Goal: Task Accomplishment & Management: Manage account settings

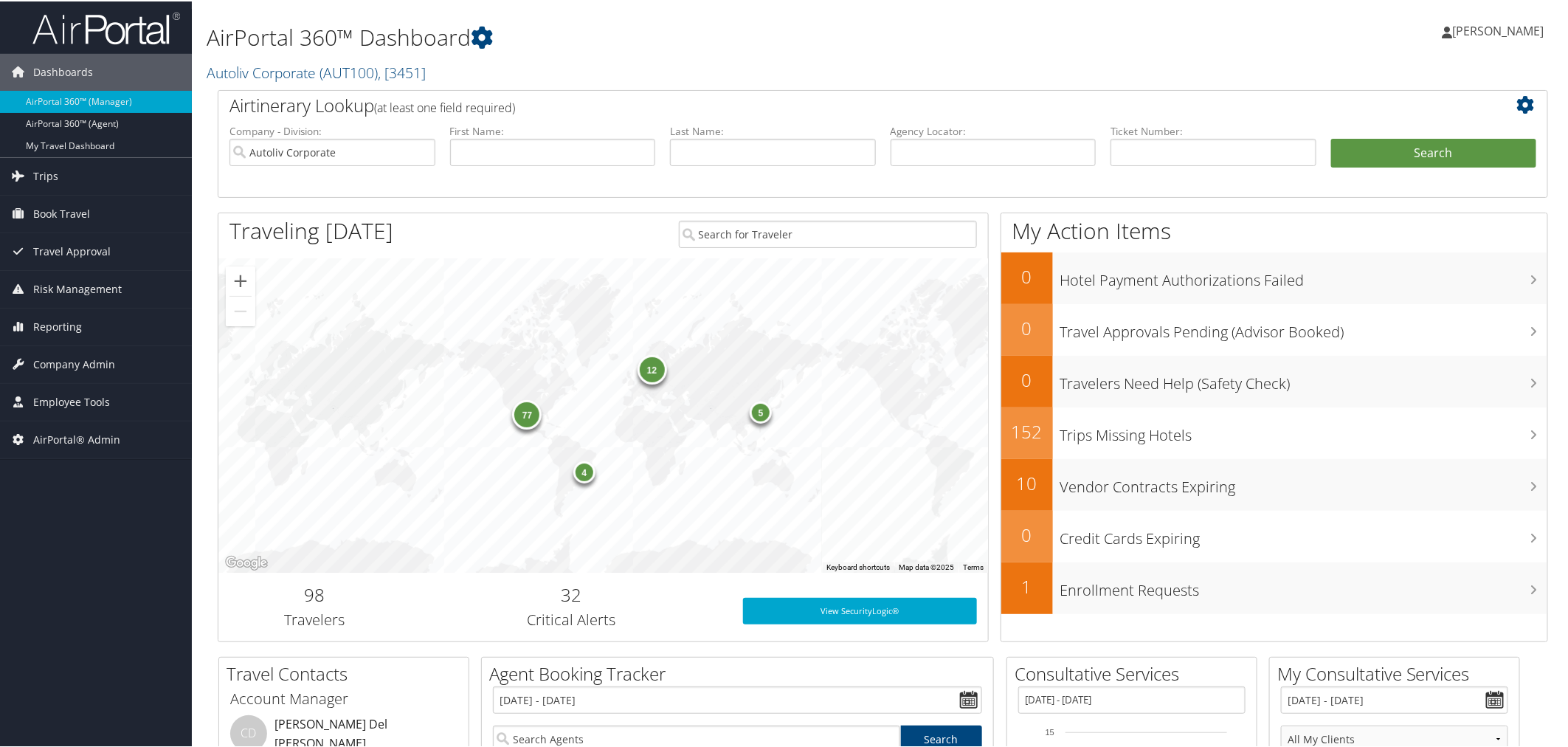
click at [588, 44] on h1 "AirPortal 360™ Dashboard" at bounding box center [657, 36] width 902 height 31
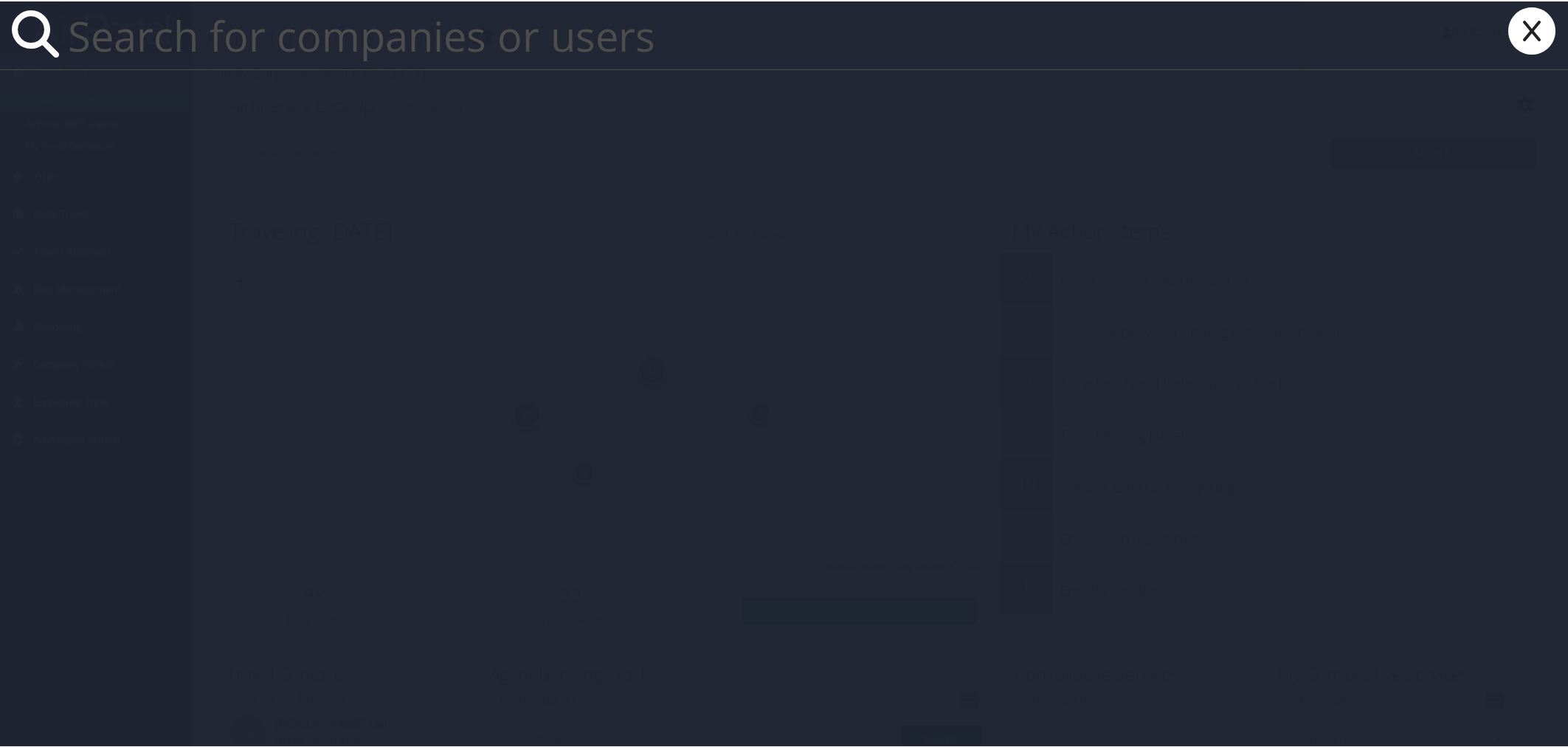
paste input "[PERSON_NAME]"
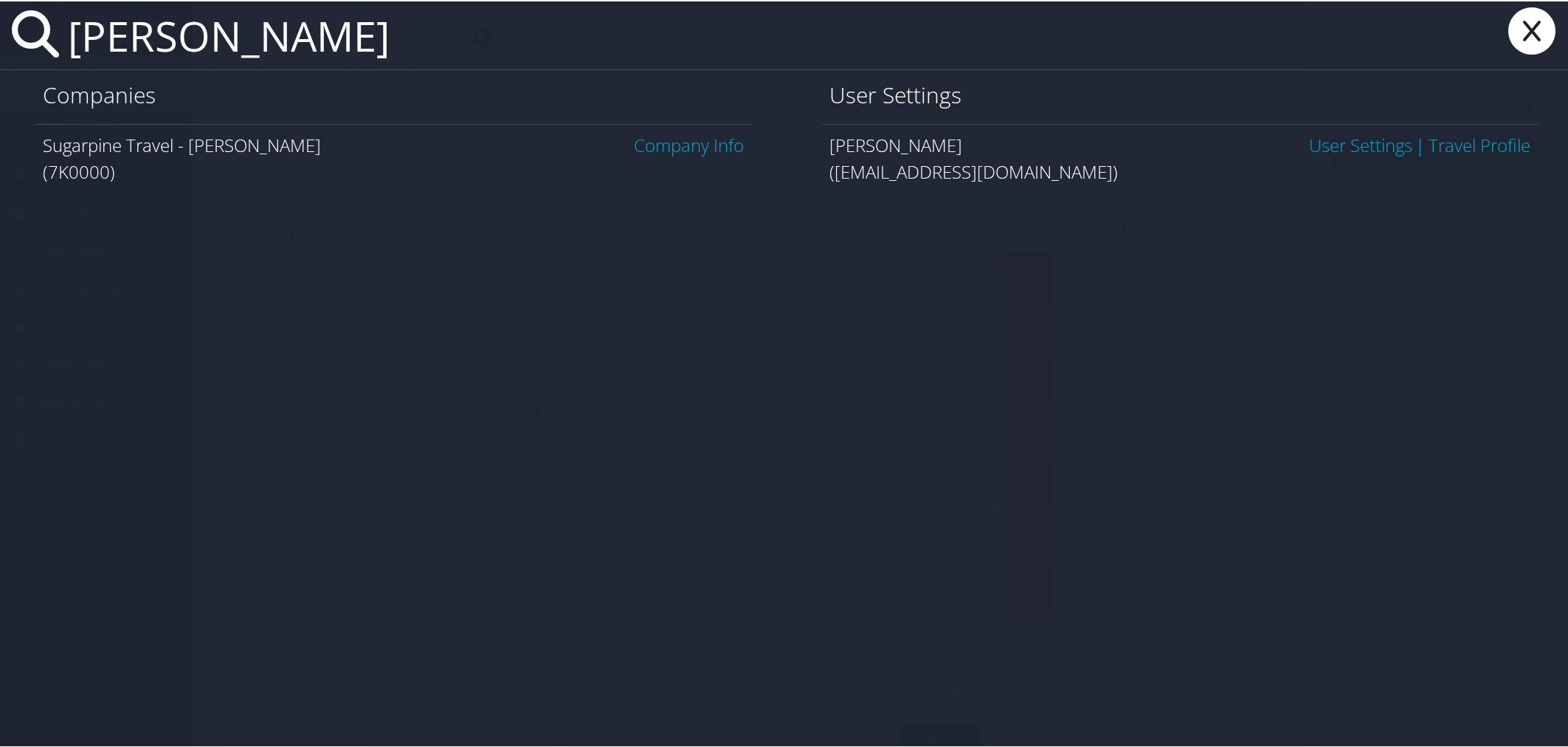
type input "[PERSON_NAME]"
click at [1311, 141] on link "User Settings" at bounding box center [1361, 144] width 104 height 25
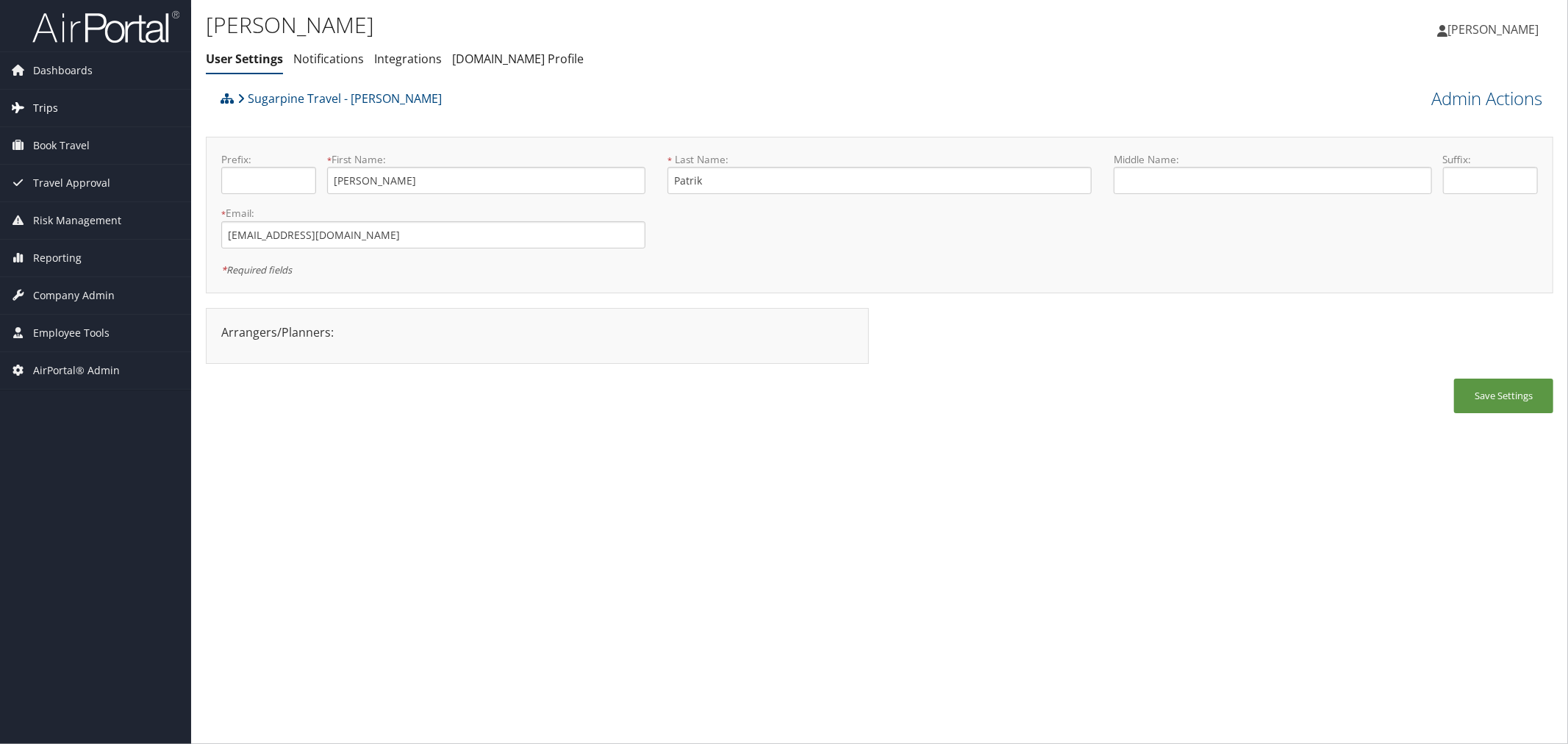
click at [46, 109] on span "Trips" at bounding box center [45, 108] width 25 height 37
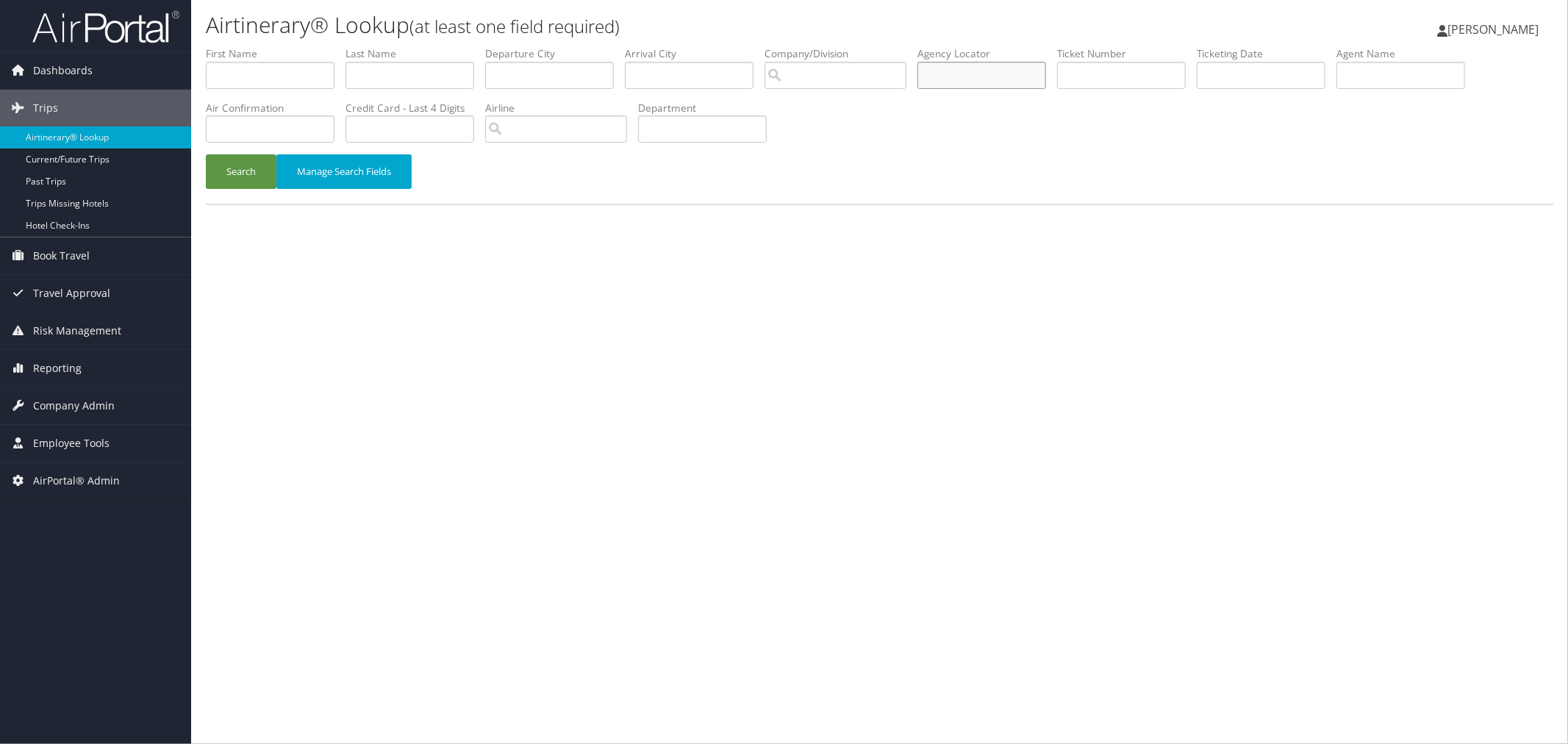
click at [1046, 79] on input "text" at bounding box center [981, 74] width 129 height 27
paste input "OIKVTW"
type input "OIKVTW"
click at [253, 169] on button "Search" at bounding box center [241, 172] width 70 height 34
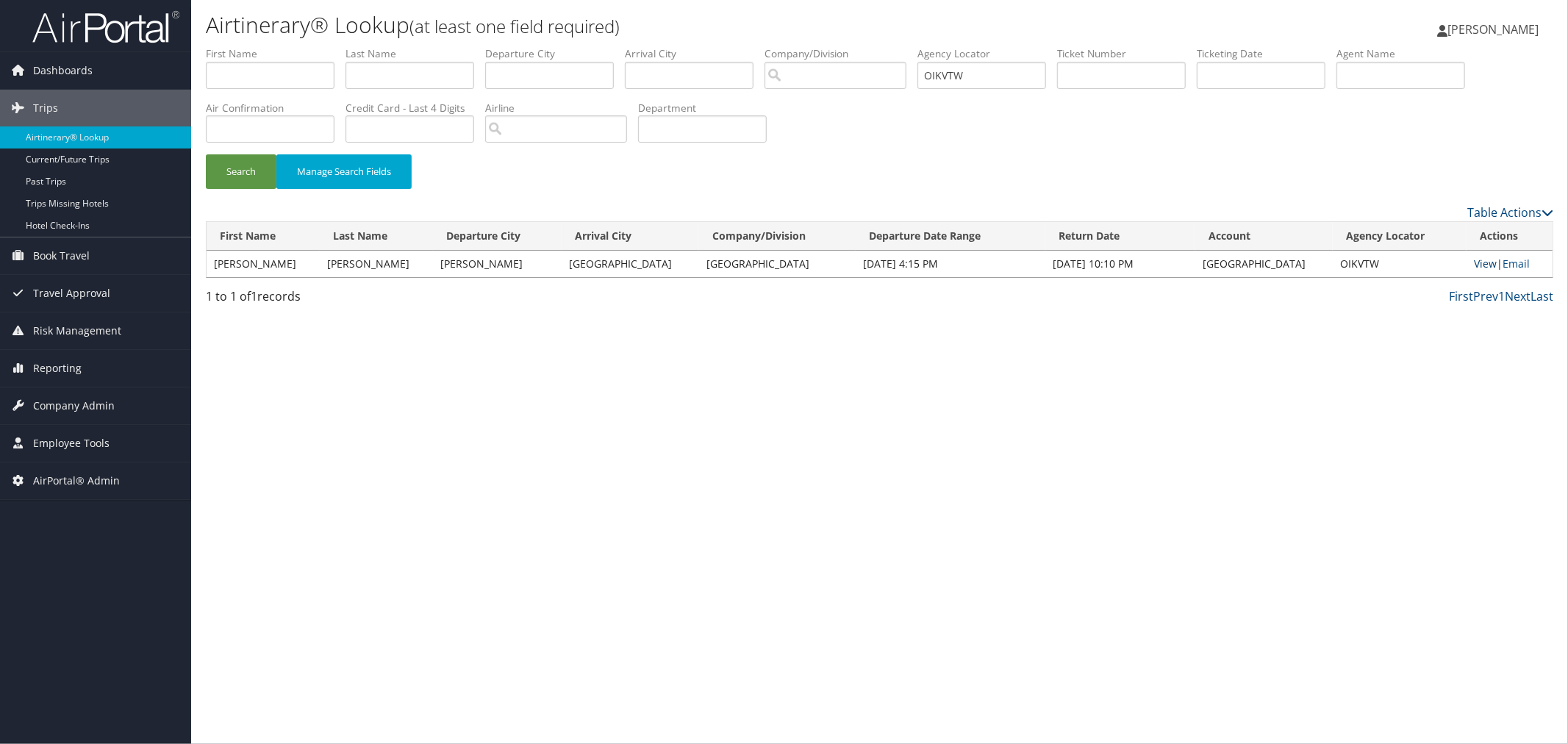
click at [1474, 263] on link "View" at bounding box center [1485, 263] width 23 height 14
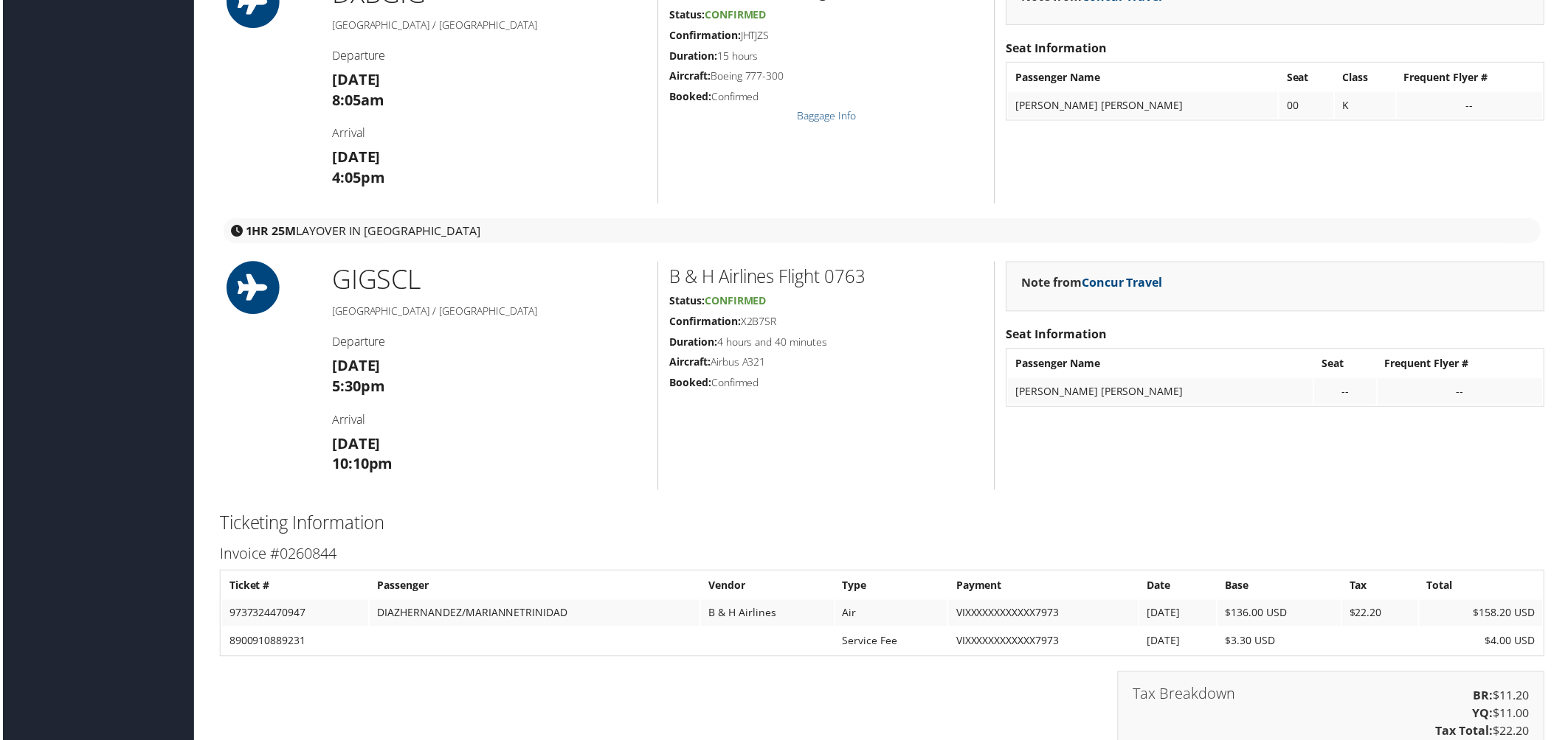
scroll to position [2130, 0]
drag, startPoint x: 670, startPoint y: 275, endPoint x: 776, endPoint y: 278, distance: 106.0
click at [776, 278] on h2 "B & H Airlines Flight 0763" at bounding box center [826, 276] width 315 height 25
copy h2 "B & H Airlines"
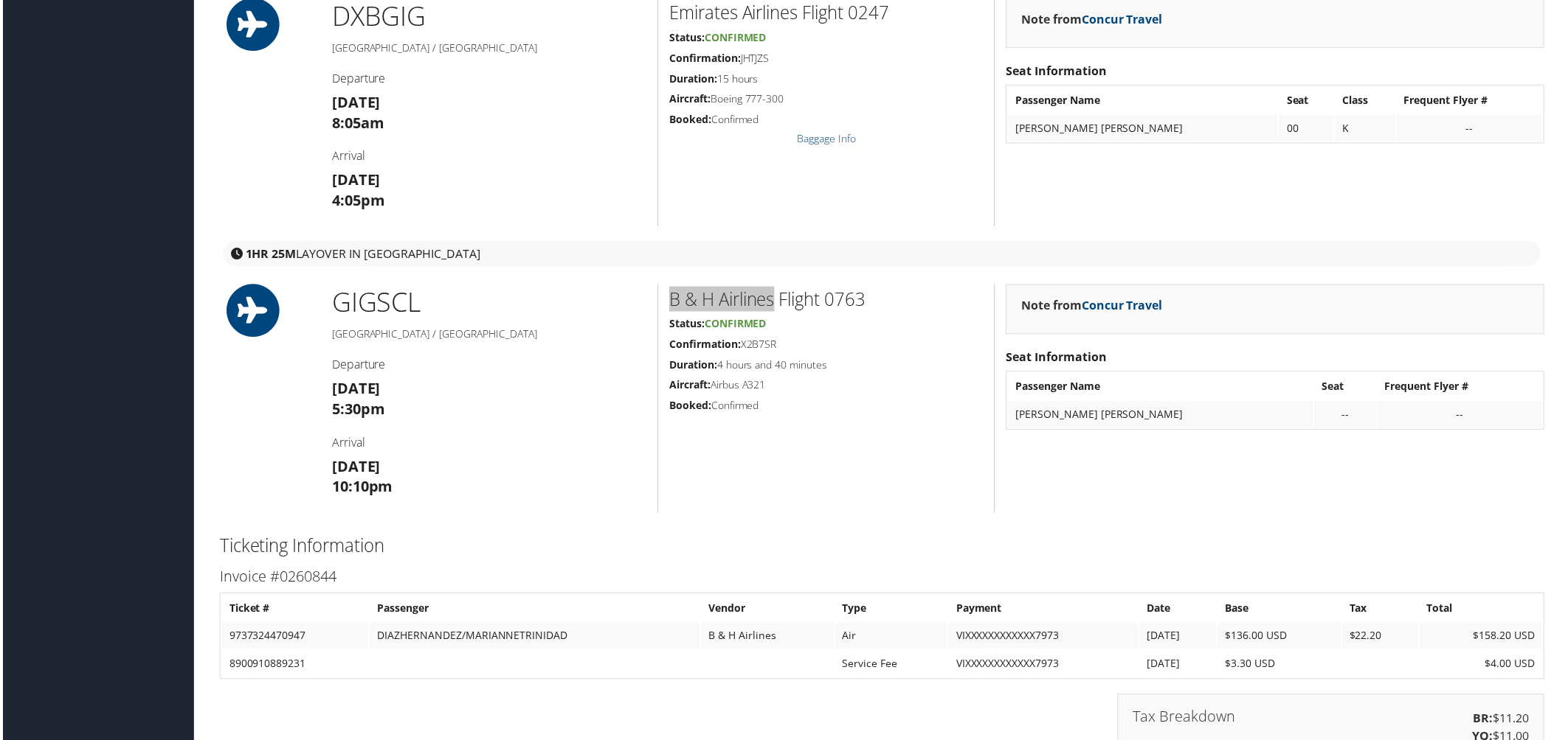
scroll to position [2212, 0]
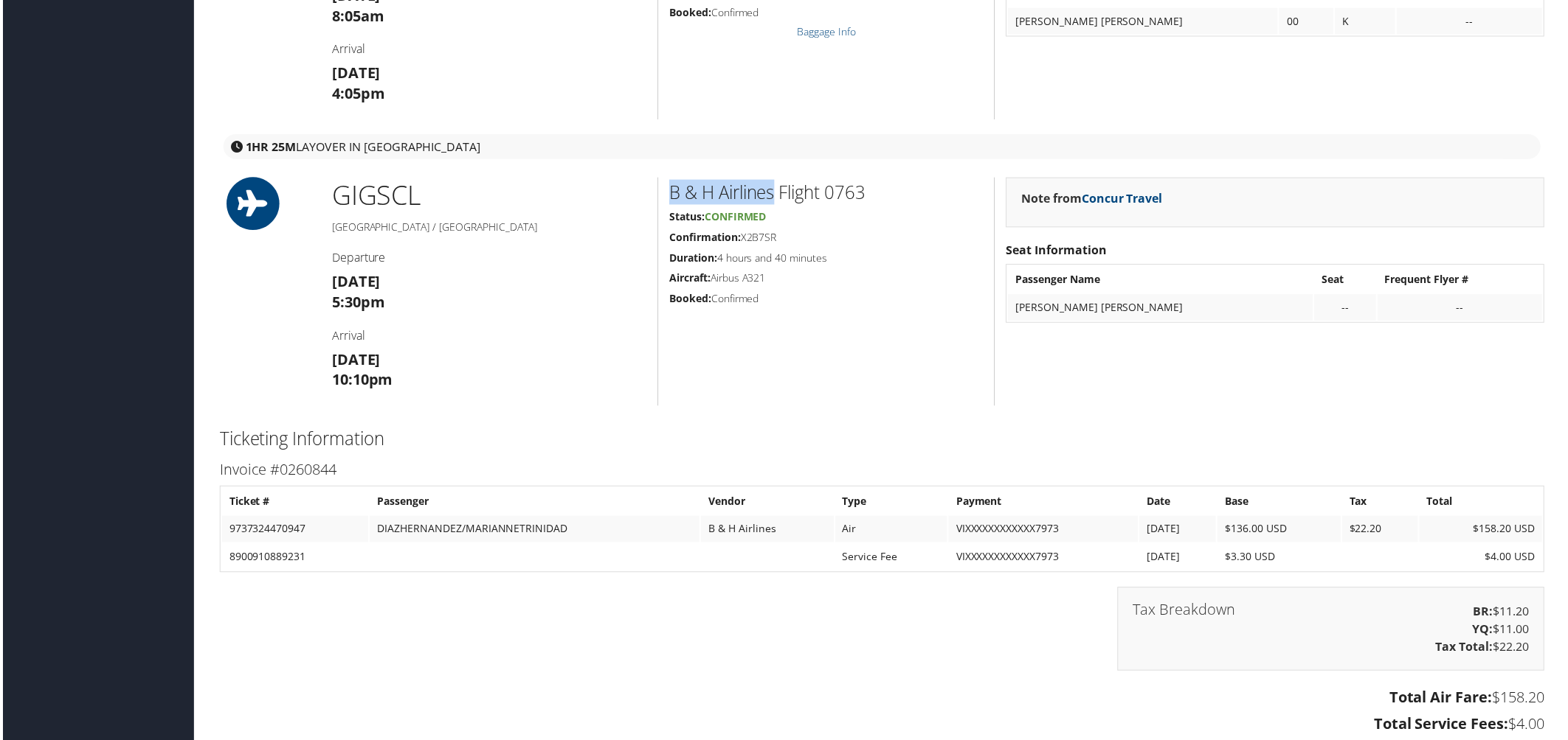
click at [772, 197] on h2 "B & H Airlines Flight 0763" at bounding box center [826, 193] width 315 height 25
drag, startPoint x: 775, startPoint y: 193, endPoint x: 661, endPoint y: 194, distance: 114.0
click at [661, 194] on div "B & H Airlines Flight 0763 Status: Confirmed Confirmation: X2B7SR Duration: 4 h…" at bounding box center [826, 292] width 338 height 229
copy h2 "B & H Airlines"
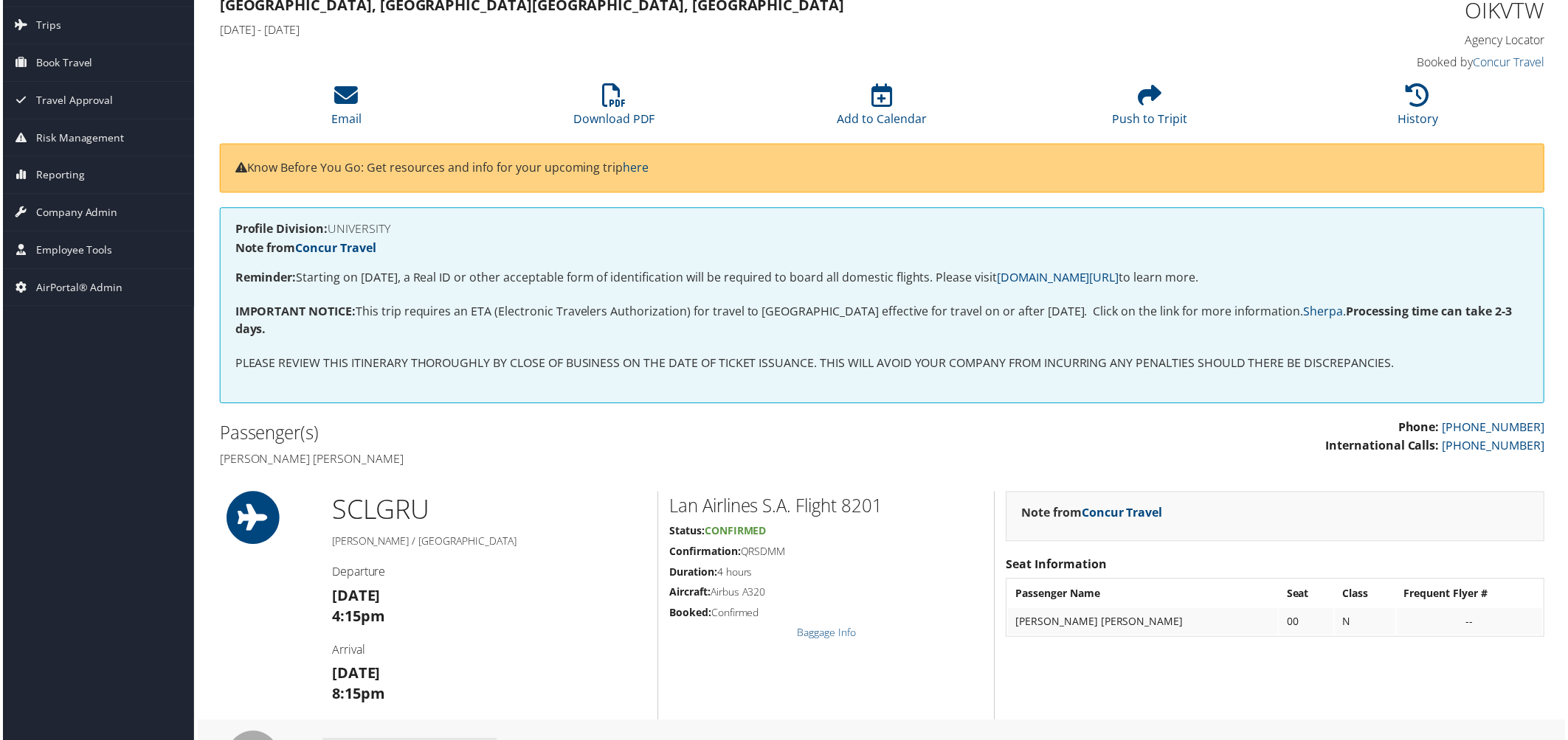
scroll to position [82, 0]
click at [102, 289] on span "AirPortal® Admin" at bounding box center [76, 289] width 87 height 37
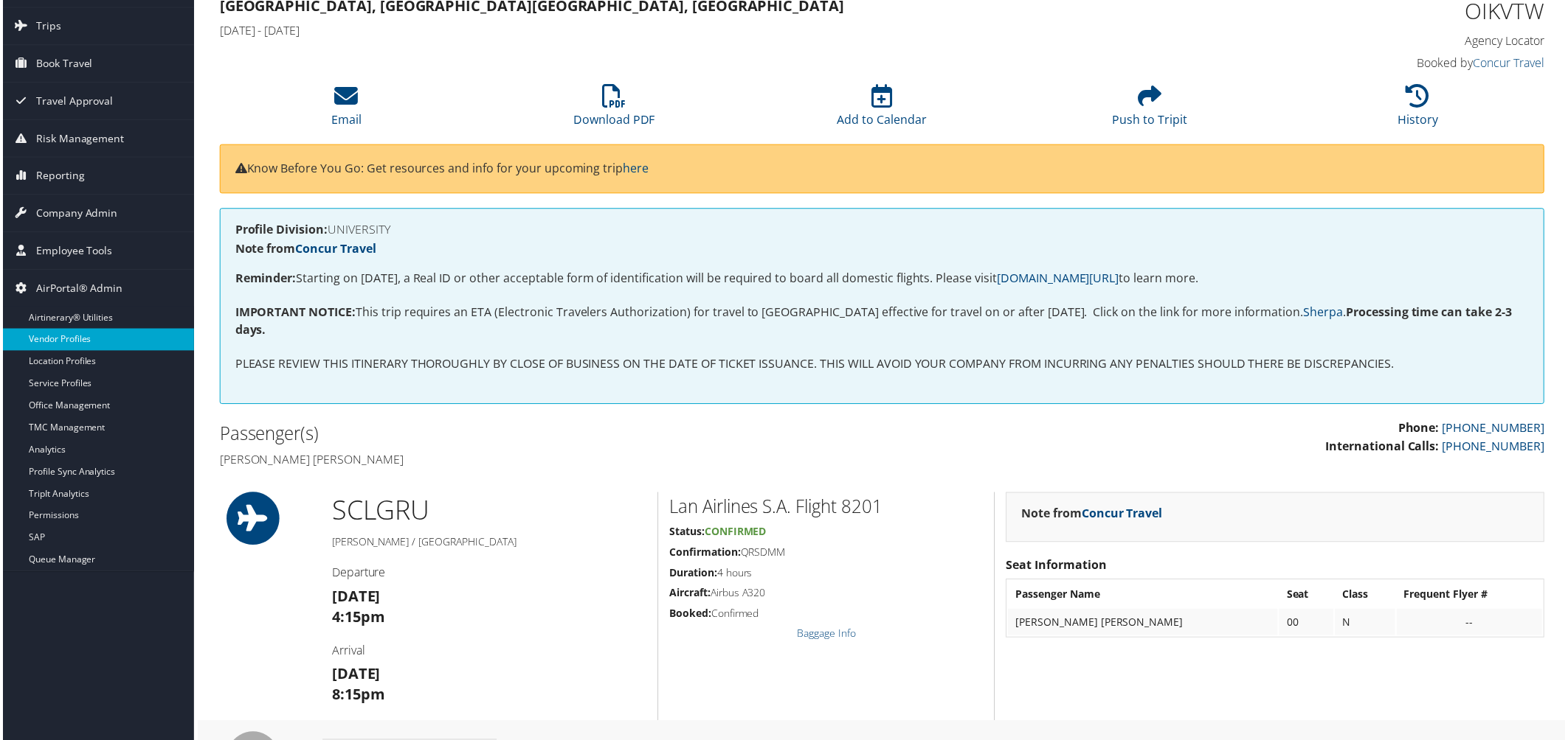
click at [67, 348] on link "Vendor Profiles" at bounding box center [95, 341] width 191 height 22
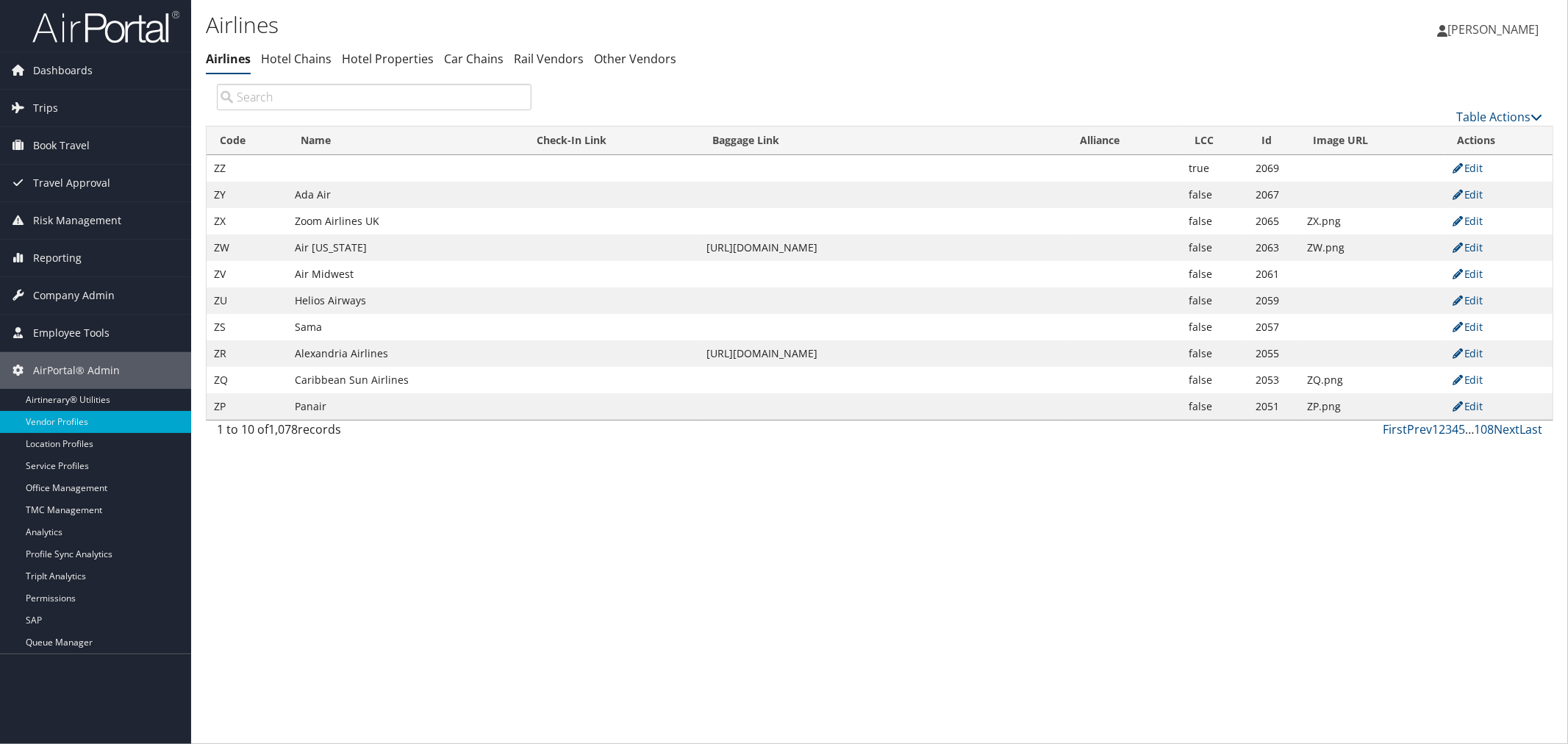
click at [290, 96] on input "search" at bounding box center [374, 97] width 314 height 26
paste input "B & H Airlines"
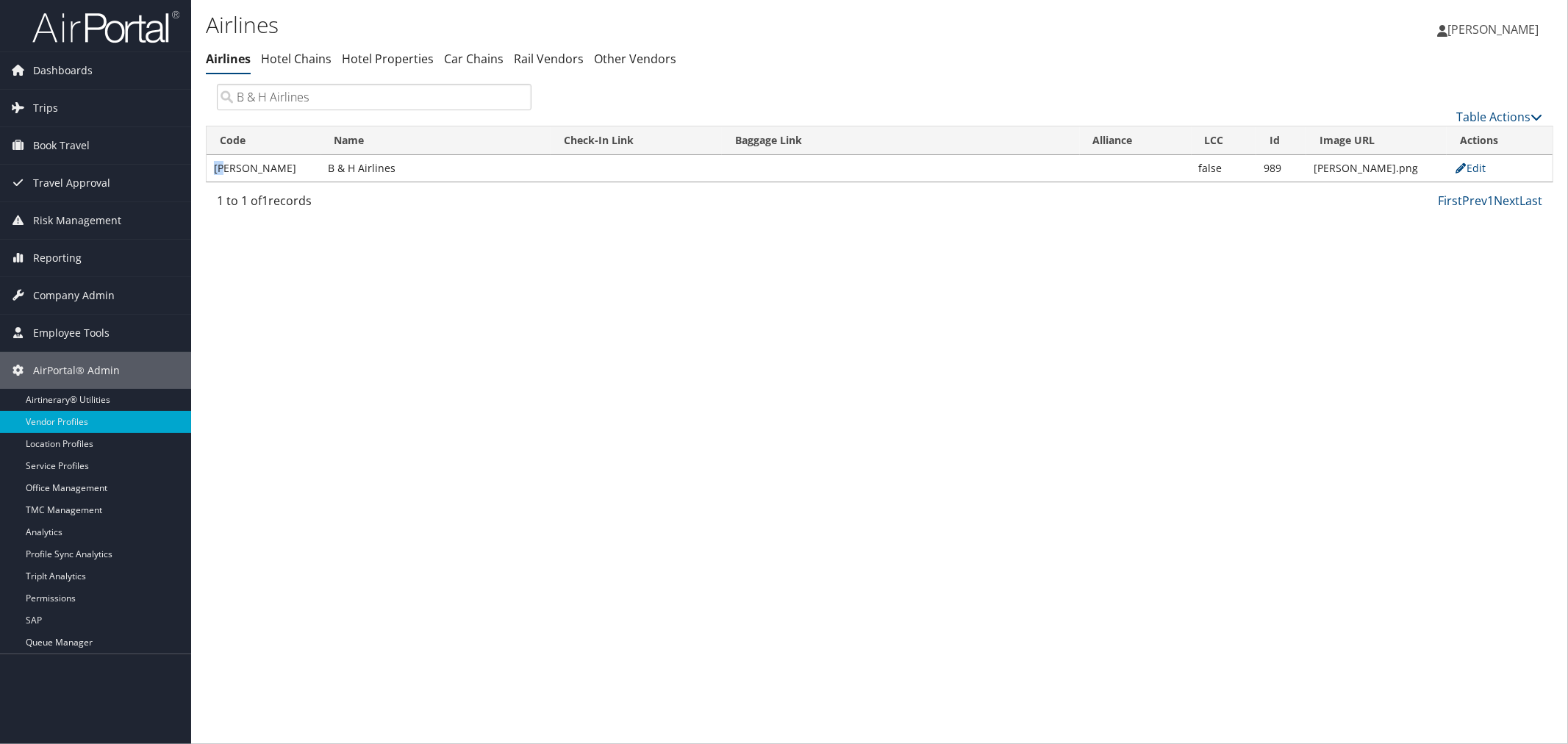
drag, startPoint x: 222, startPoint y: 165, endPoint x: 214, endPoint y: 164, distance: 8.1
click at [214, 164] on td "[PERSON_NAME]" at bounding box center [264, 168] width 115 height 26
drag, startPoint x: 361, startPoint y: 165, endPoint x: 296, endPoint y: 167, distance: 65.0
click at [321, 167] on td "B & H Airlines" at bounding box center [436, 168] width 229 height 26
copy td "B & H Airlines"
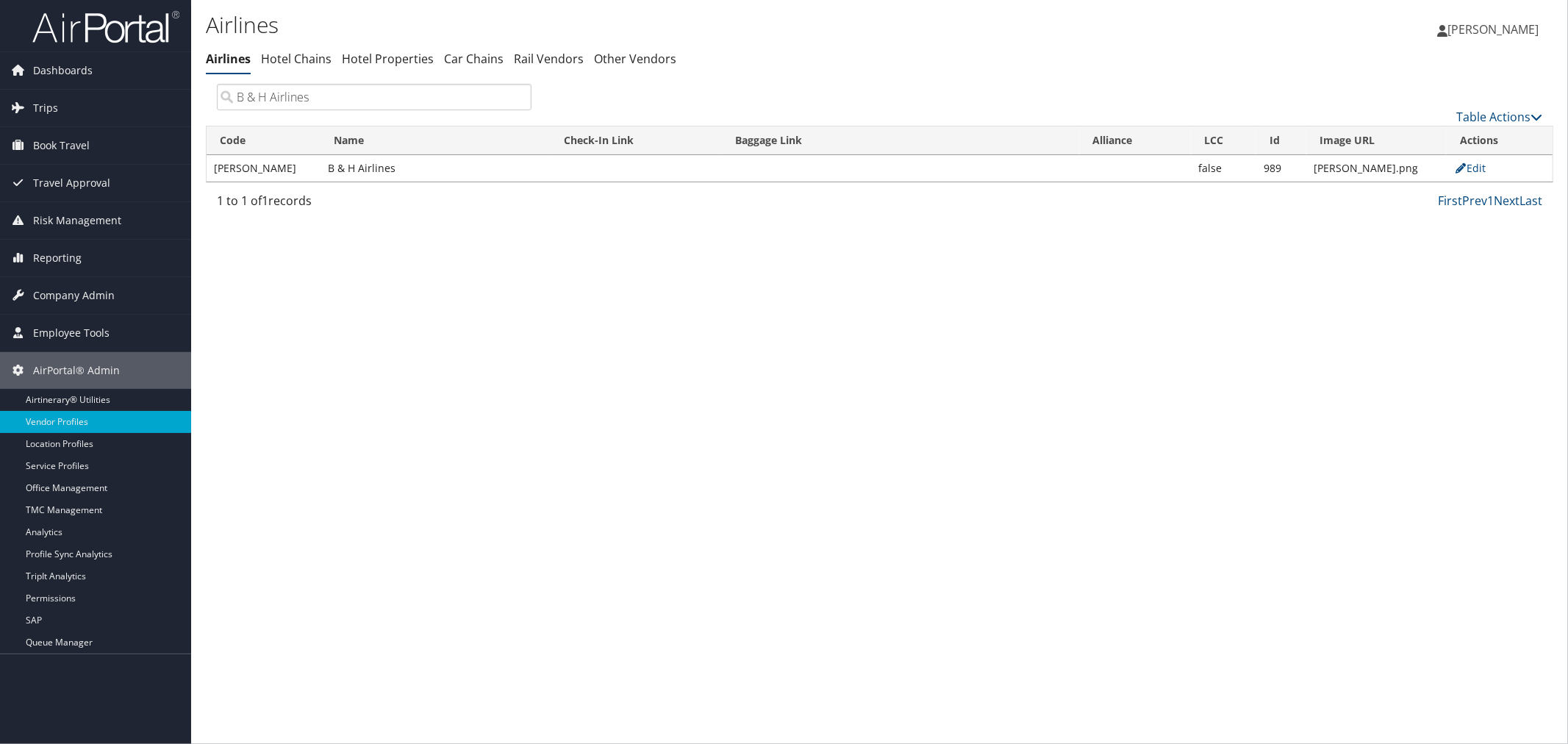
click at [726, 92] on div "Table Actions" at bounding box center [1048, 104] width 1010 height 42
drag, startPoint x: 1338, startPoint y: 170, endPoint x: 1306, endPoint y: 169, distance: 32.0
click at [1306, 169] on td "JA.png" at bounding box center [1376, 168] width 140 height 26
click at [1469, 169] on link "Edit" at bounding box center [1471, 168] width 33 height 14
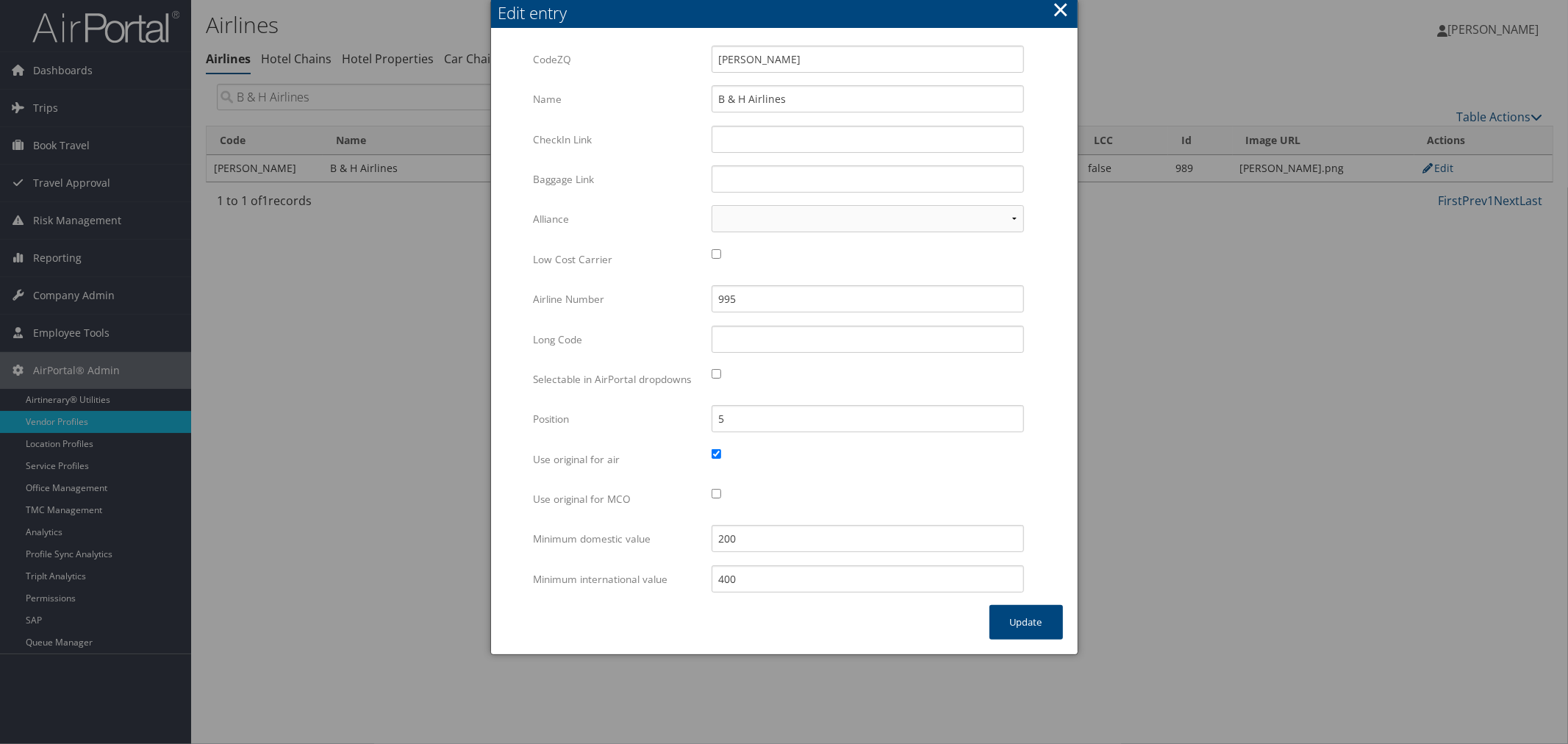
click at [1060, 12] on button "×" at bounding box center [1060, 10] width 17 height 29
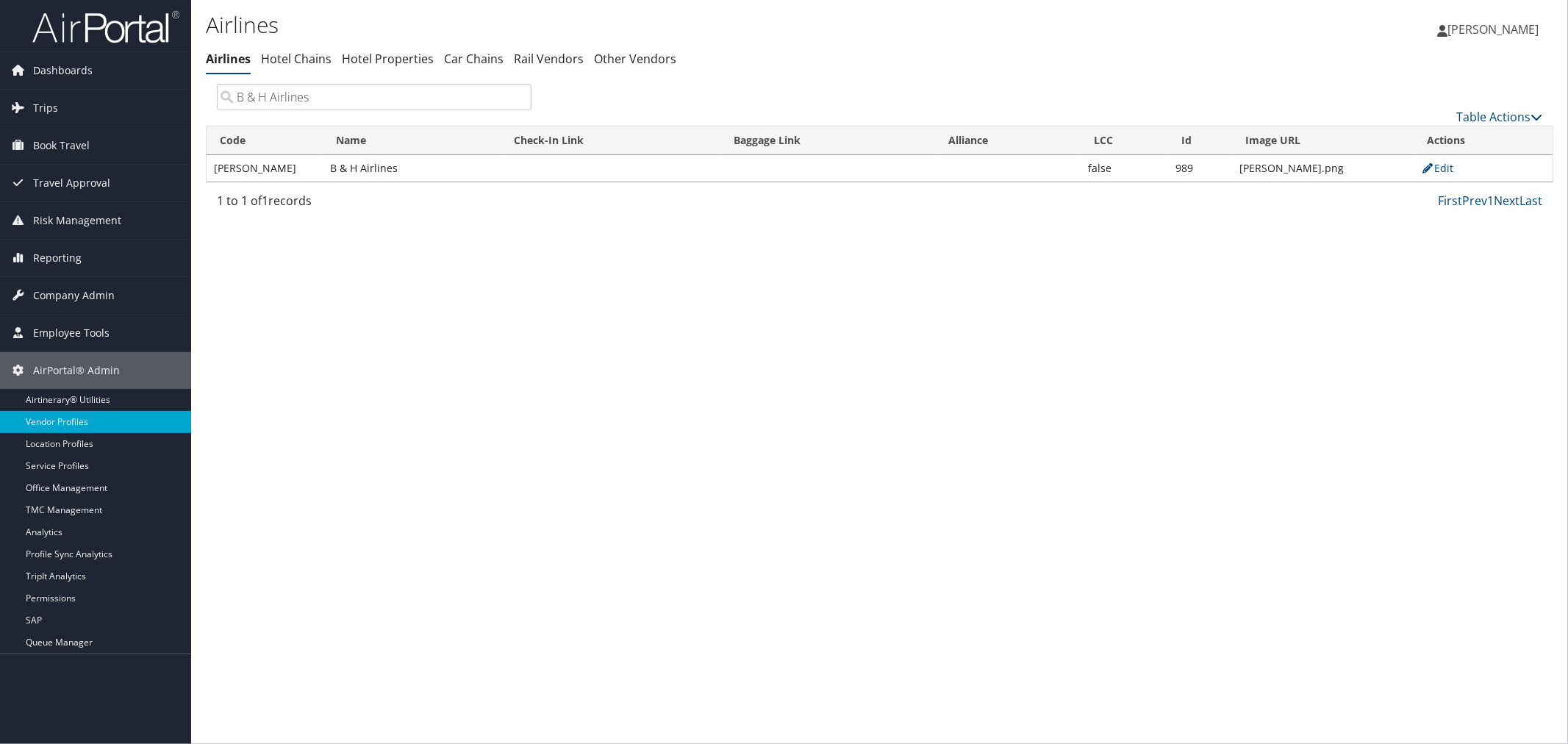
click at [1262, 171] on td "JA.png" at bounding box center [1324, 168] width 182 height 26
drag, startPoint x: 322, startPoint y: 92, endPoint x: 177, endPoint y: 101, distance: 145.3
click at [177, 101] on div "Dashboards AirPortal 360™ (Manager) AirPortal 360™ (Agent) My Travel Dashboard …" at bounding box center [784, 372] width 1568 height 744
paste input "JetSmart"
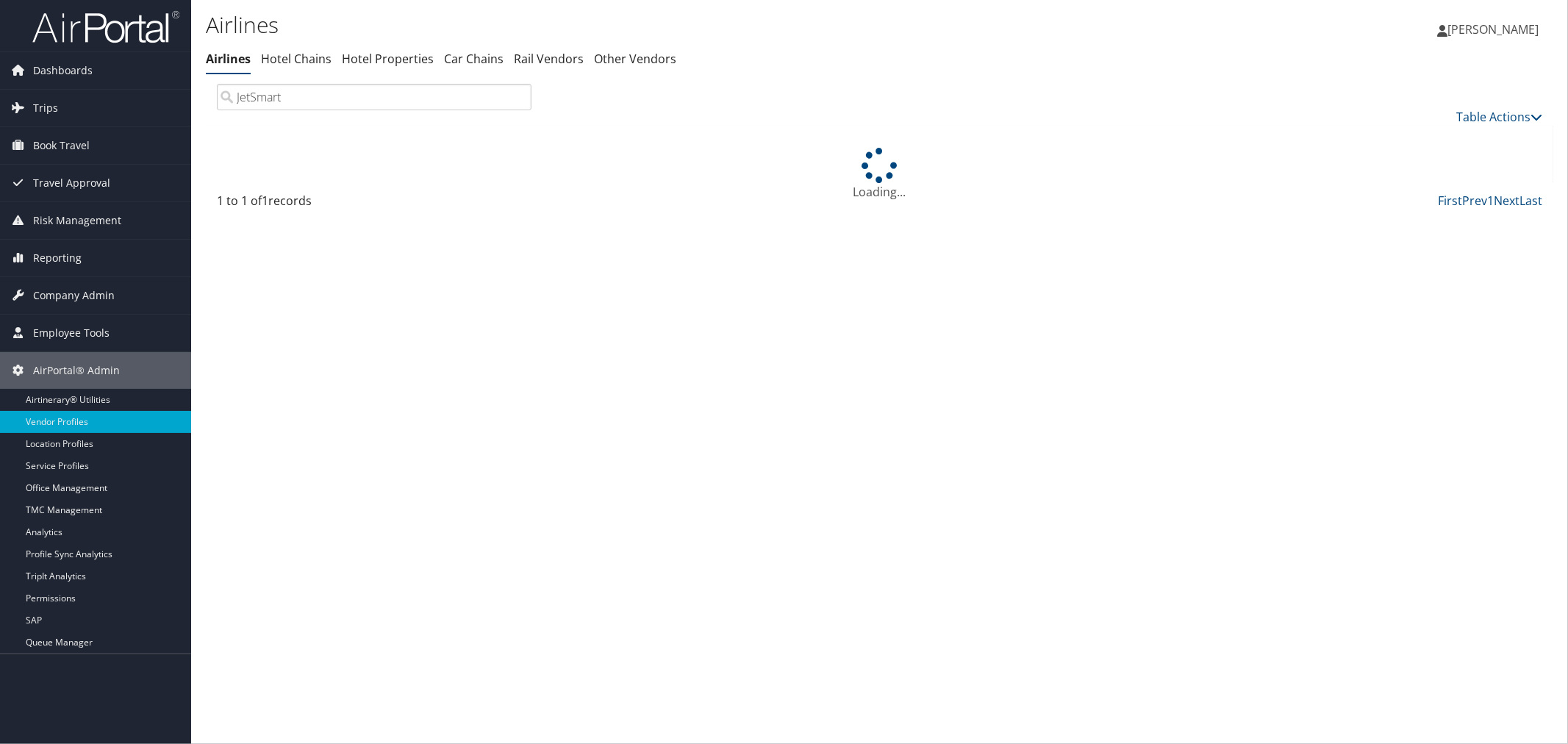
type input "JetSmart"
drag, startPoint x: 264, startPoint y: 106, endPoint x: 214, endPoint y: 106, distance: 50.0
click at [214, 106] on div "JetSmart" at bounding box center [373, 97] width 337 height 26
type input "B&H airlines"
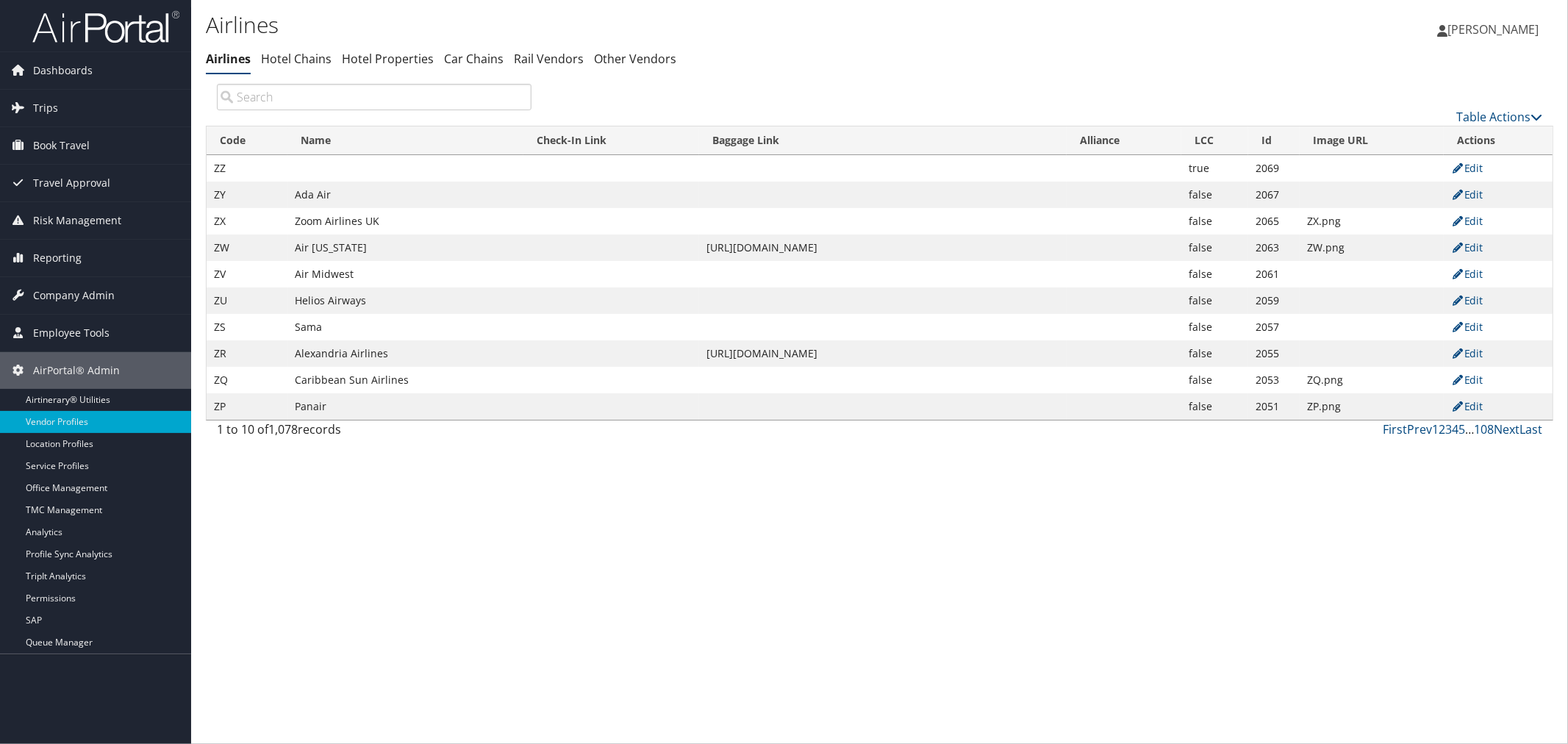
click at [314, 103] on input "search" at bounding box center [374, 97] width 314 height 26
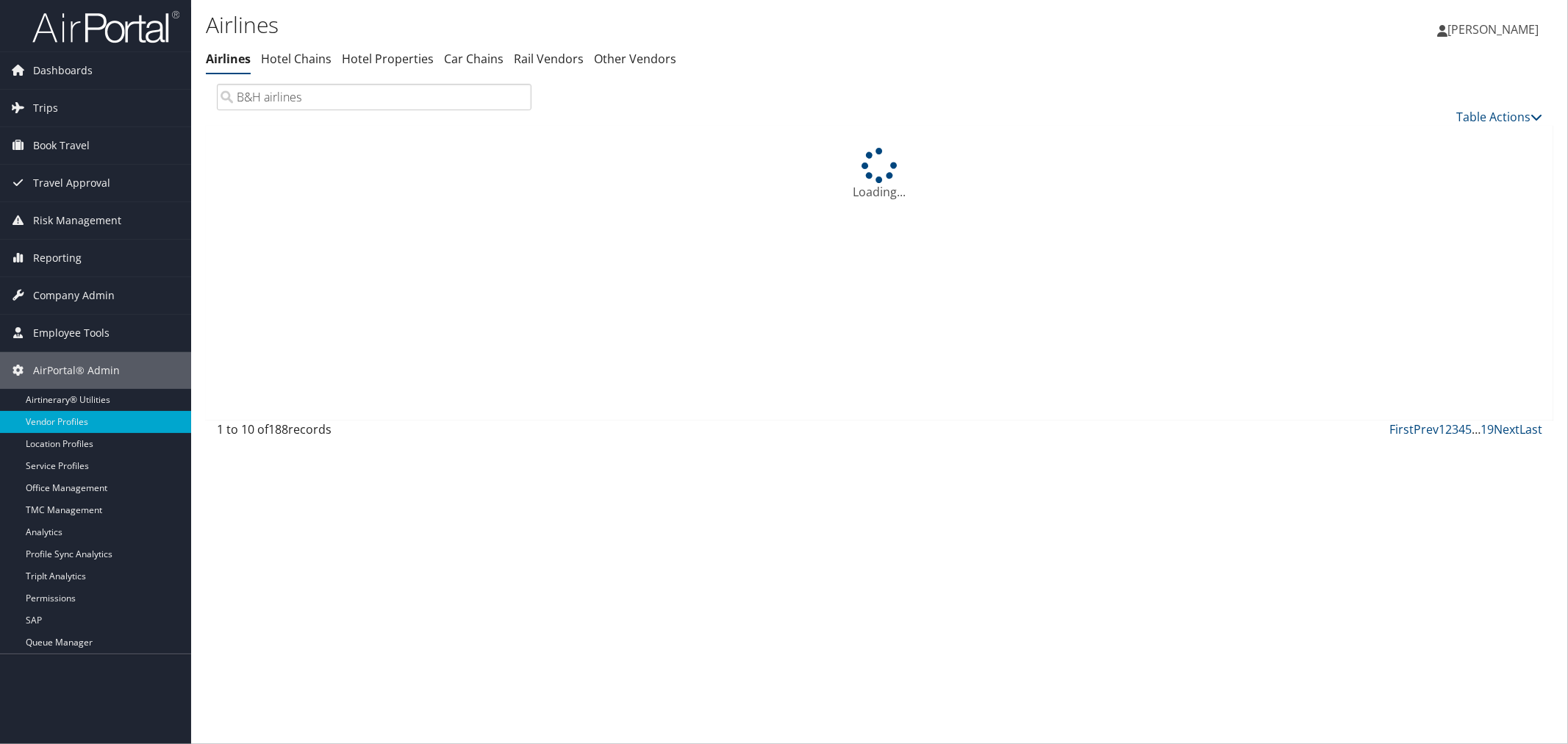
drag, startPoint x: 305, startPoint y: 99, endPoint x: 215, endPoint y: 101, distance: 90.0
click at [215, 101] on div "B&H airlines" at bounding box center [373, 97] width 337 height 26
paste input "search"
drag, startPoint x: 296, startPoint y: 97, endPoint x: 216, endPoint y: 100, distance: 80.1
click at [217, 100] on input "B&H airline" at bounding box center [374, 97] width 314 height 26
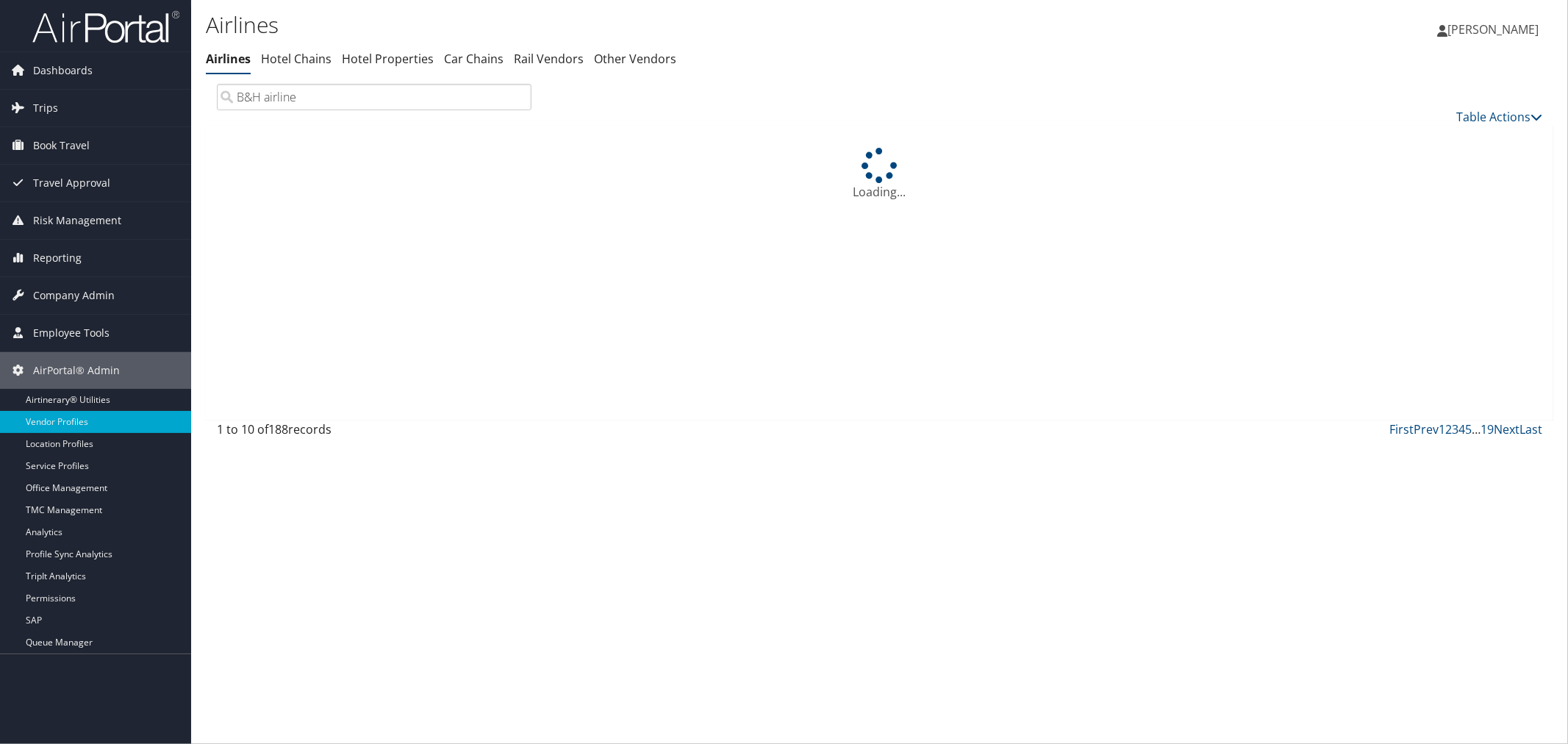
paste input "& H Airlines"
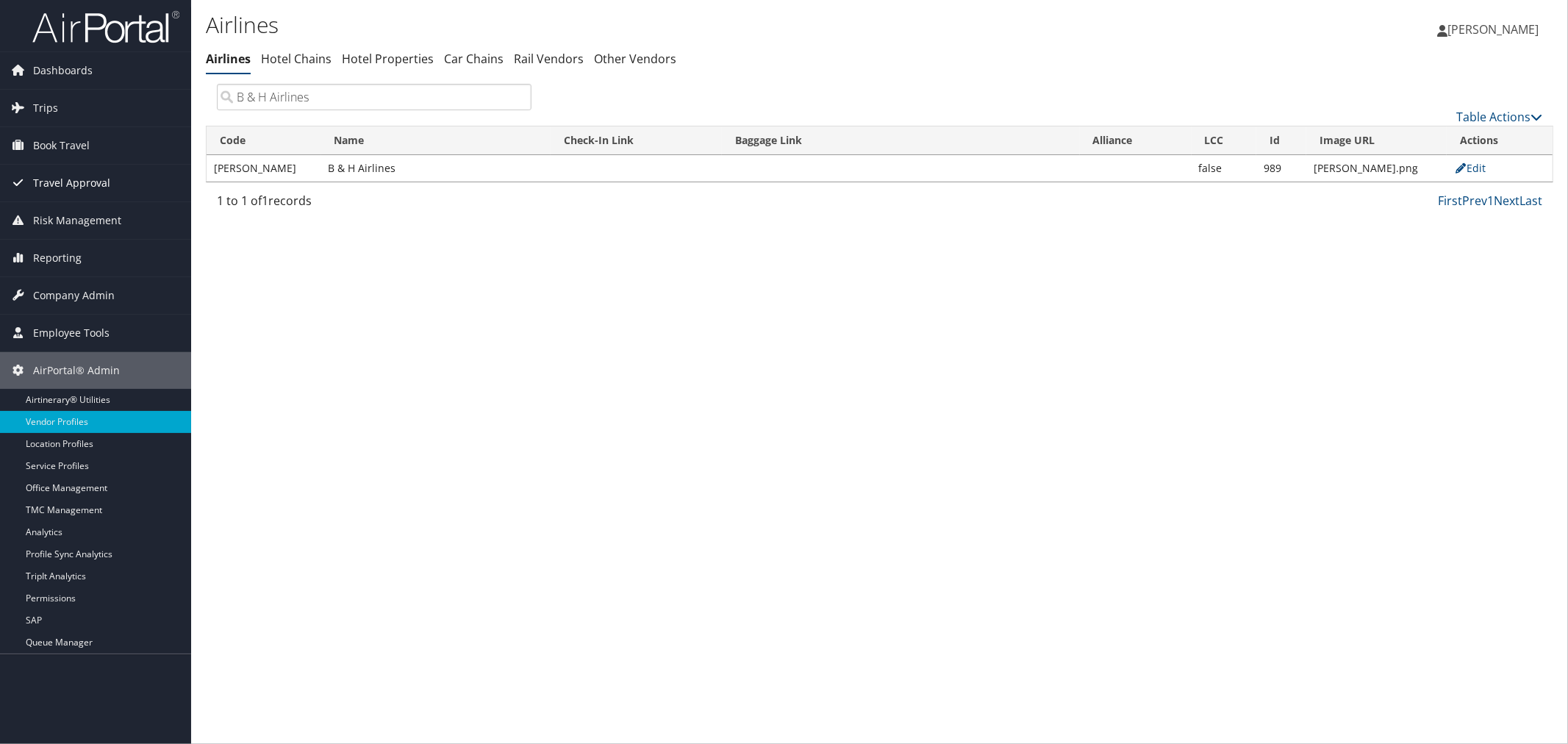
type input "B & H Airlines"
click at [1476, 162] on link "Edit" at bounding box center [1471, 168] width 33 height 14
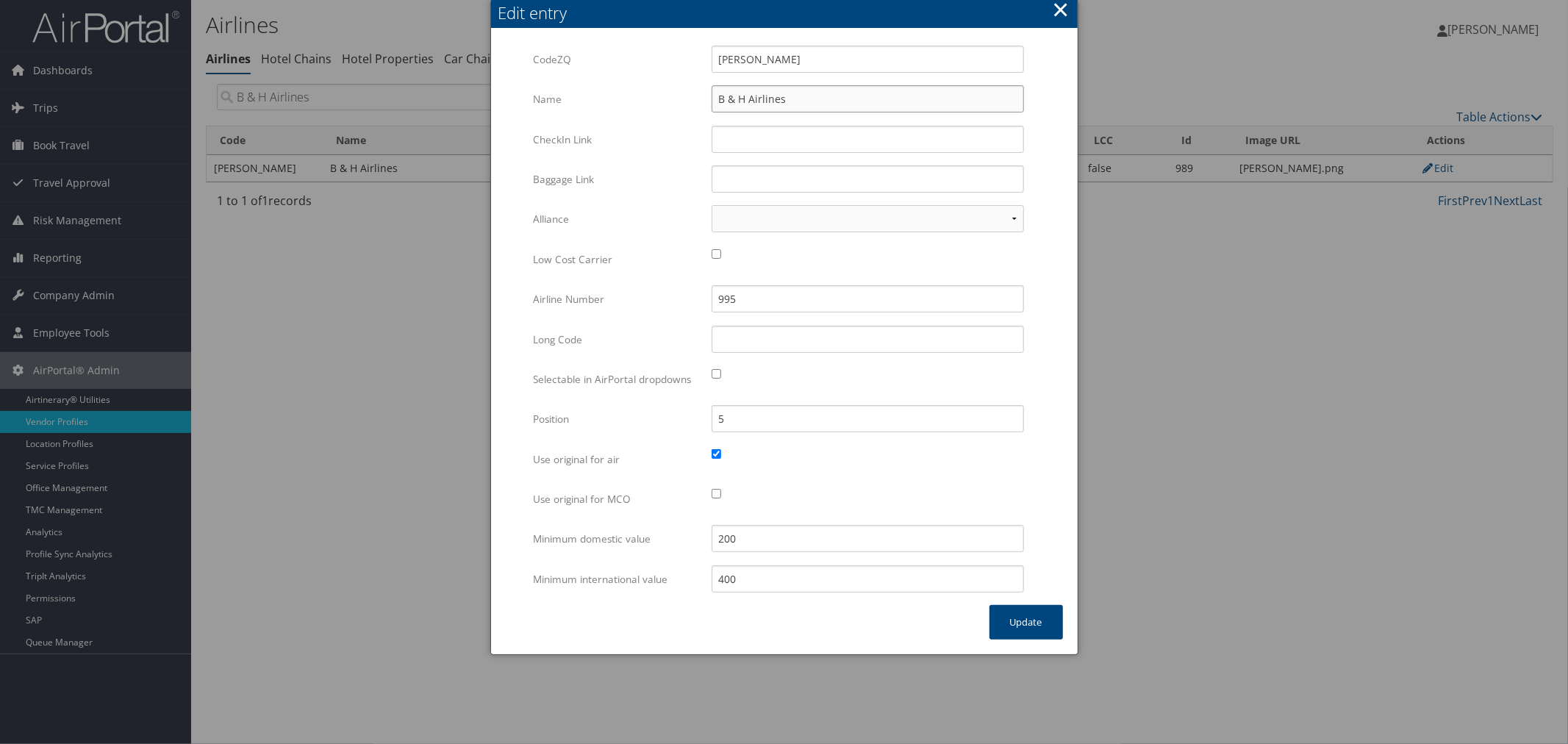
drag, startPoint x: 788, startPoint y: 97, endPoint x: 703, endPoint y: 98, distance: 85.0
click at [703, 98] on div "B & H Airlines Multiple values The selected items contain different values for …" at bounding box center [868, 105] width 334 height 39
paste input "JetSmart"
type input "JetSmart"
click at [1018, 622] on button "Update" at bounding box center [1026, 622] width 74 height 34
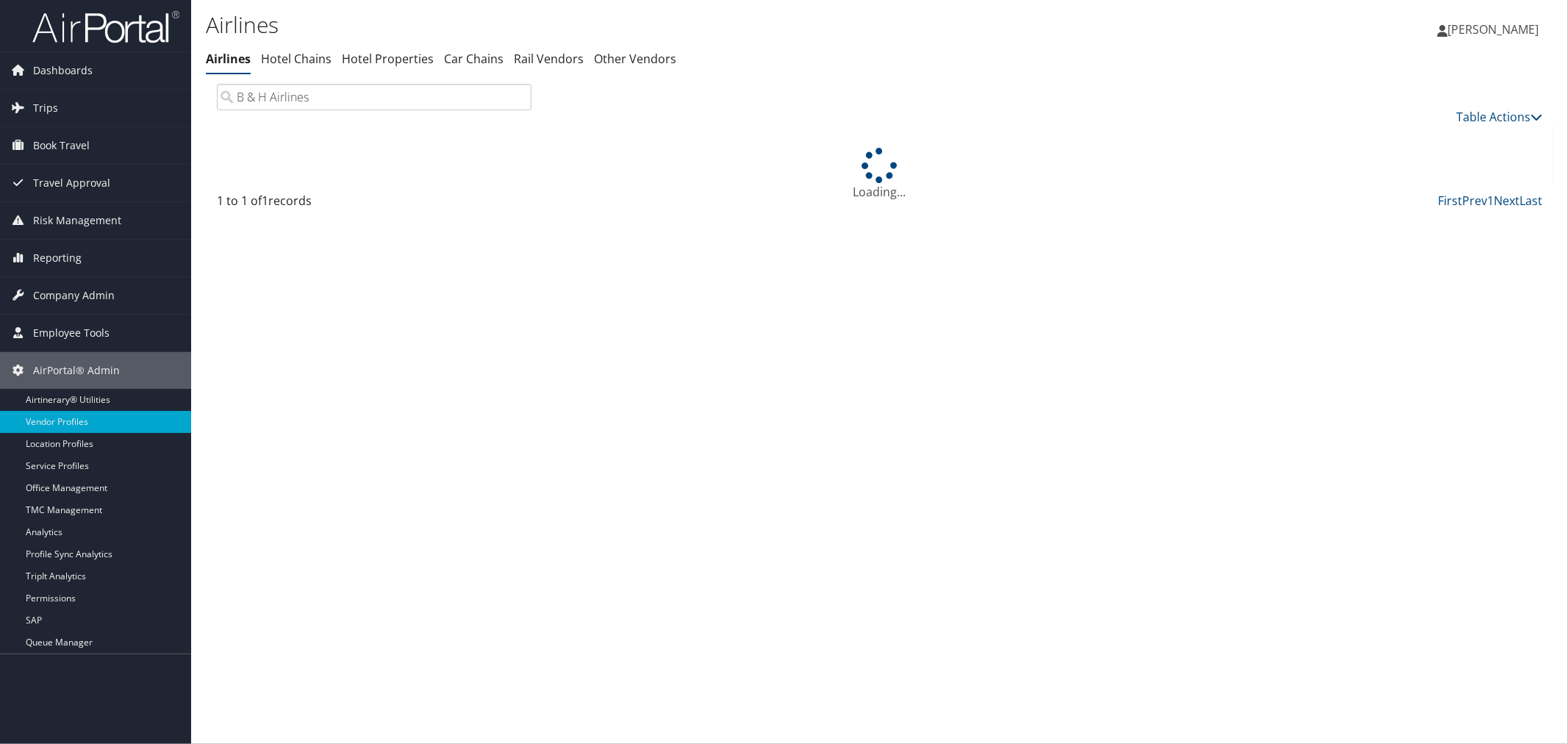
drag, startPoint x: 316, startPoint y: 89, endPoint x: 224, endPoint y: 101, distance: 92.8
click at [224, 101] on input "B & H Airlines" at bounding box center [374, 97] width 314 height 26
paste input "JetSmart"
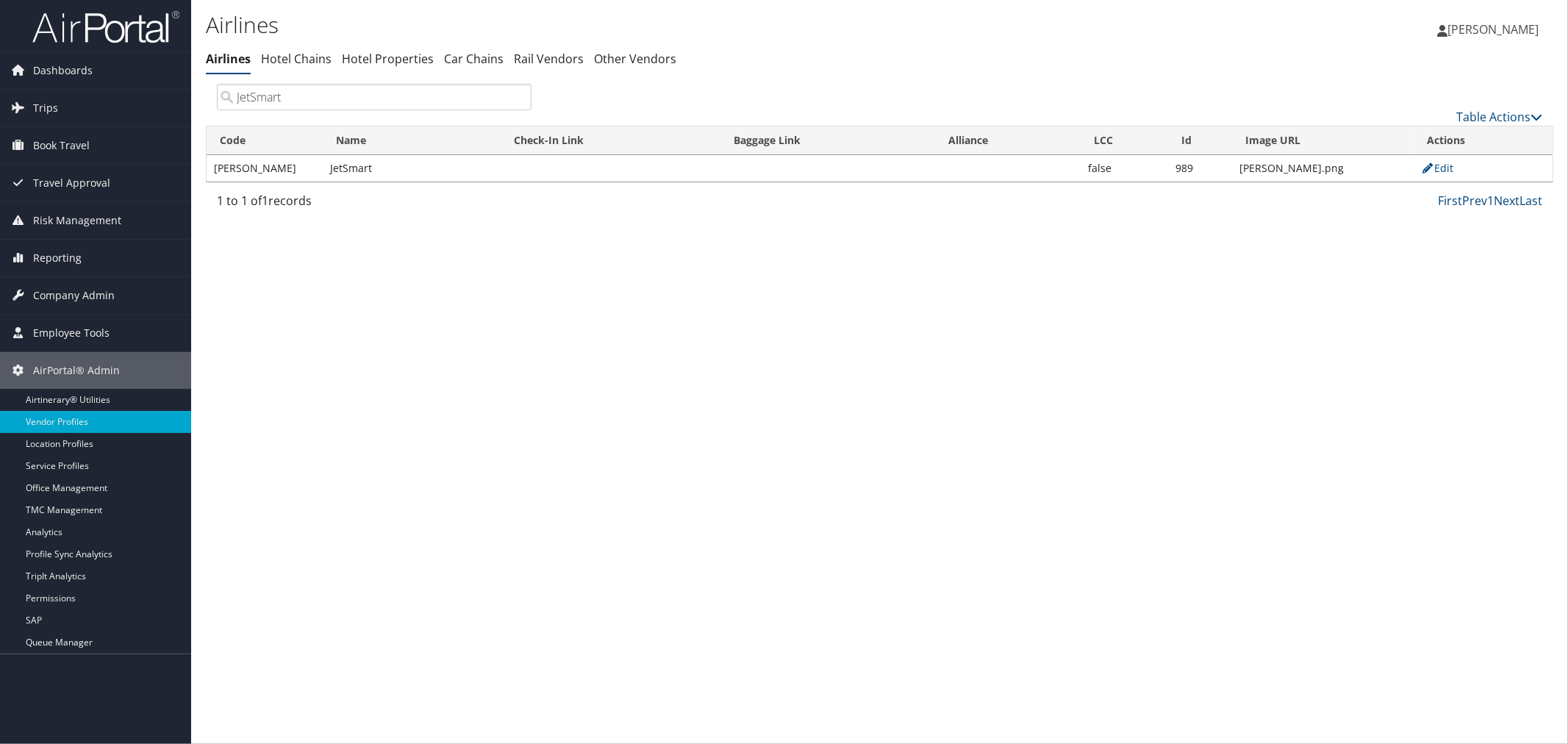
type input "JetSmart"
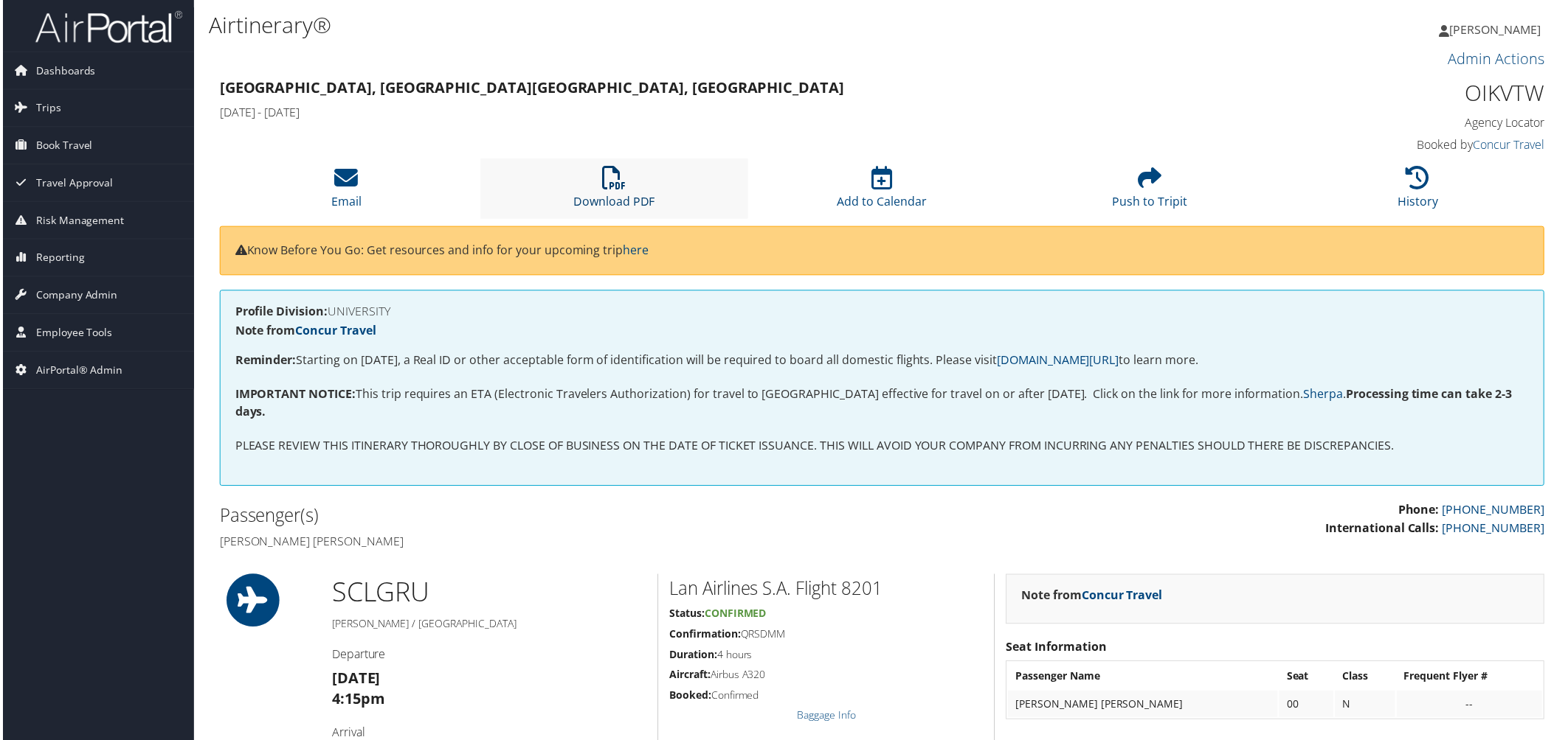
click at [618, 195] on link "Download PDF" at bounding box center [614, 192] width 82 height 35
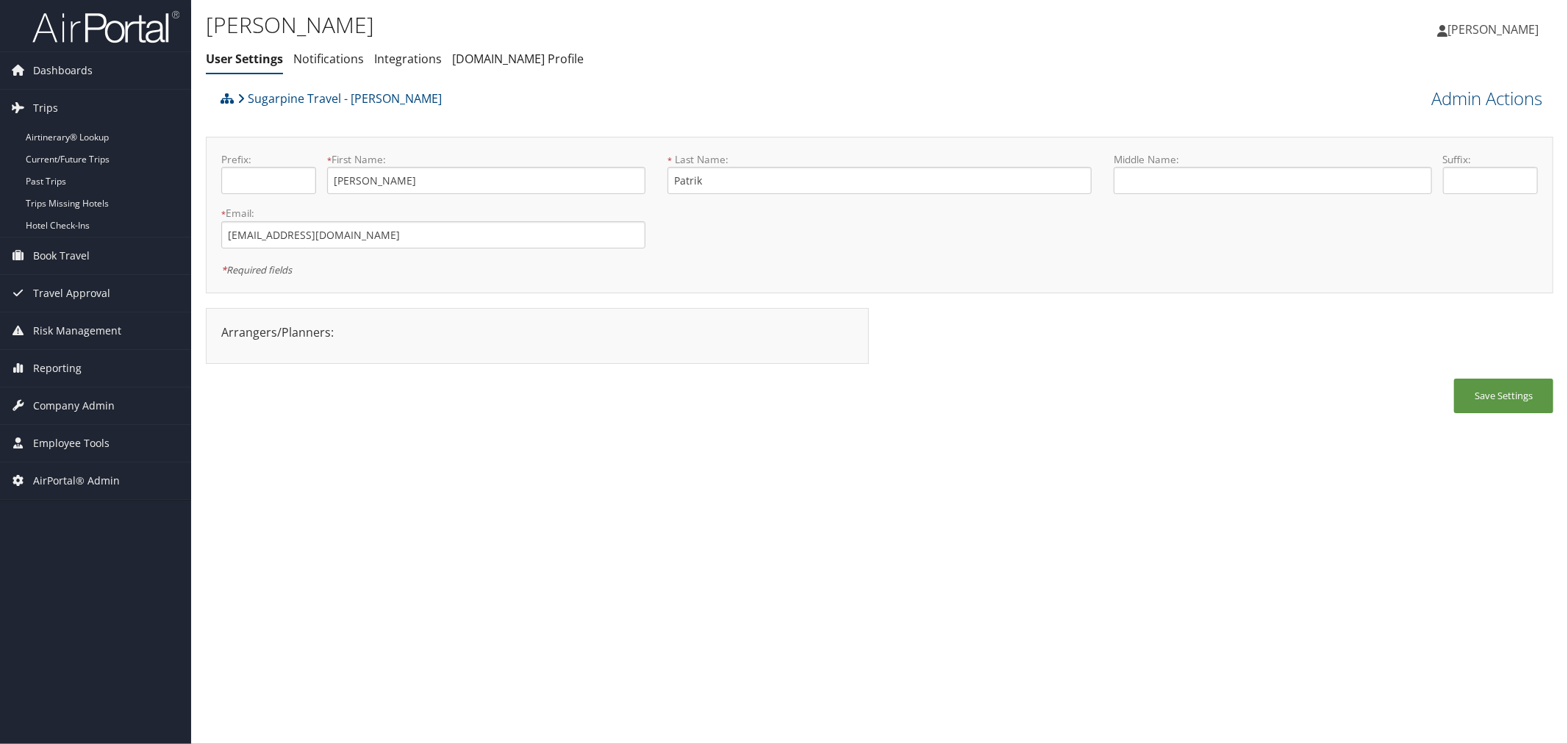
click at [663, 100] on div "Sugarpine Travel - [PERSON_NAME]" at bounding box center [711, 103] width 988 height 39
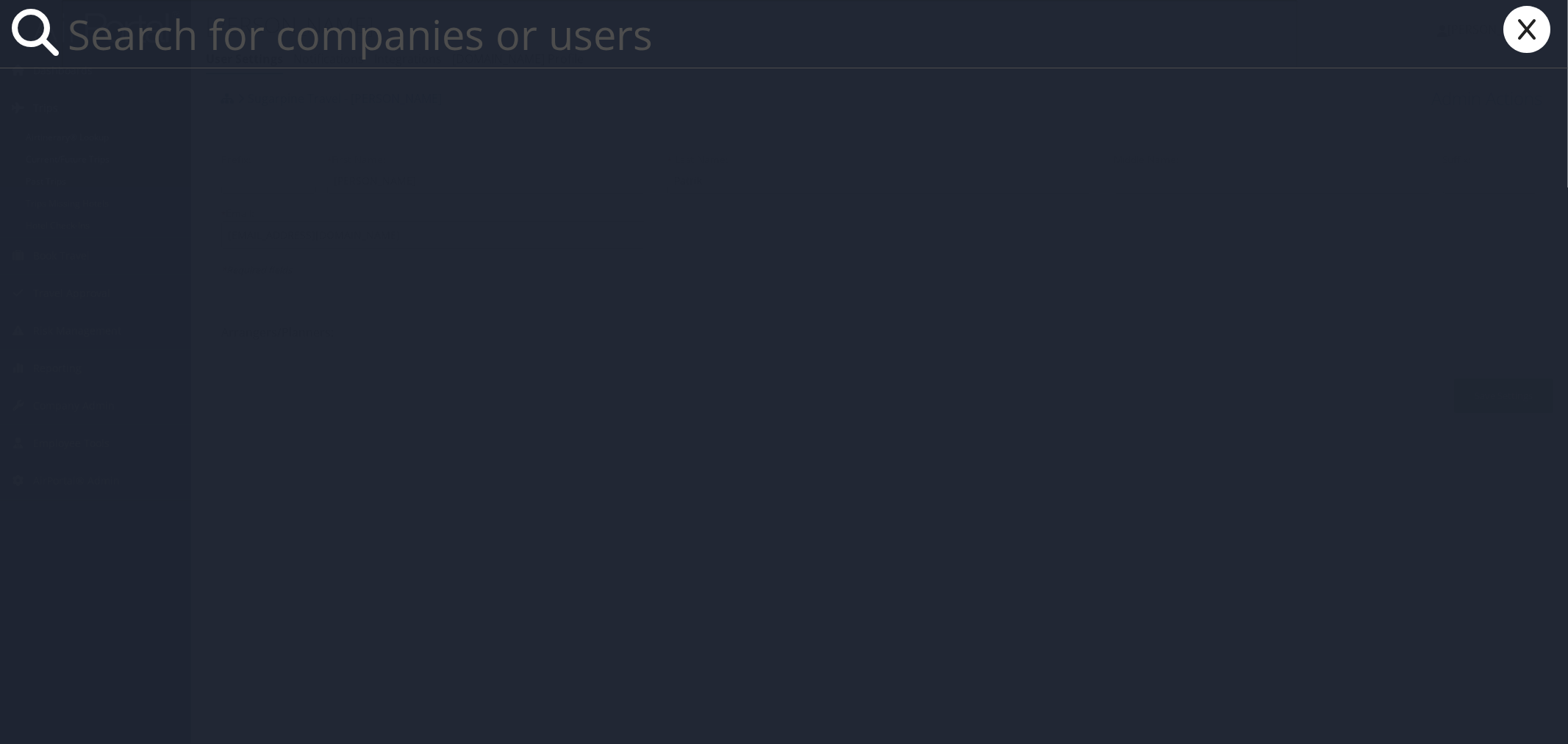
paste input "[PERSON_NAME][EMAIL_ADDRESS][DOMAIN_NAME]"
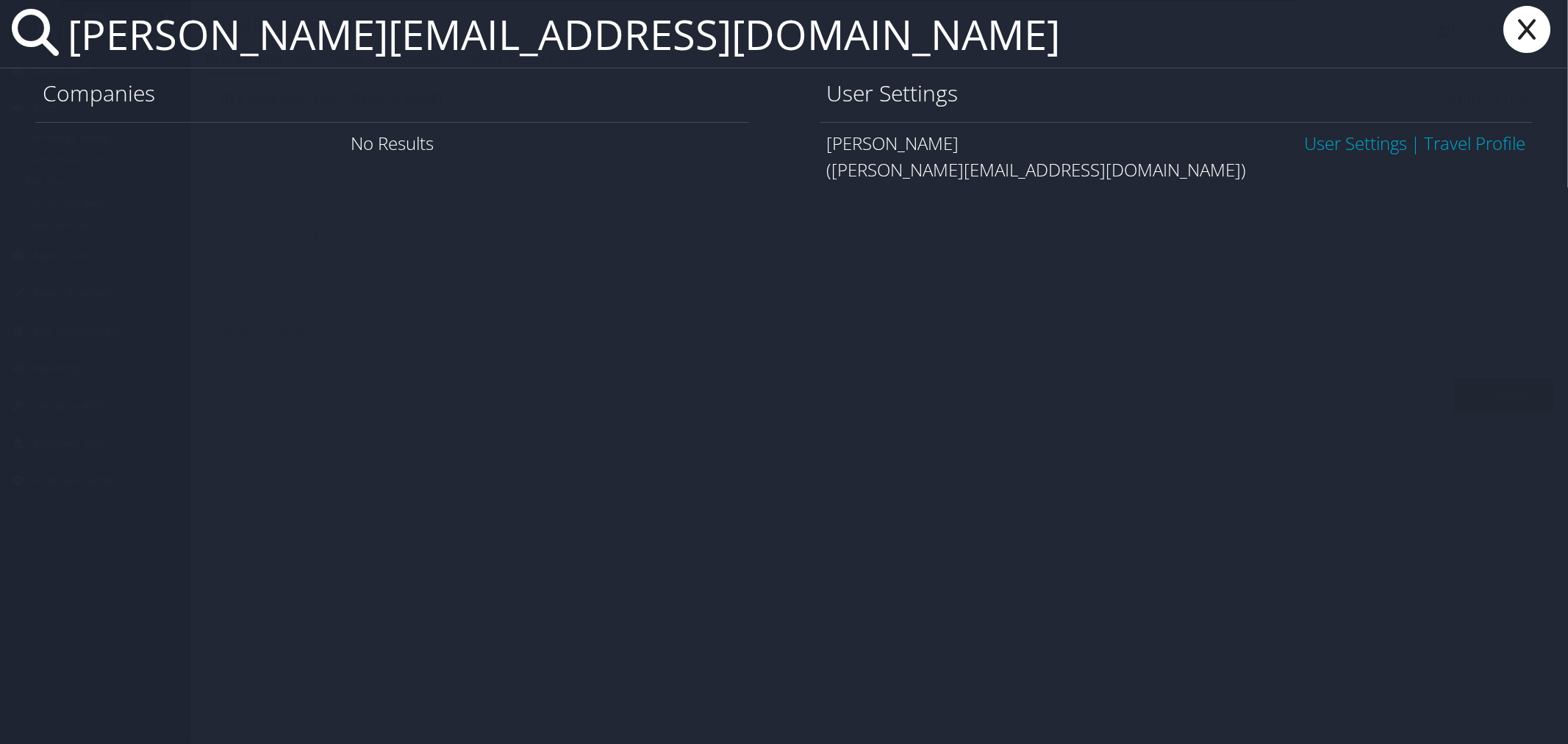
type input "[PERSON_NAME][EMAIL_ADDRESS][DOMAIN_NAME]"
click at [1304, 146] on link "User Settings" at bounding box center [1356, 143] width 103 height 25
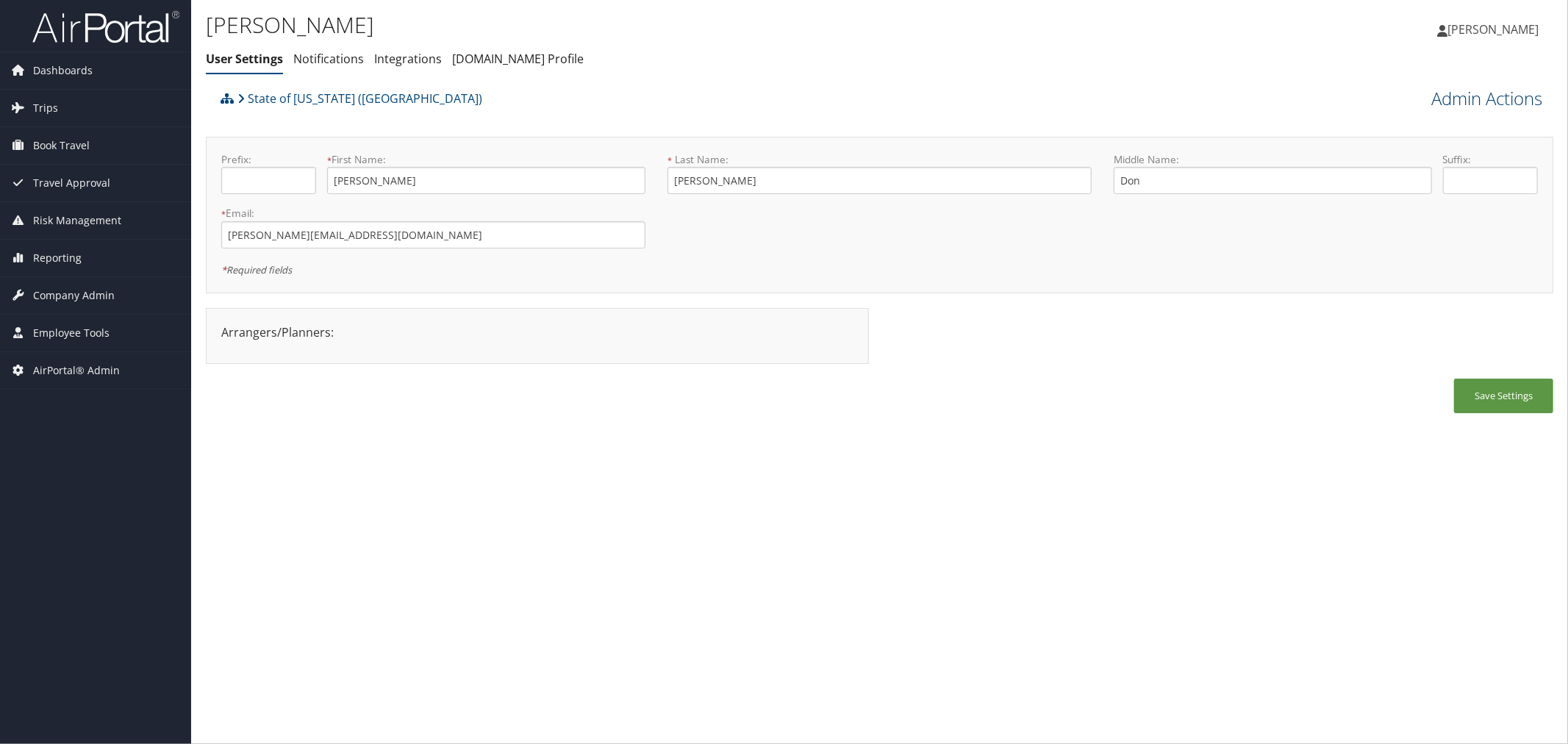
click at [1453, 107] on link "Admin Actions" at bounding box center [1487, 98] width 111 height 25
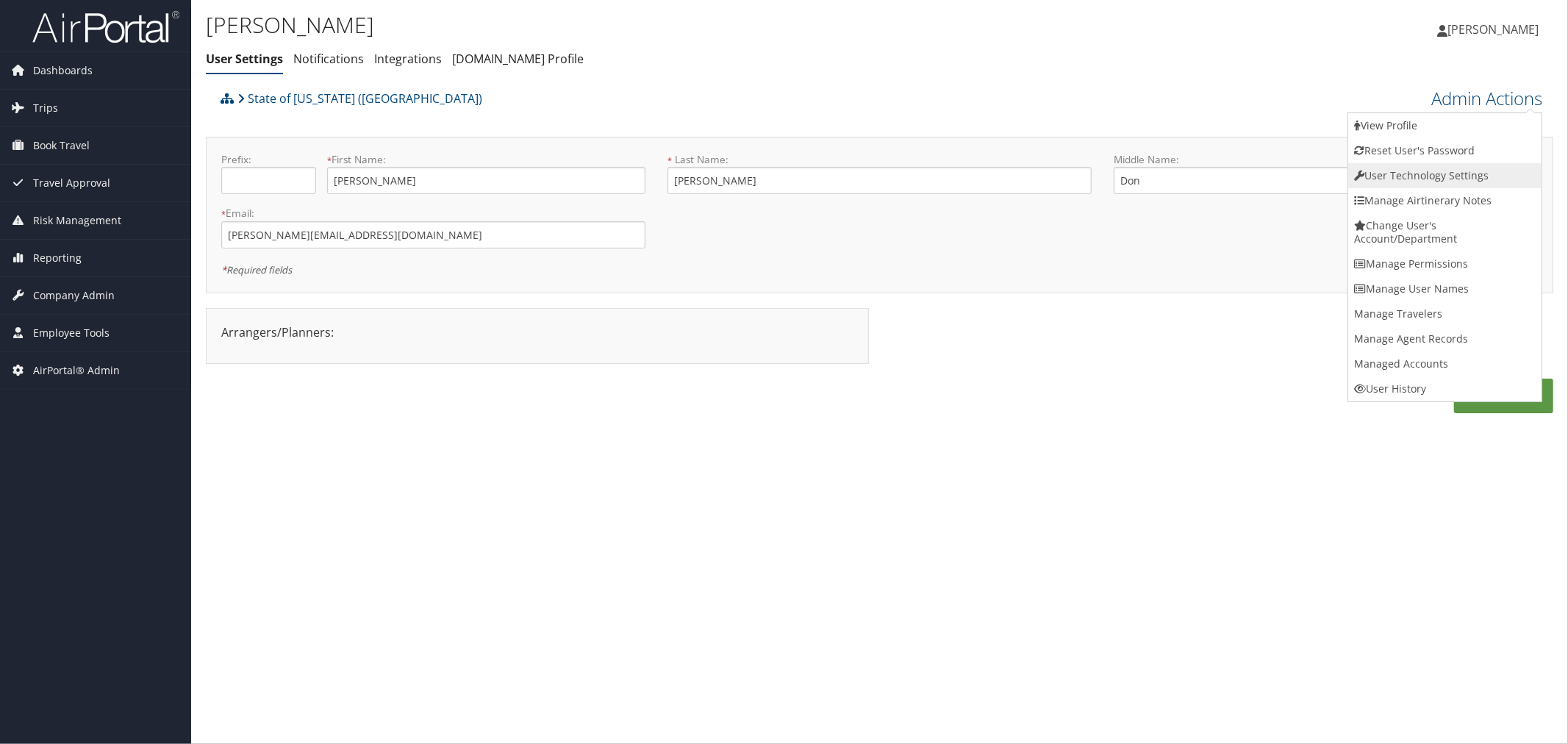
click at [1412, 179] on link "User Technology Settings" at bounding box center [1444, 175] width 193 height 25
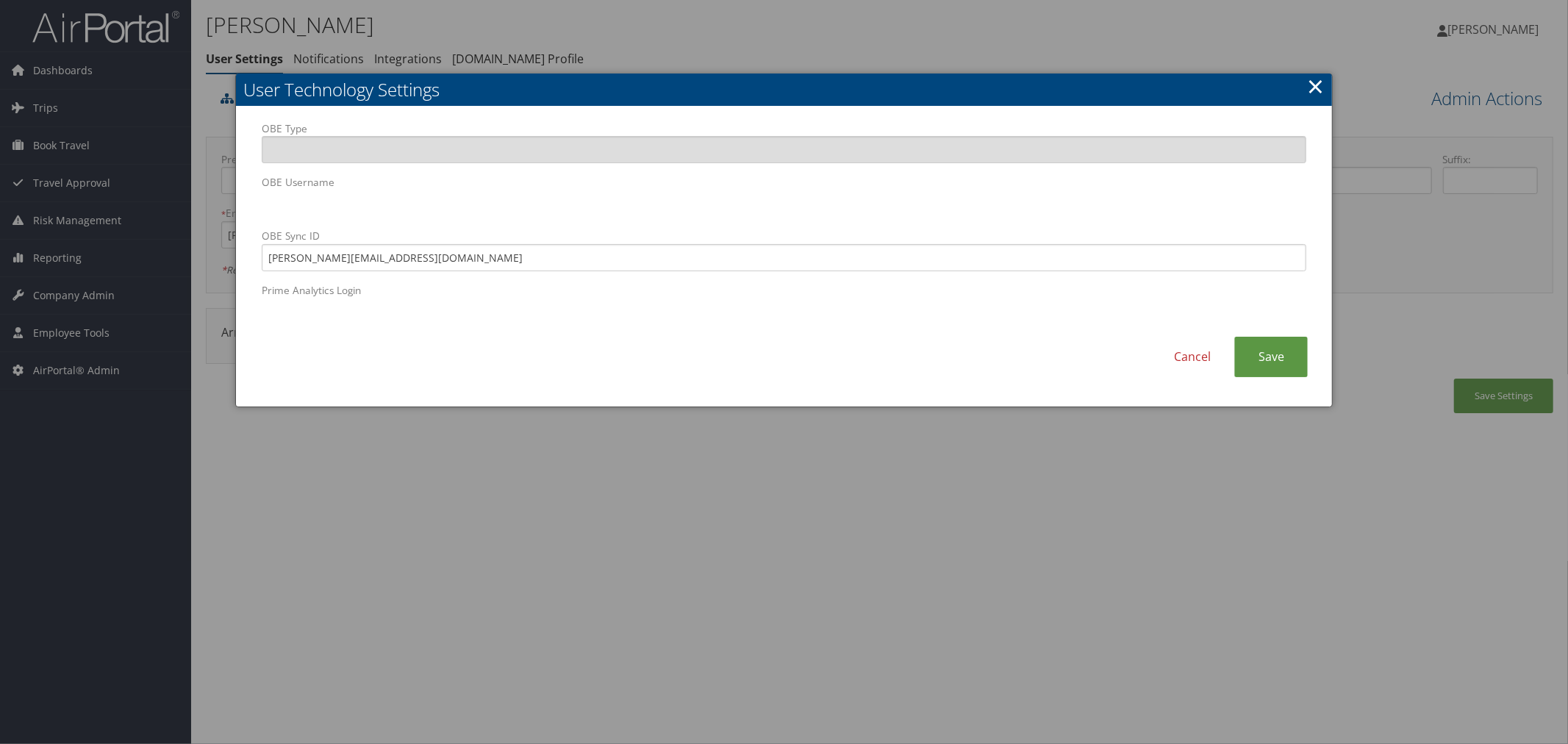
click at [638, 40] on div at bounding box center [784, 372] width 1568 height 744
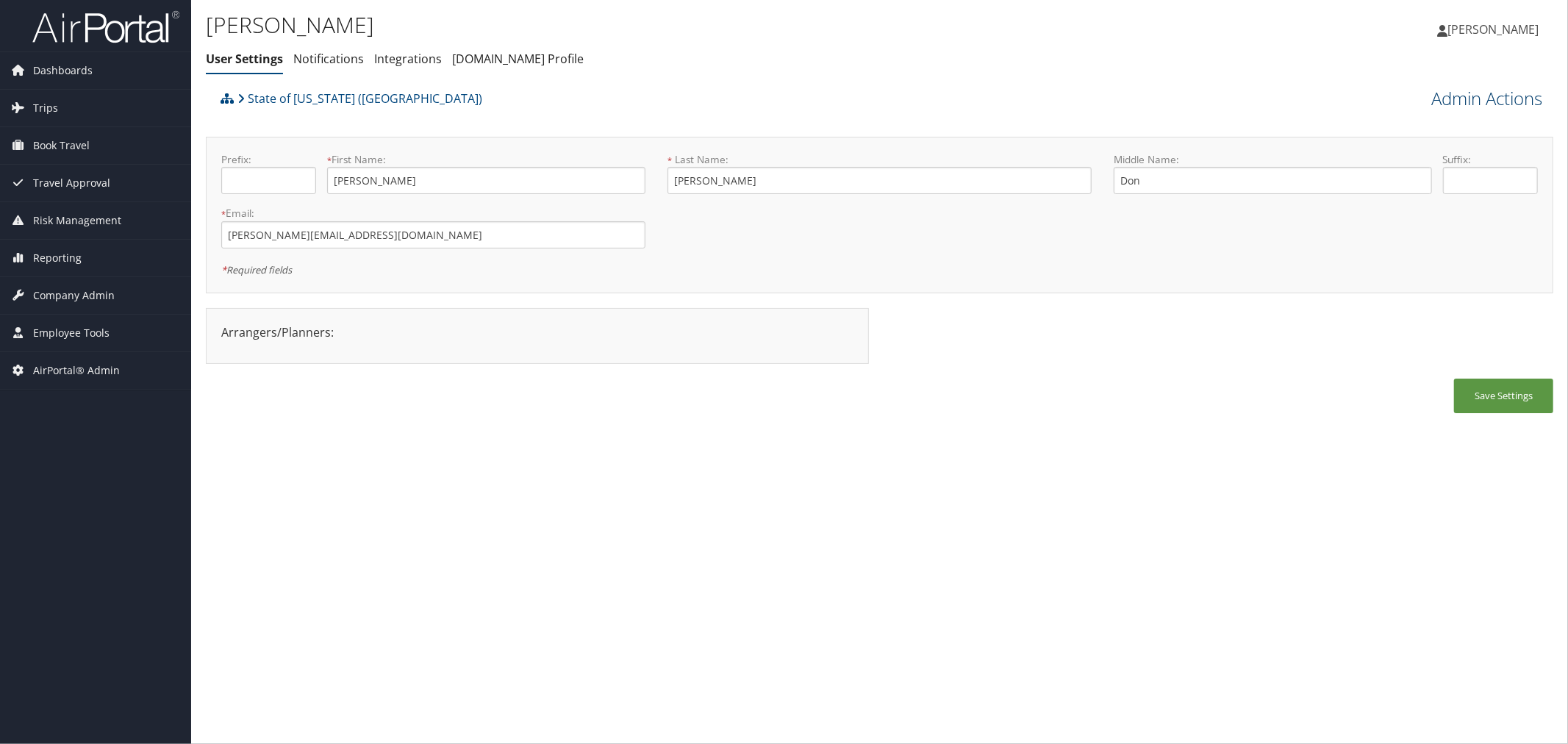
click at [1450, 98] on link "Admin Actions" at bounding box center [1487, 98] width 111 height 25
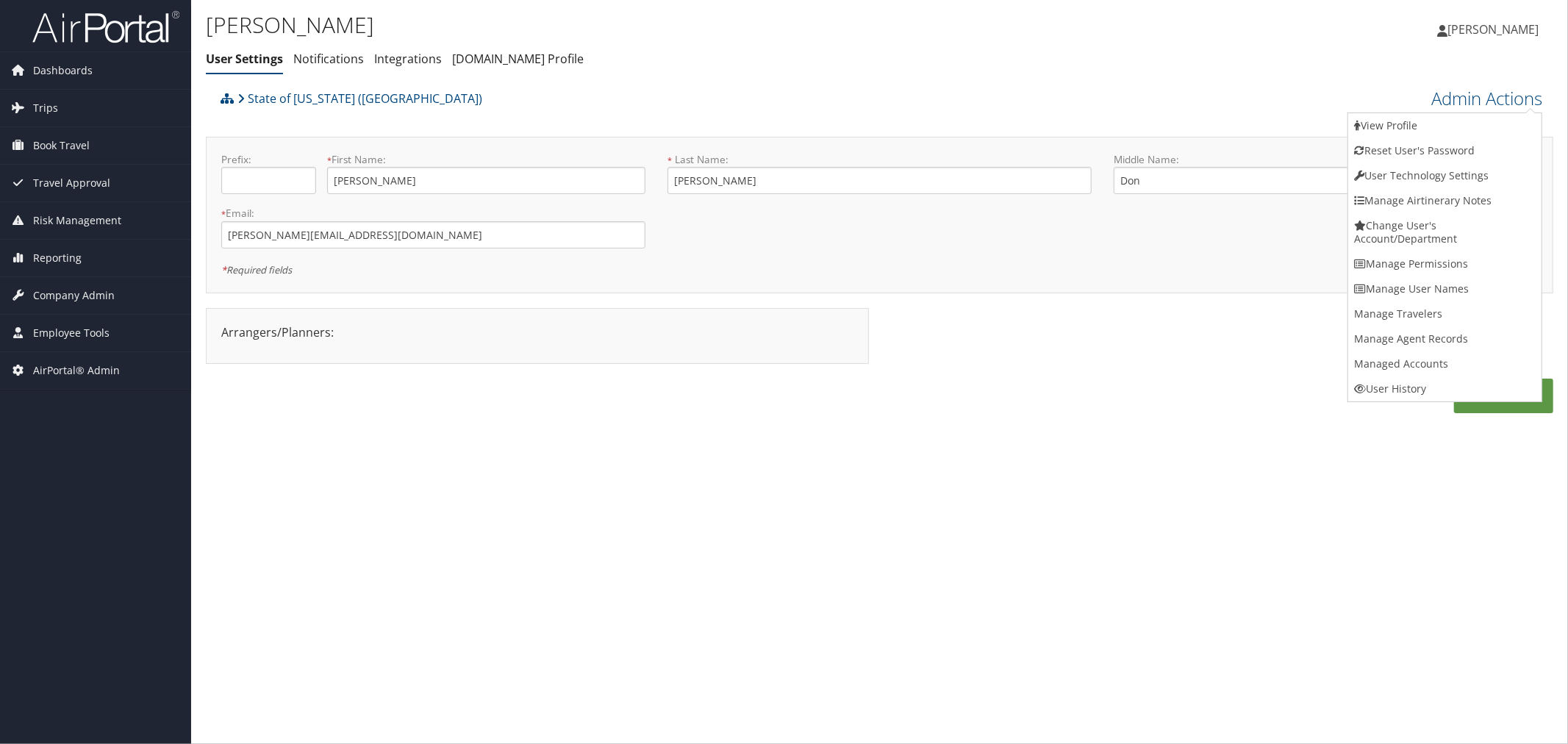
click at [1024, 79] on div "Jimmie Lawson User Settings Notifications Integrations AndavoVacations.com Prof…" at bounding box center [654, 45] width 898 height 76
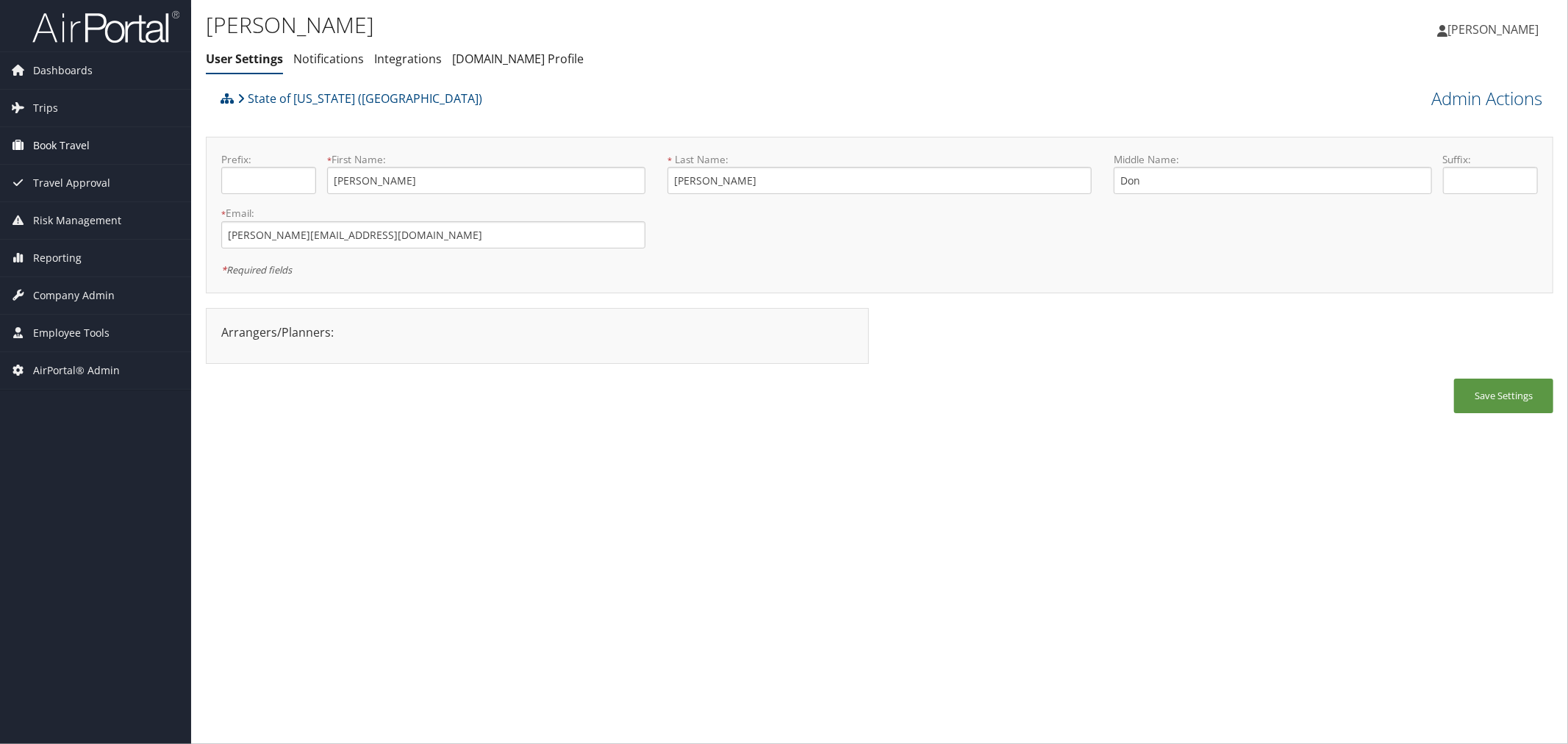
click at [70, 152] on span "Book Travel" at bounding box center [61, 145] width 56 height 37
click at [67, 355] on span "Company Admin" at bounding box center [74, 361] width 82 height 37
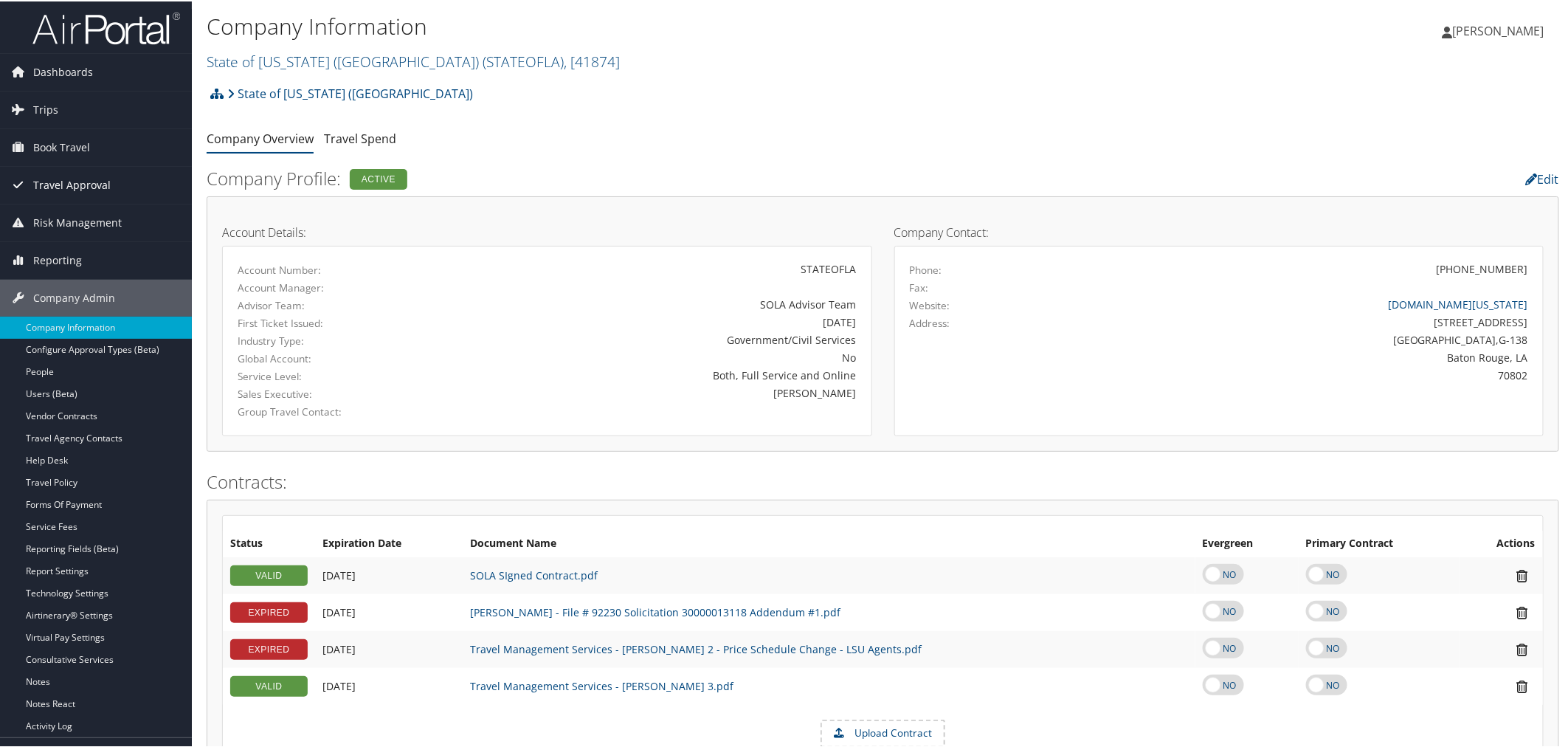
click at [71, 176] on span "Travel Approval" at bounding box center [71, 183] width 77 height 37
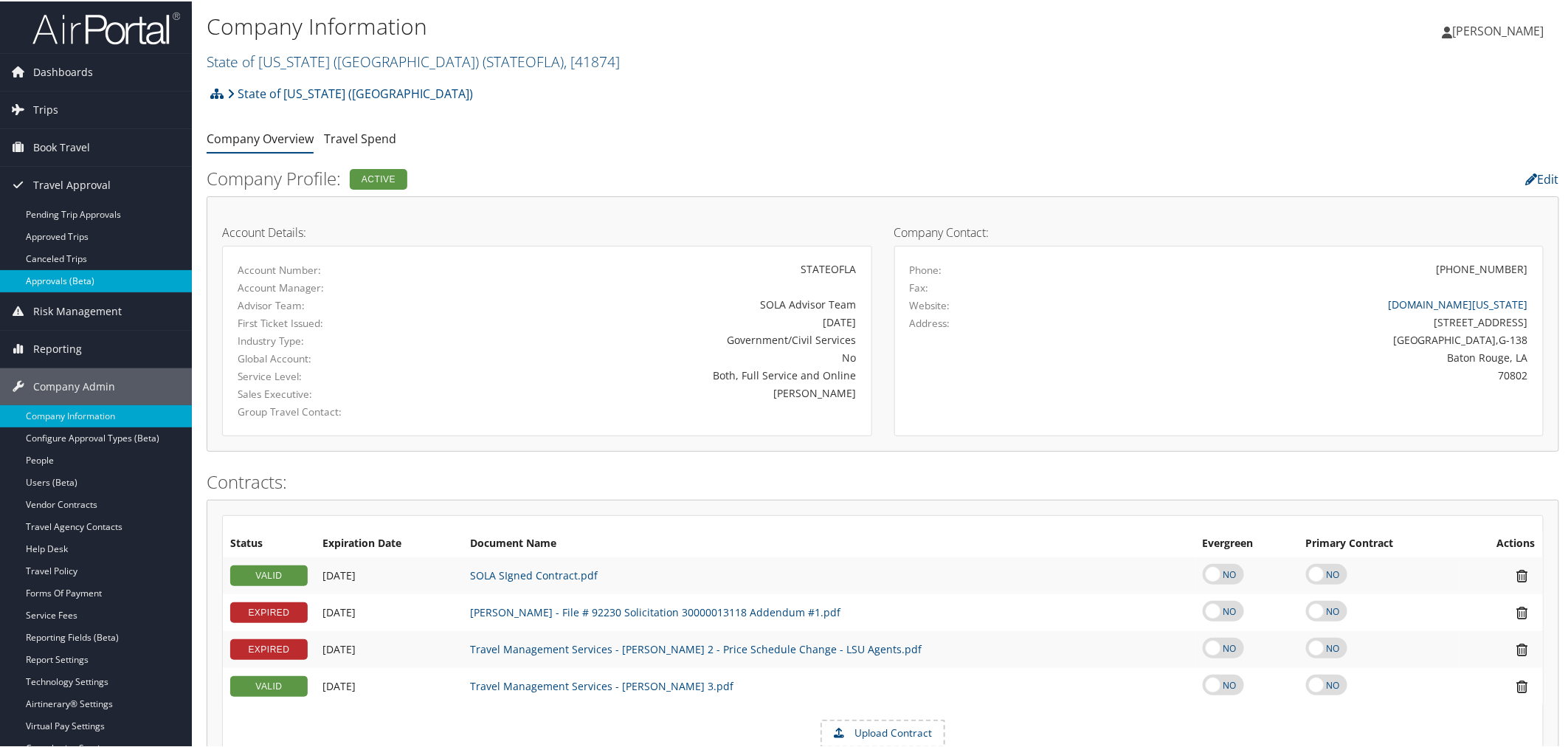
click at [81, 271] on link "Approvals (Beta)" at bounding box center [95, 279] width 191 height 22
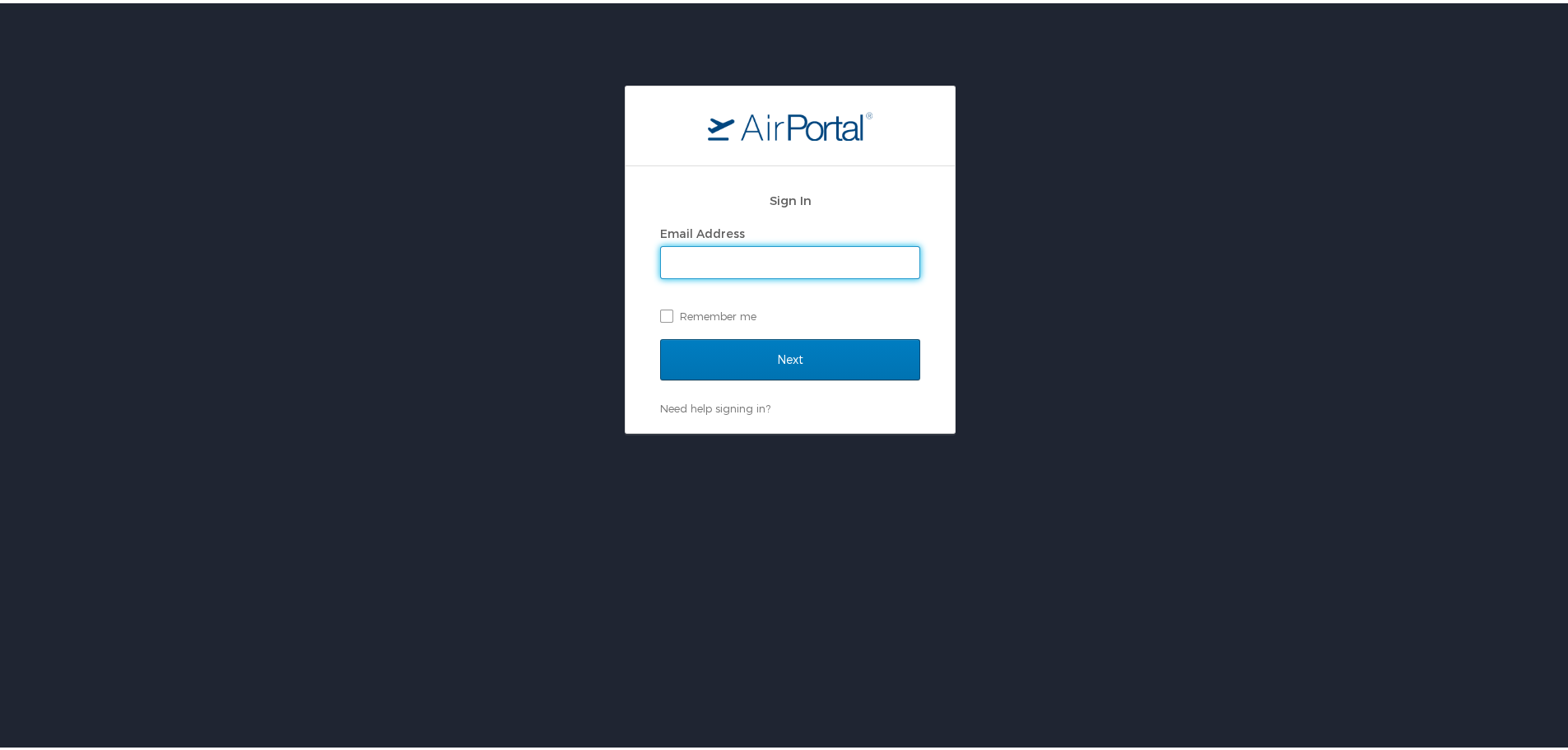
type input "kyle.casazza@cbtravel.com"
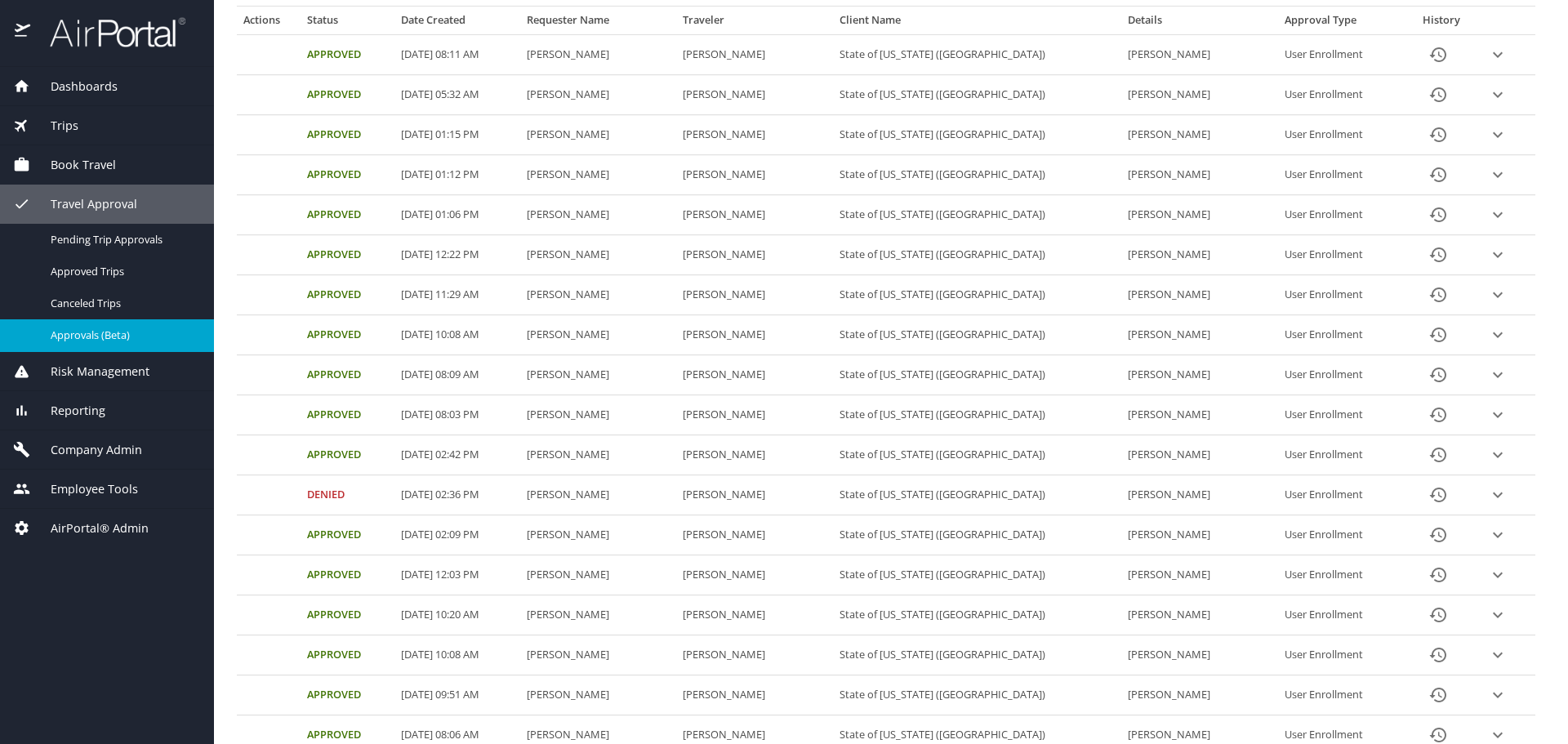
scroll to position [327, 0]
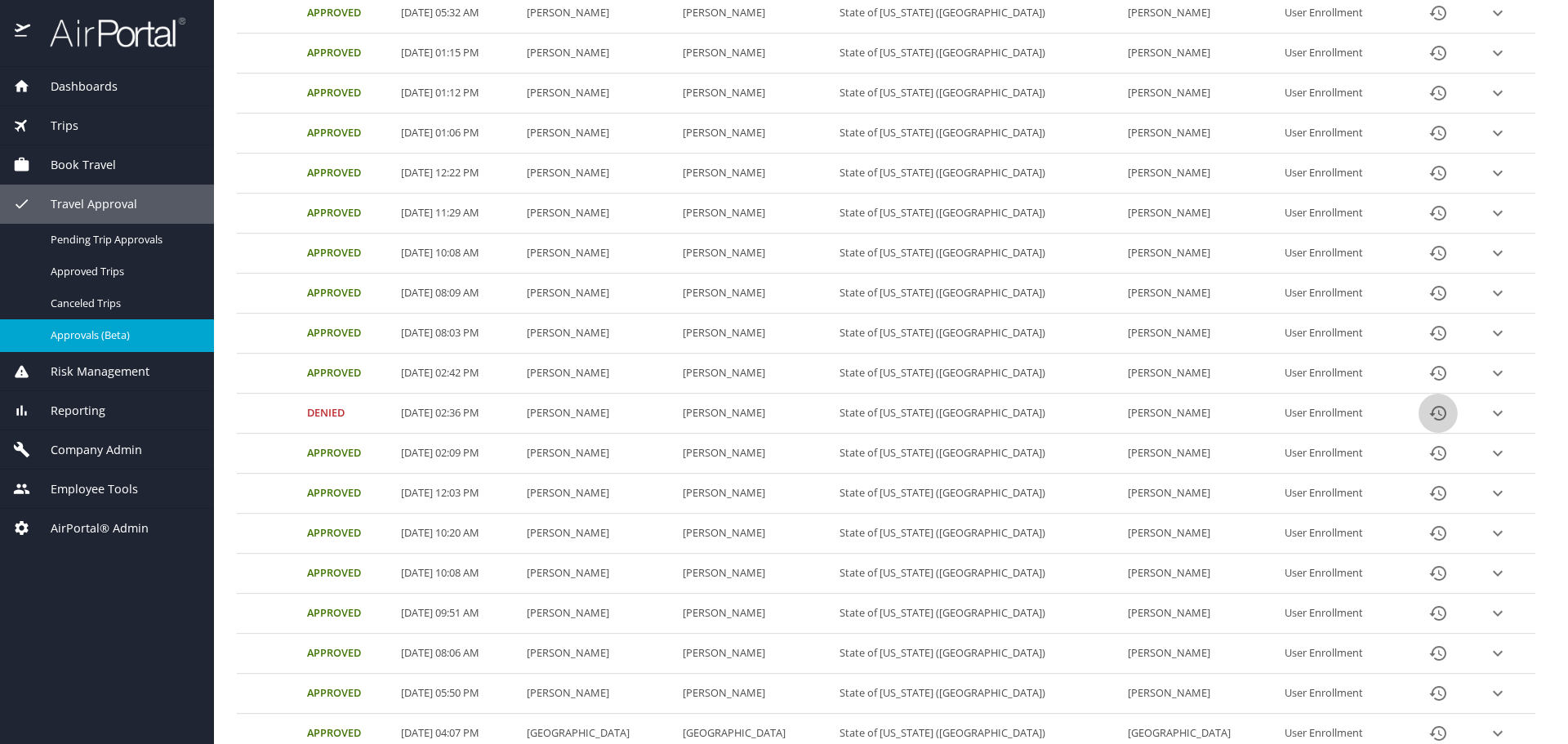
click at [1428, 415] on icon "History" at bounding box center [1438, 413] width 20 height 20
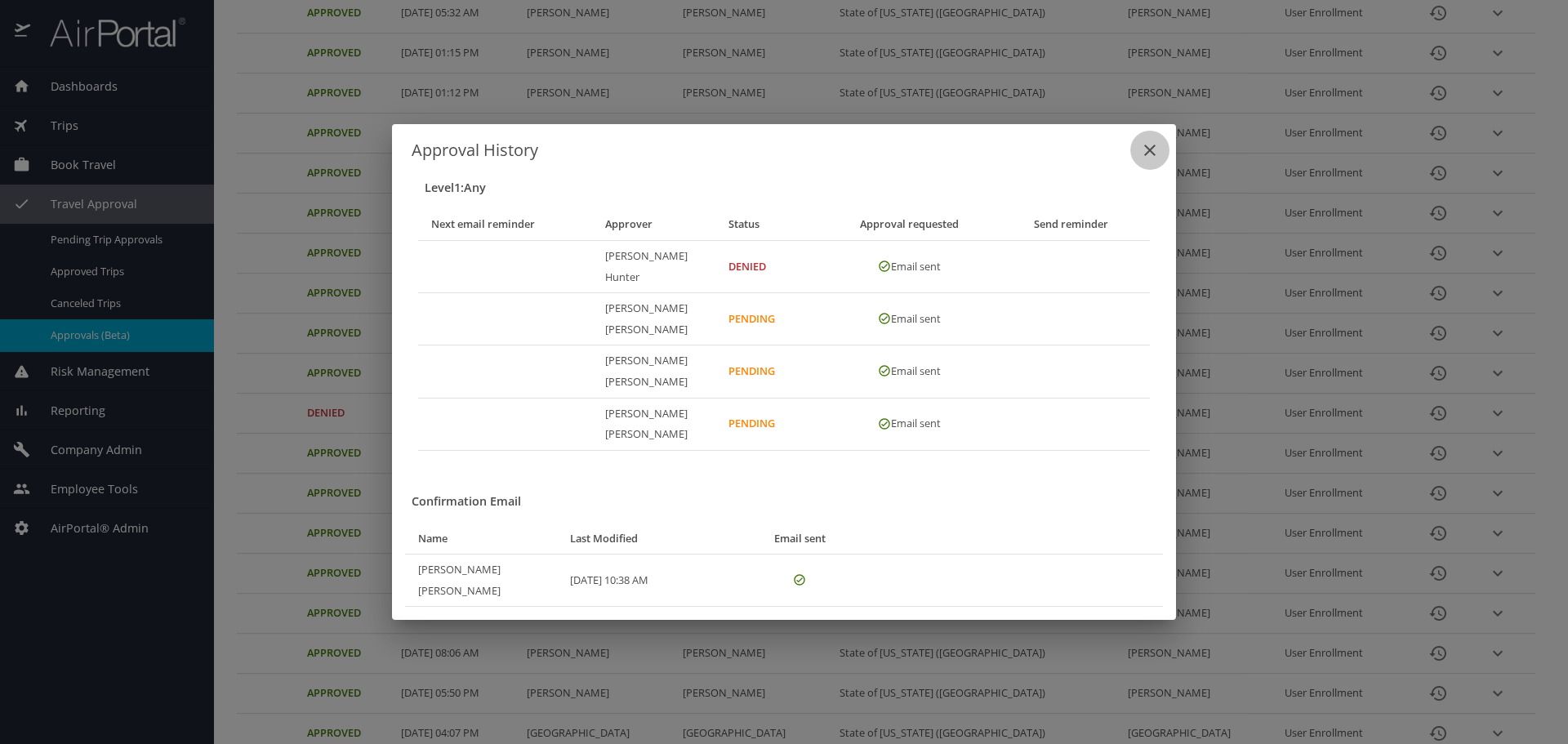
click at [1151, 156] on icon "close" at bounding box center [1150, 150] width 12 height 12
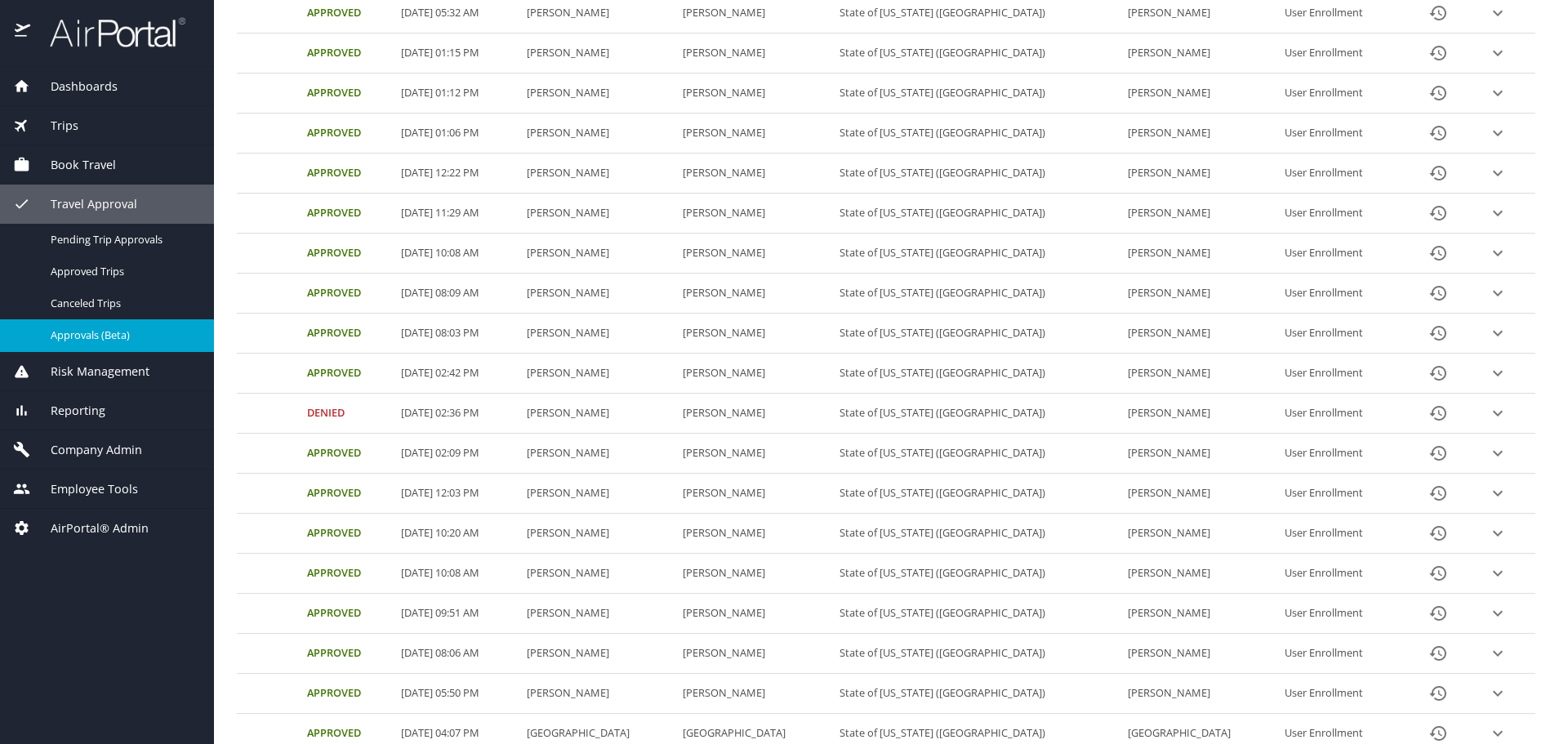
click at [1428, 416] on icon "History" at bounding box center [1438, 413] width 20 height 20
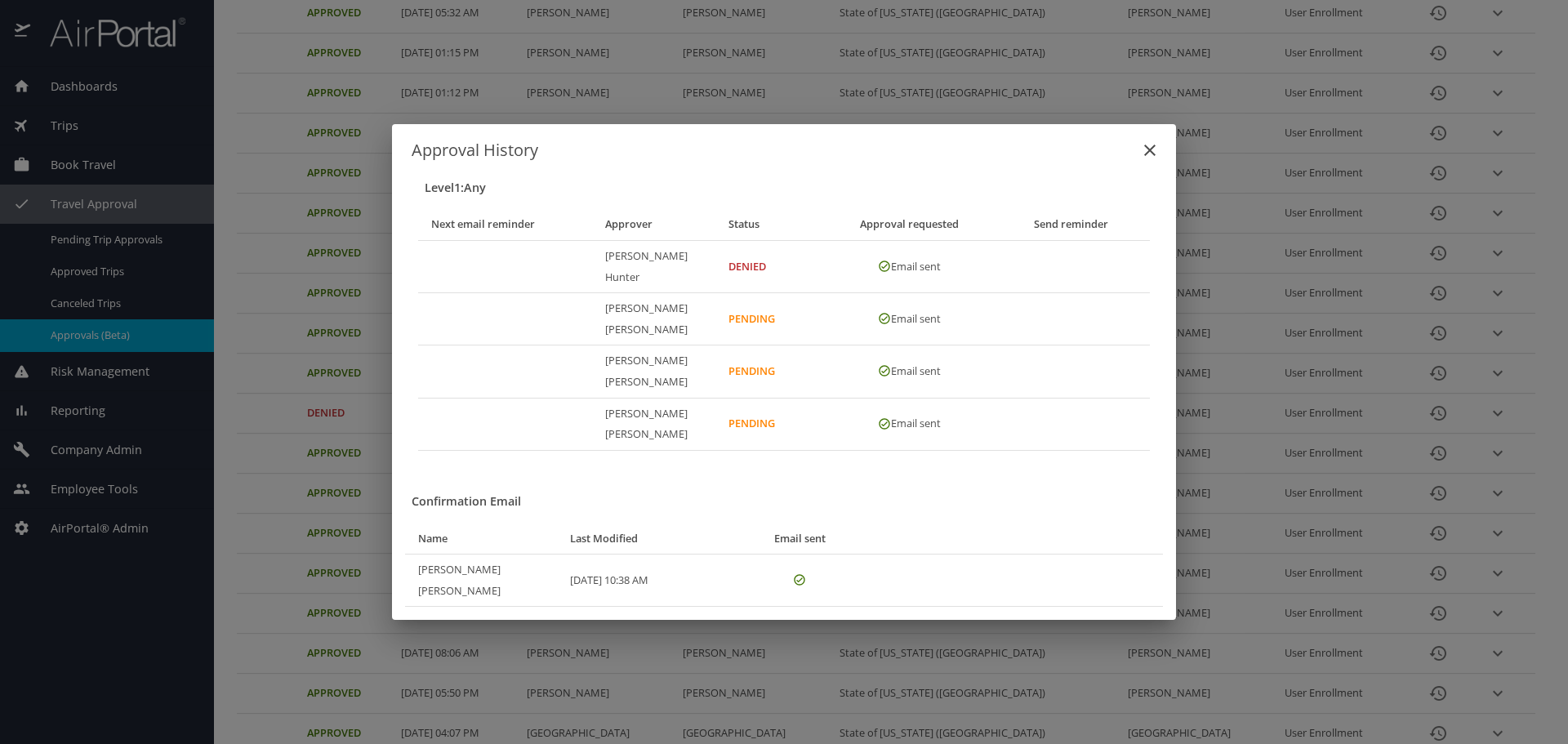
click at [1150, 156] on icon "close" at bounding box center [1150, 150] width 12 height 12
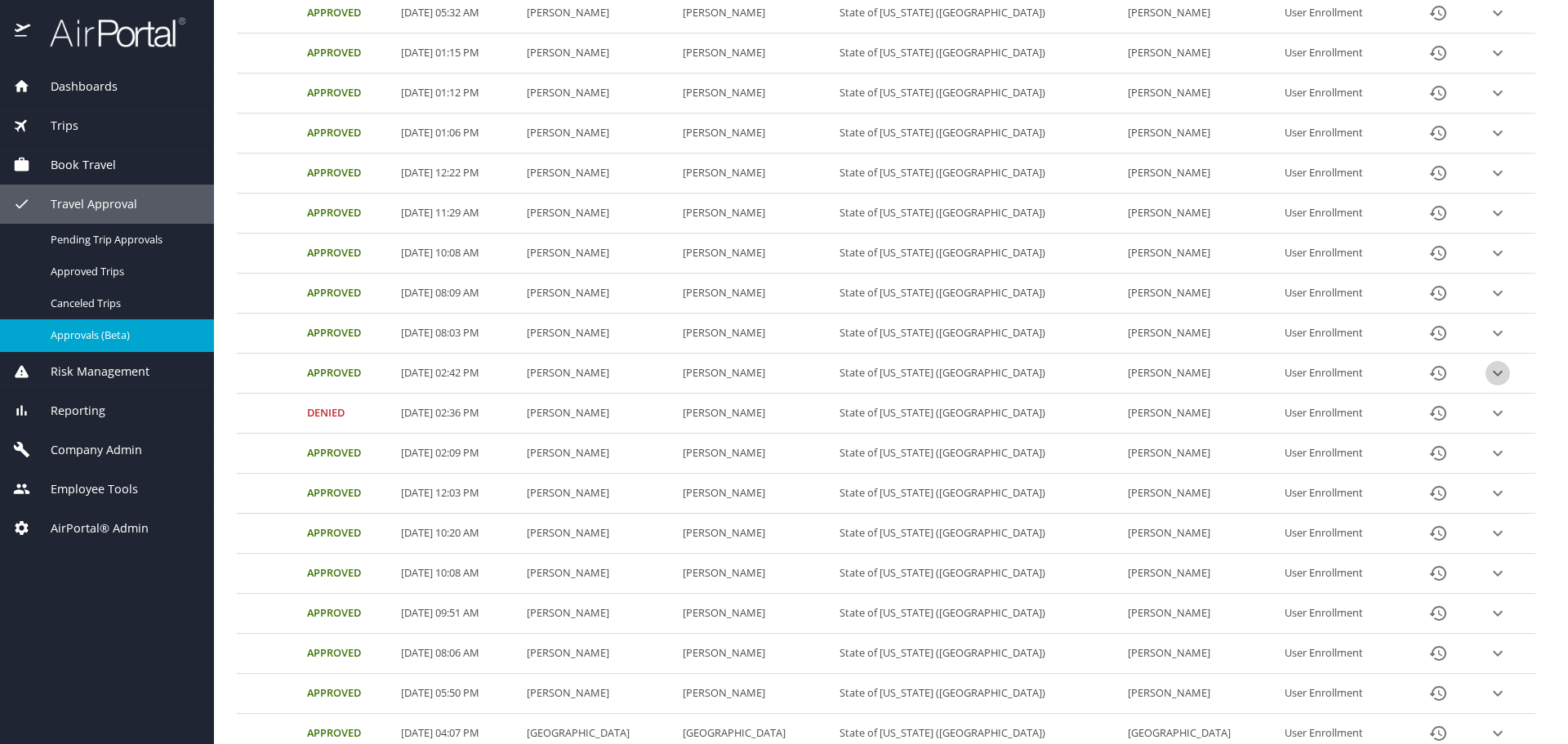
click at [1488, 376] on icon "expand row" at bounding box center [1498, 374] width 20 height 20
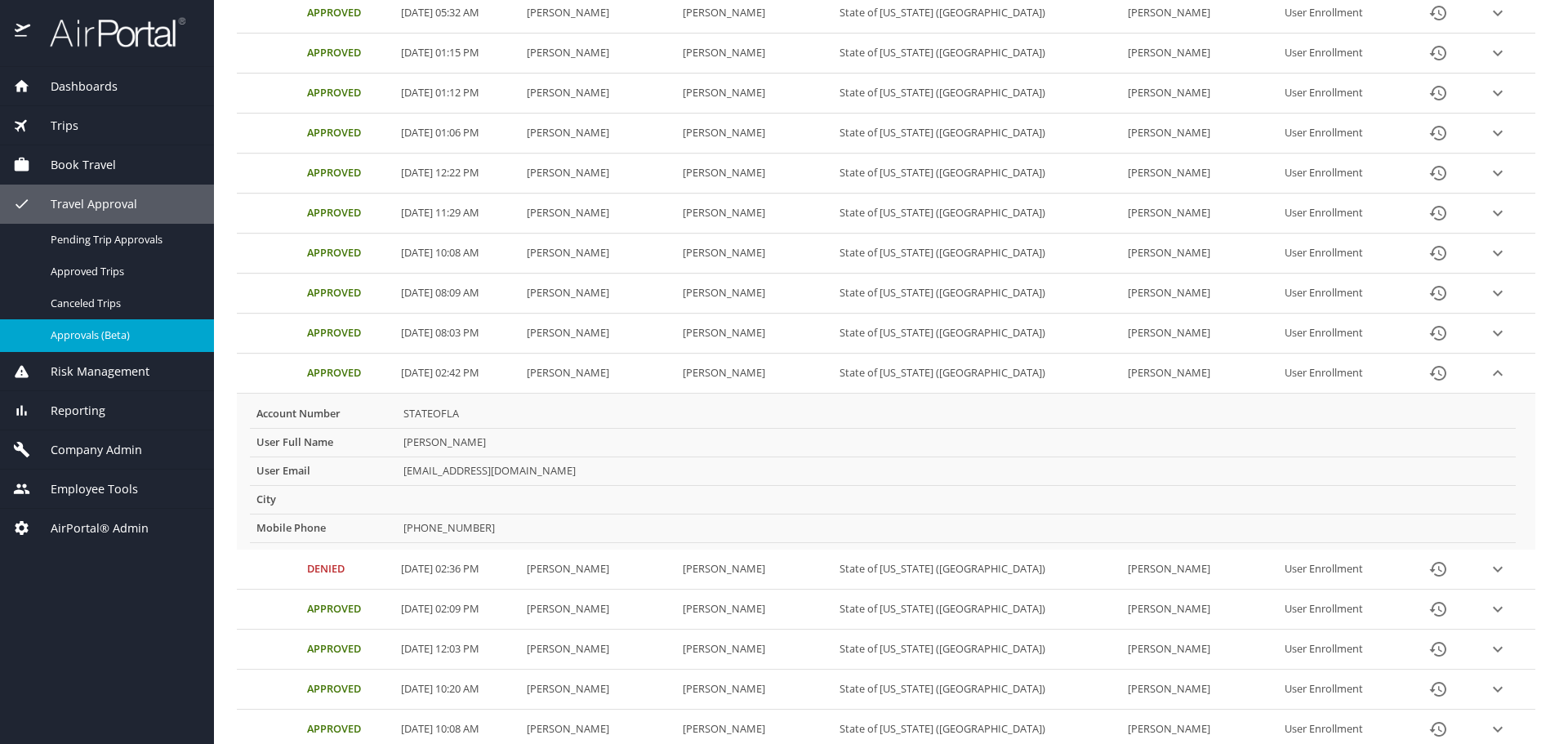
click at [1490, 370] on icon "expand row" at bounding box center [1498, 374] width 20 height 20
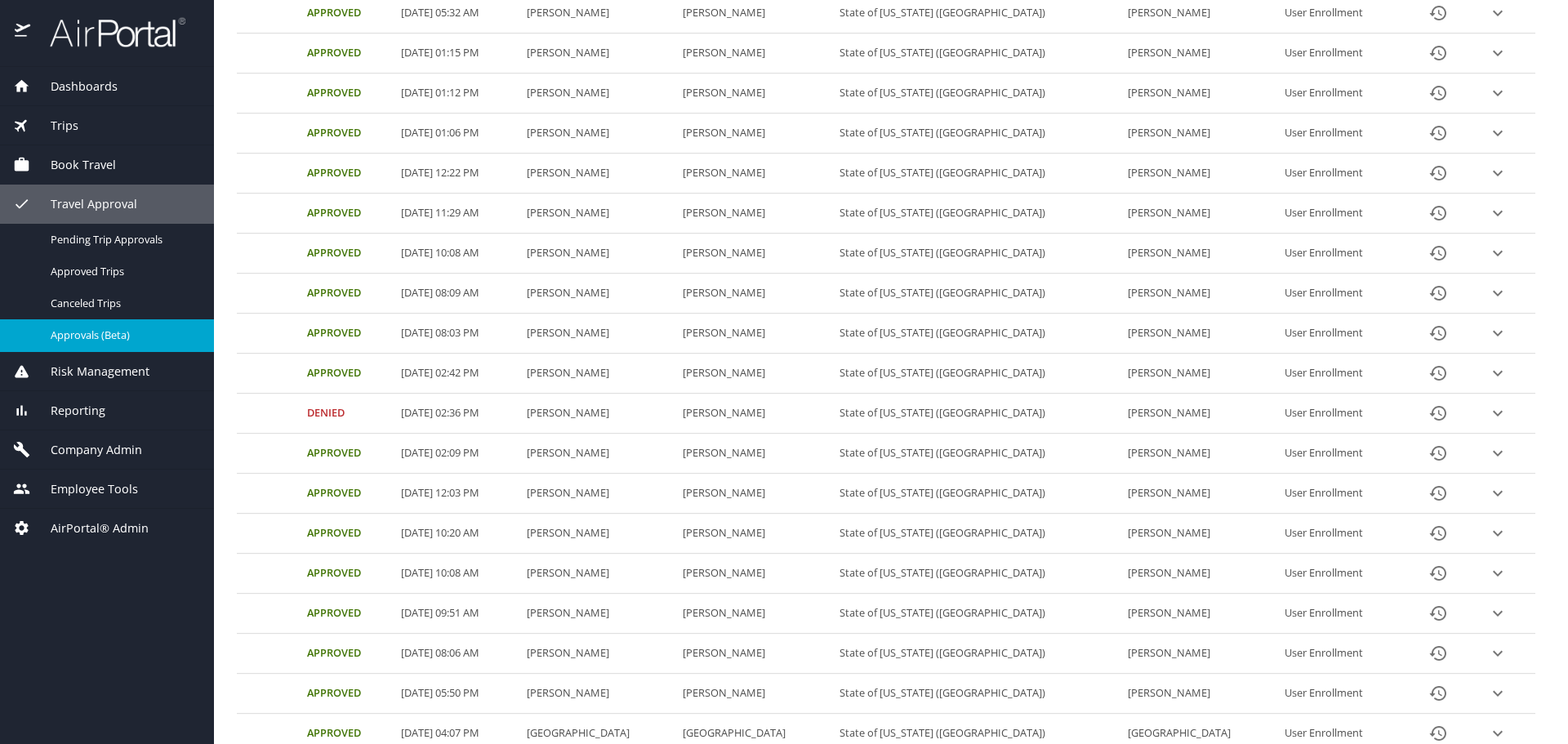
click at [1428, 418] on icon "History" at bounding box center [1438, 413] width 20 height 20
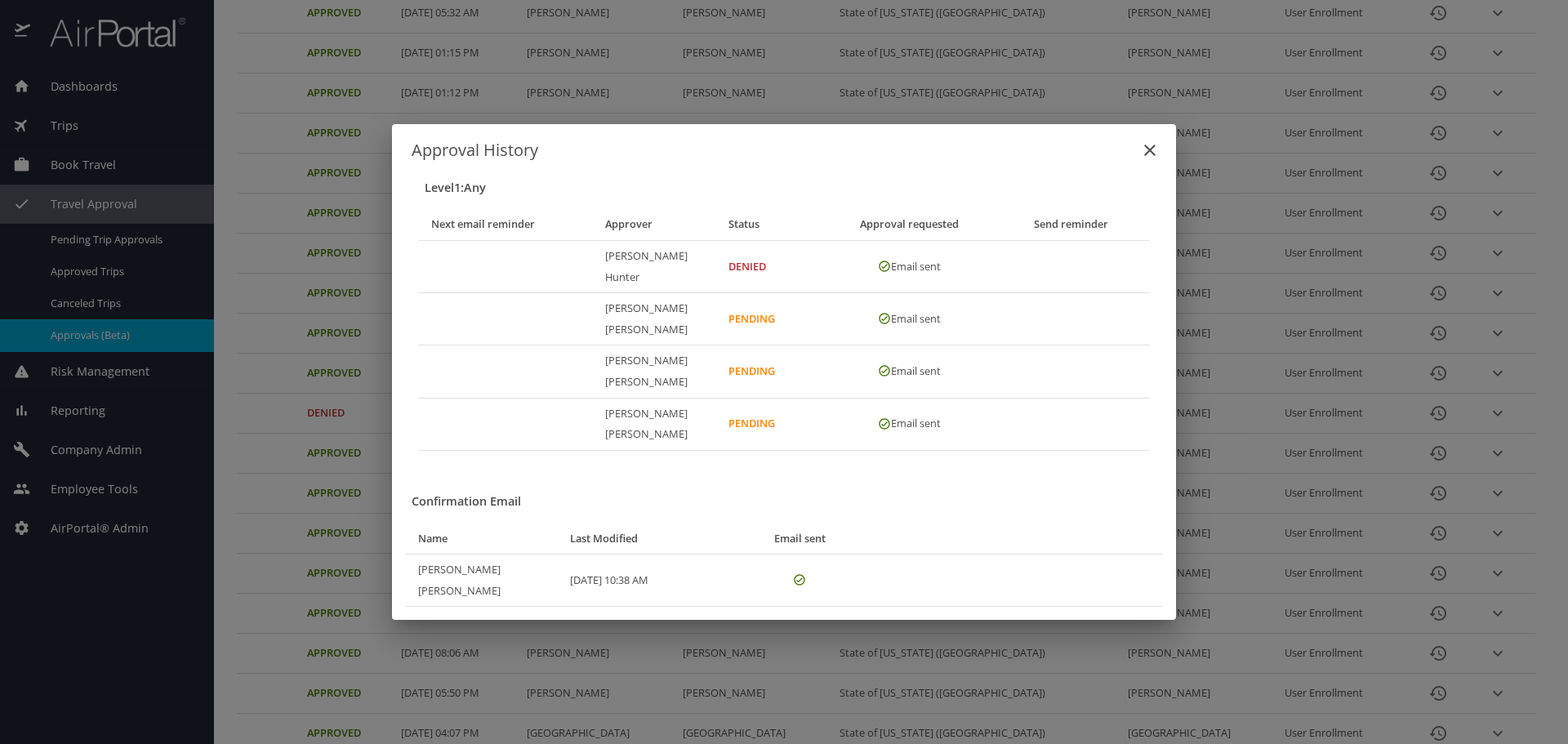
click at [1469, 412] on div "Approval History Level 1 : Any Next email reminder Approver Status Approval req…" at bounding box center [784, 372] width 1568 height 744
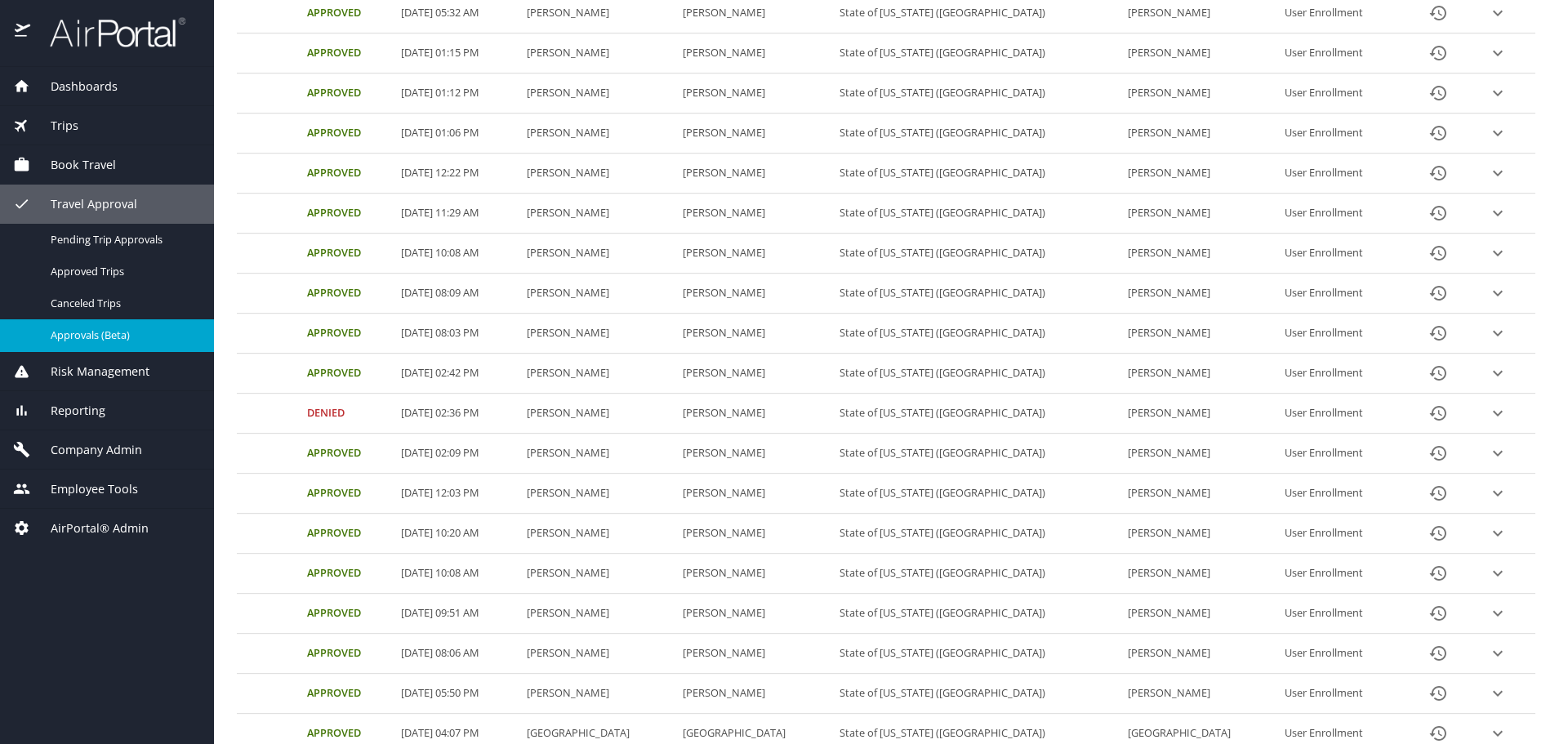
click at [1488, 411] on icon "expand row" at bounding box center [1498, 413] width 20 height 20
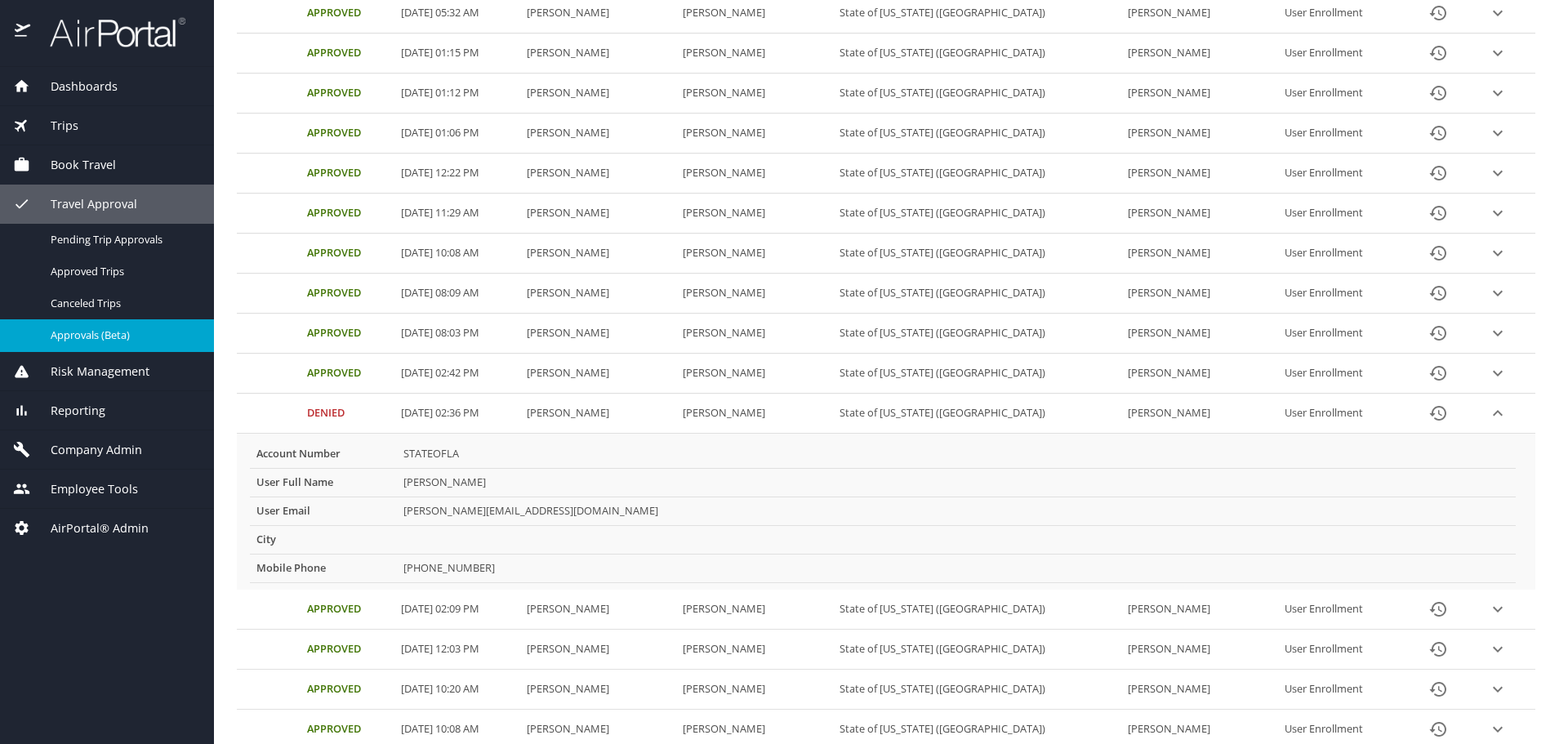
click at [1428, 418] on icon "History" at bounding box center [1438, 413] width 20 height 20
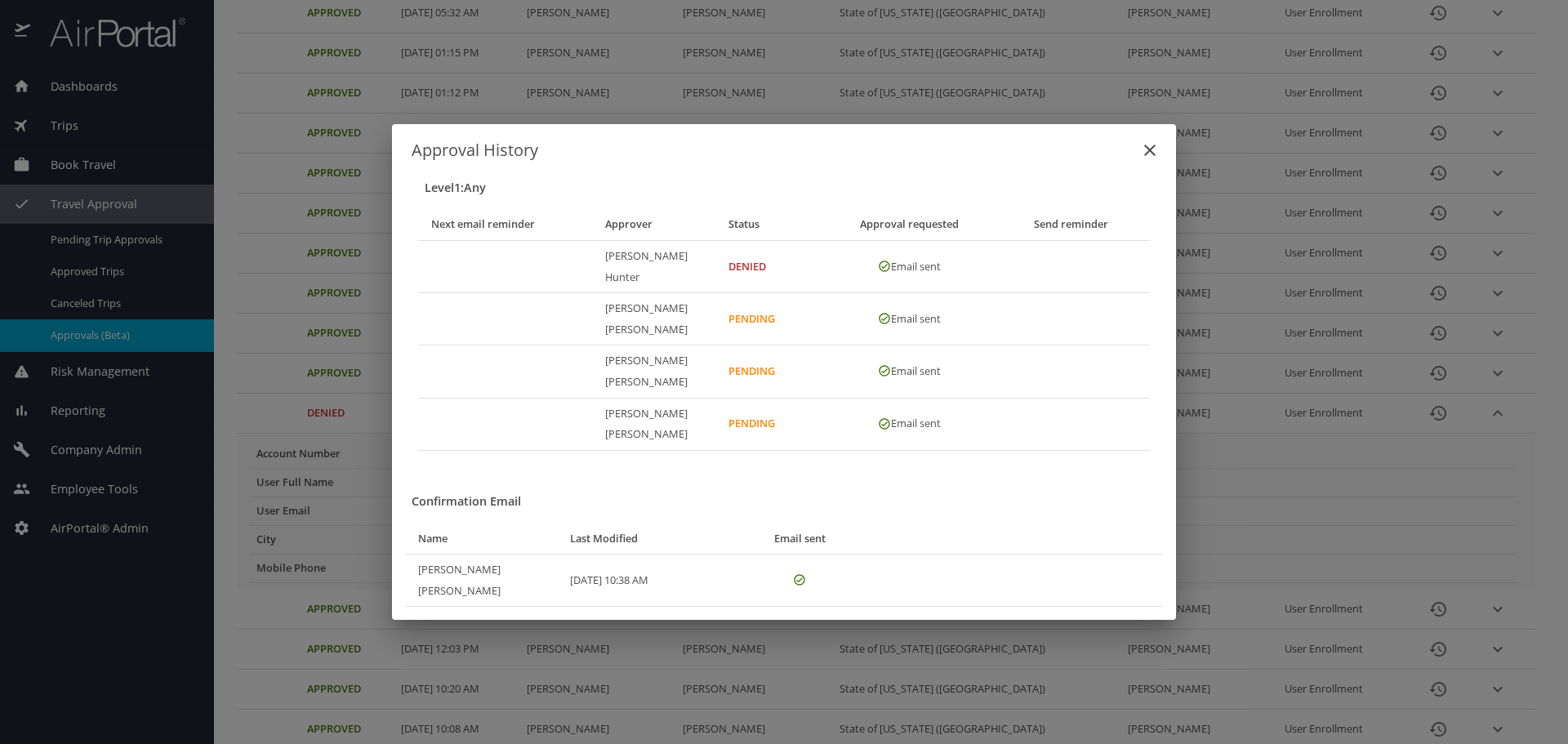
click at [1146, 160] on icon "close" at bounding box center [1150, 150] width 20 height 20
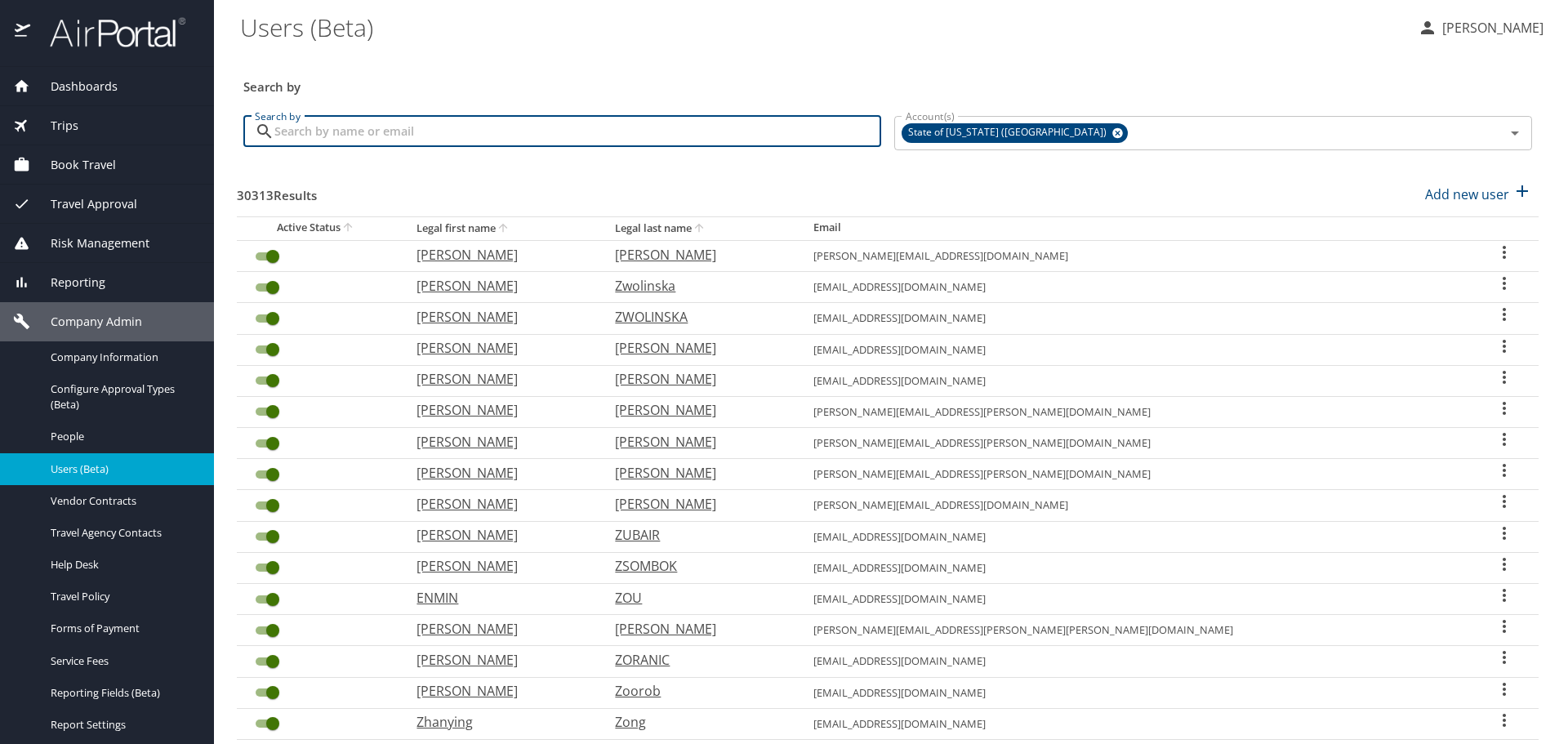
click at [406, 129] on input "Search by" at bounding box center [578, 131] width 607 height 31
paste input "1541969"
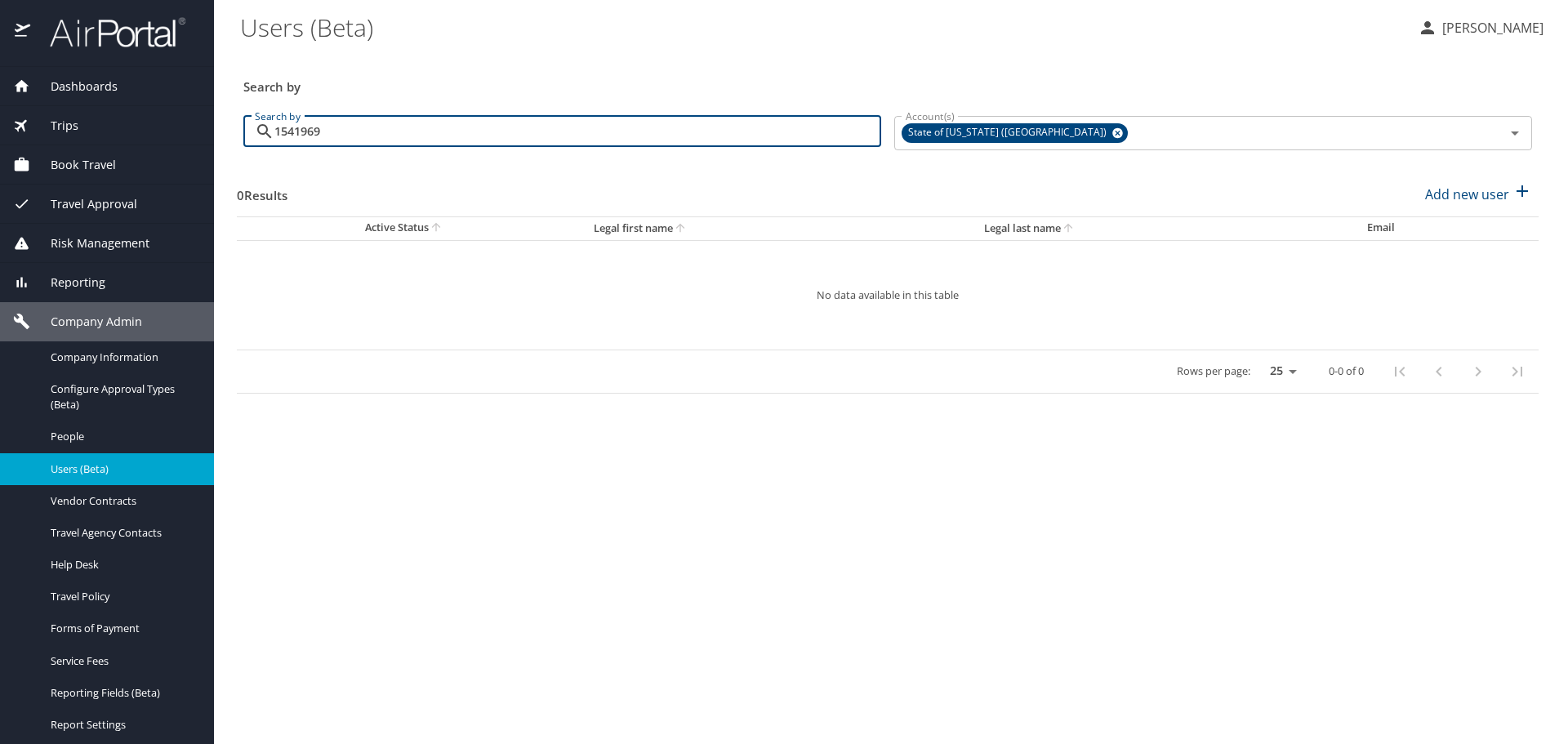
drag, startPoint x: 334, startPoint y: 137, endPoint x: 270, endPoint y: 136, distance: 64.0
click at [270, 136] on div "1541969 Search by" at bounding box center [562, 131] width 638 height 31
paste input "[PERSON_NAME][EMAIL_ADDRESS][DOMAIN_NAME]"
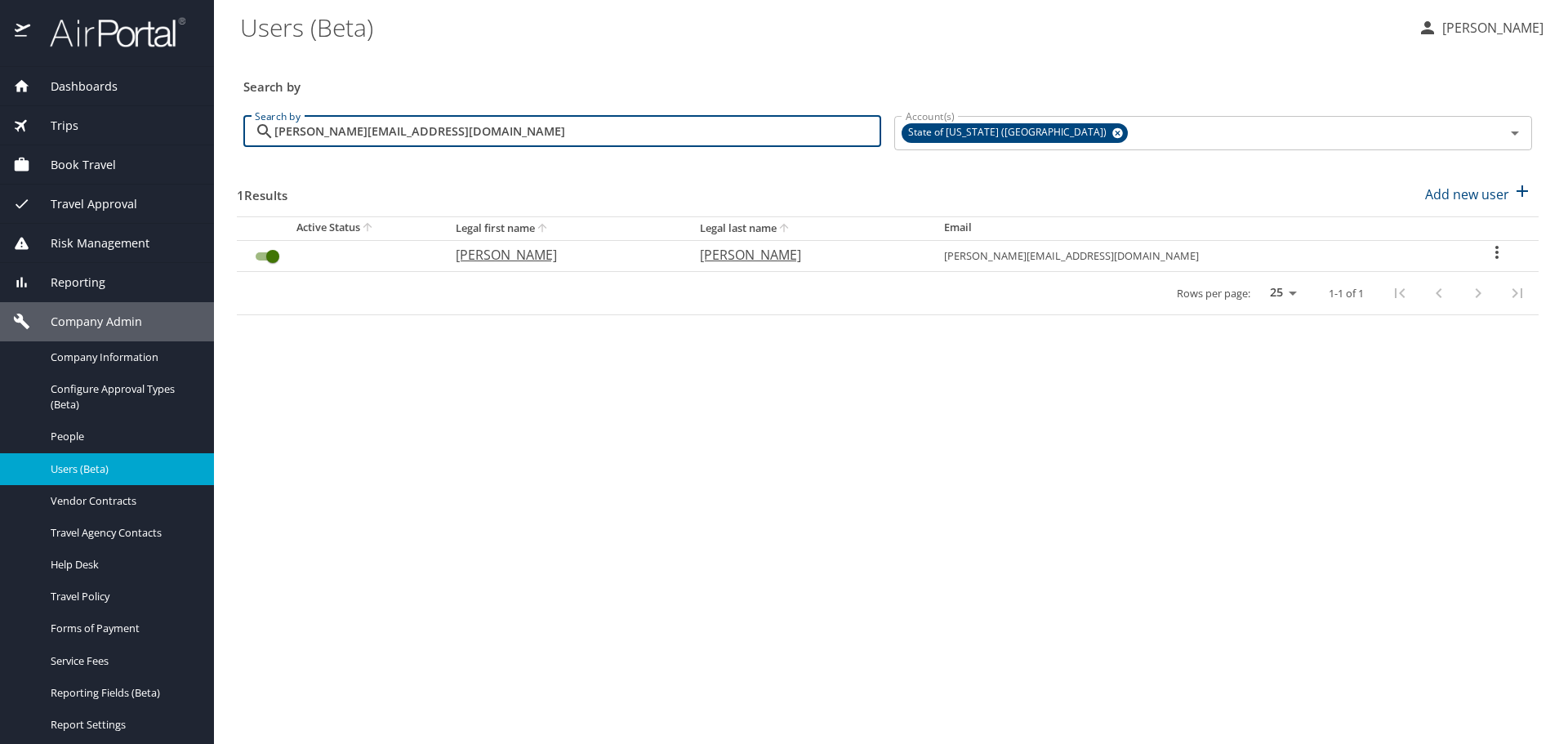
type input "[PERSON_NAME][EMAIL_ADDRESS][DOMAIN_NAME]"
click at [266, 258] on input "User Search Table" at bounding box center [273, 256] width 59 height 20
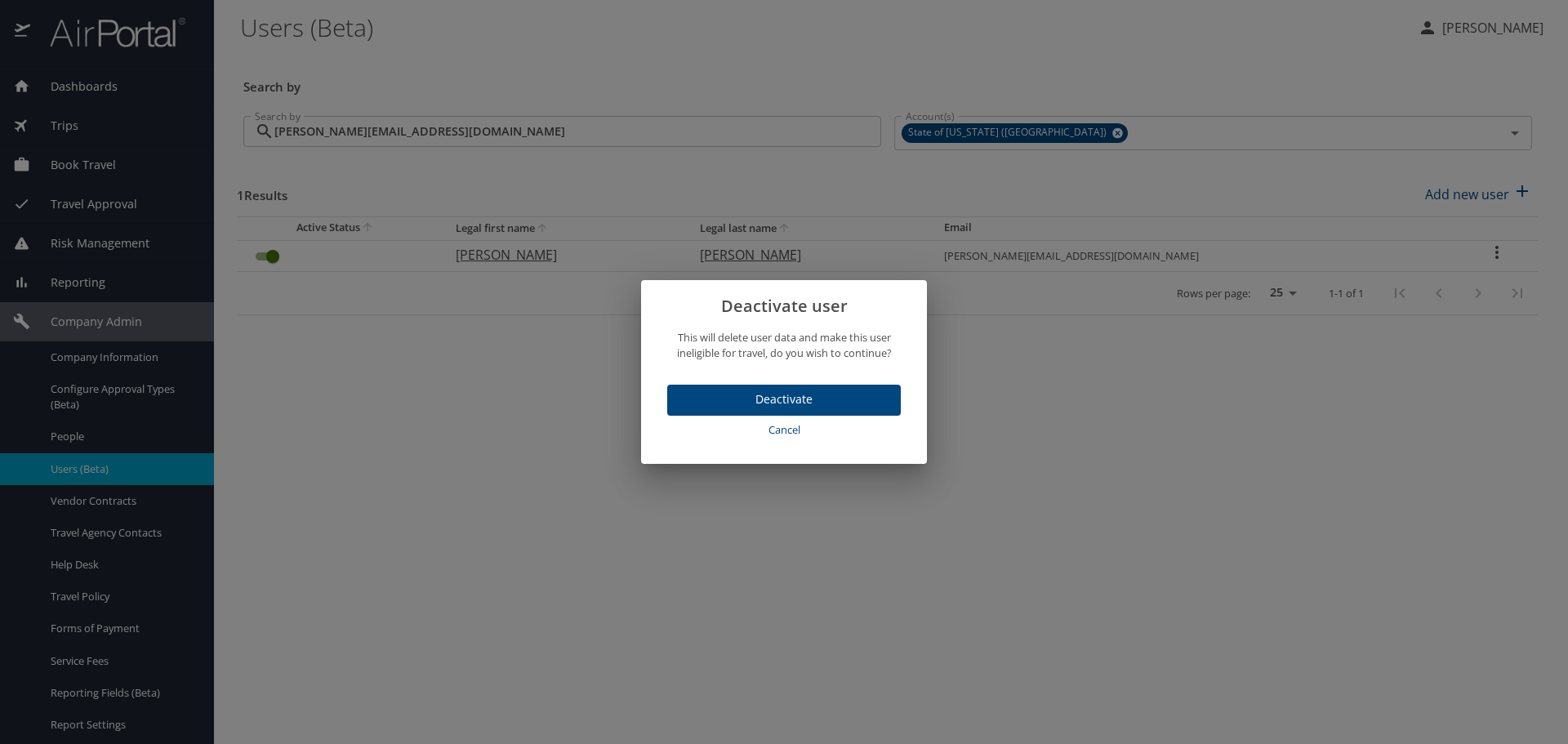
click at [727, 397] on span "Deactivate" at bounding box center [784, 399] width 207 height 20
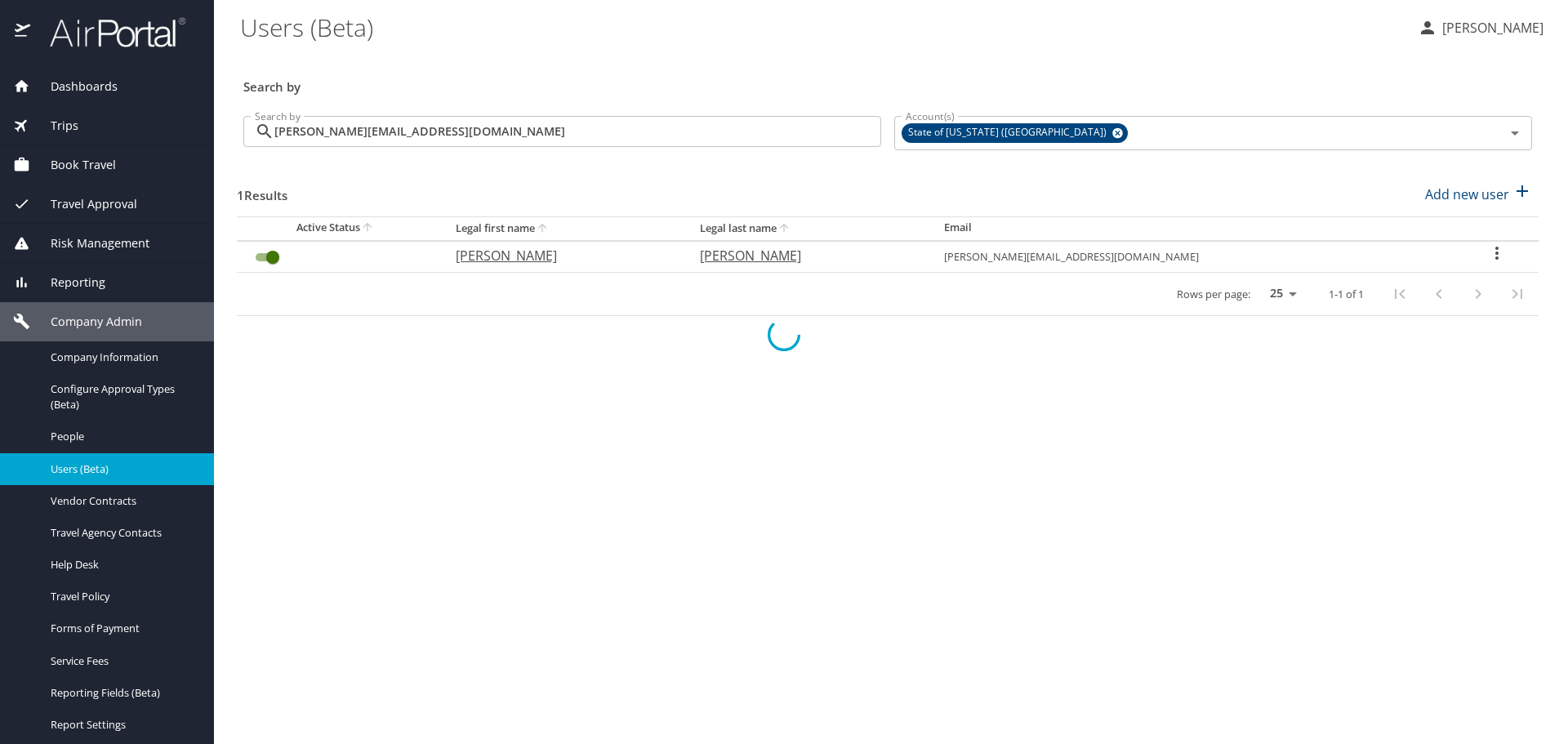
checkbox input "false"
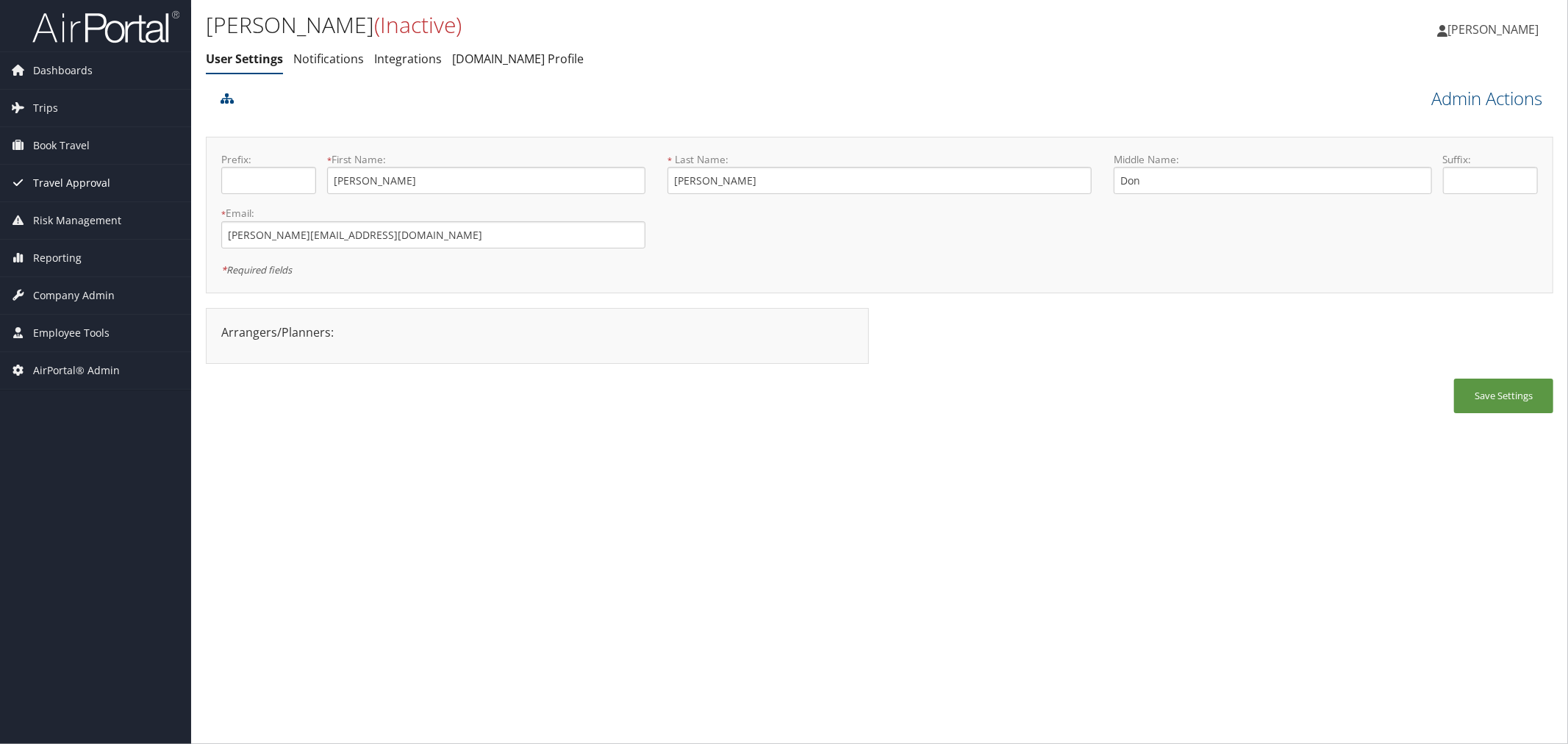
click at [74, 188] on span "Travel Approval" at bounding box center [71, 183] width 77 height 37
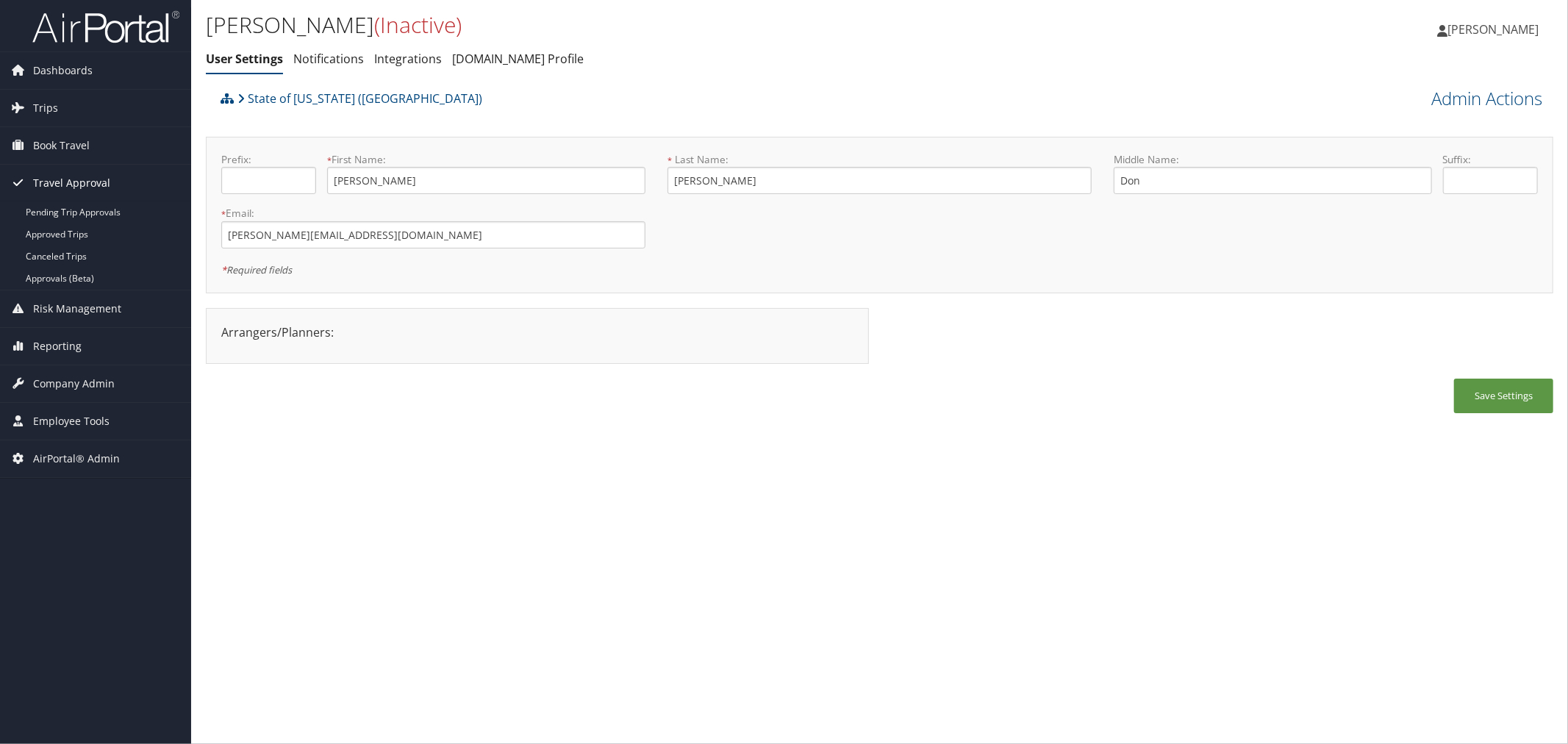
click at [75, 184] on span "Travel Approval" at bounding box center [71, 183] width 77 height 37
click at [57, 284] on span "Company Admin" at bounding box center [74, 295] width 82 height 37
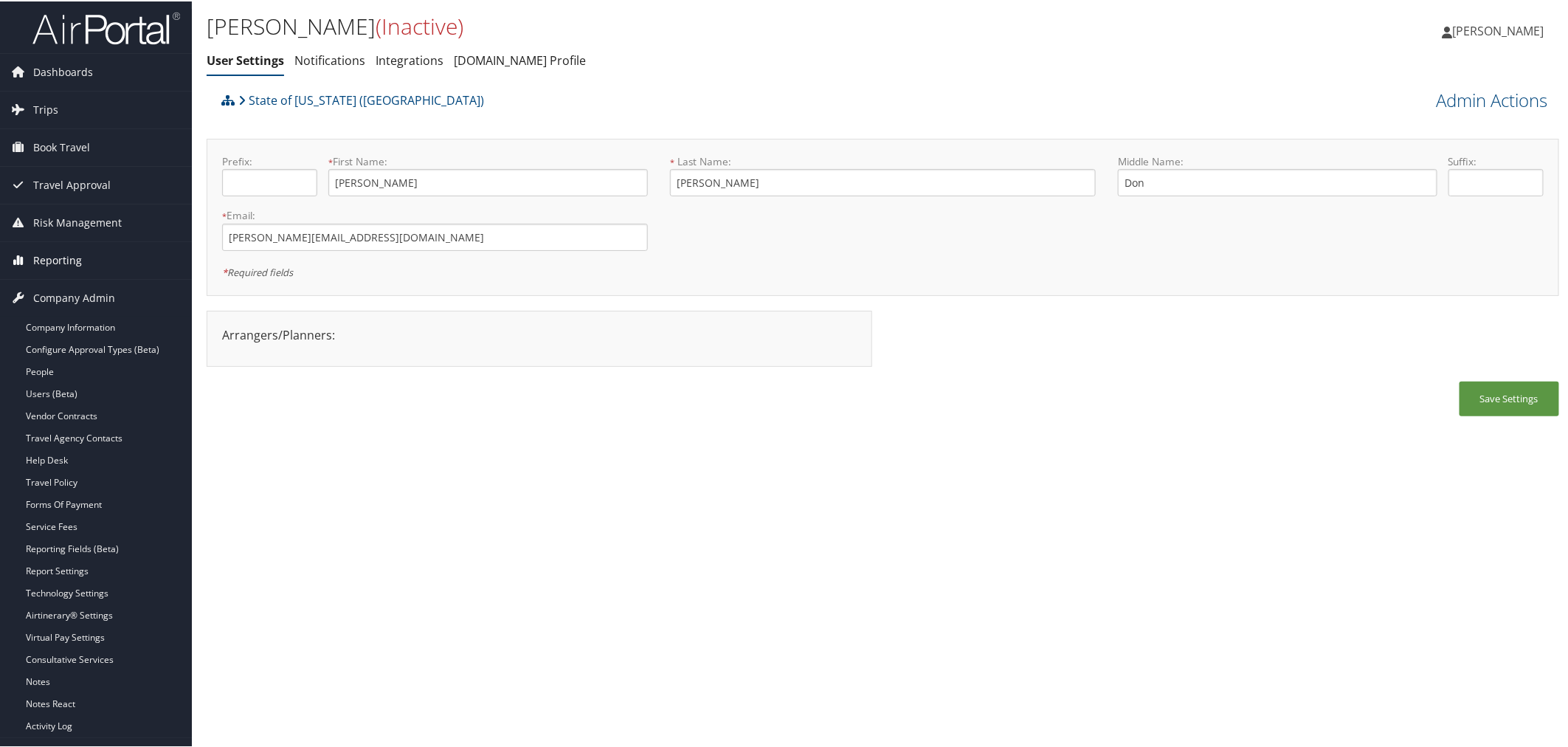
click at [52, 264] on span "Reporting" at bounding box center [57, 259] width 48 height 37
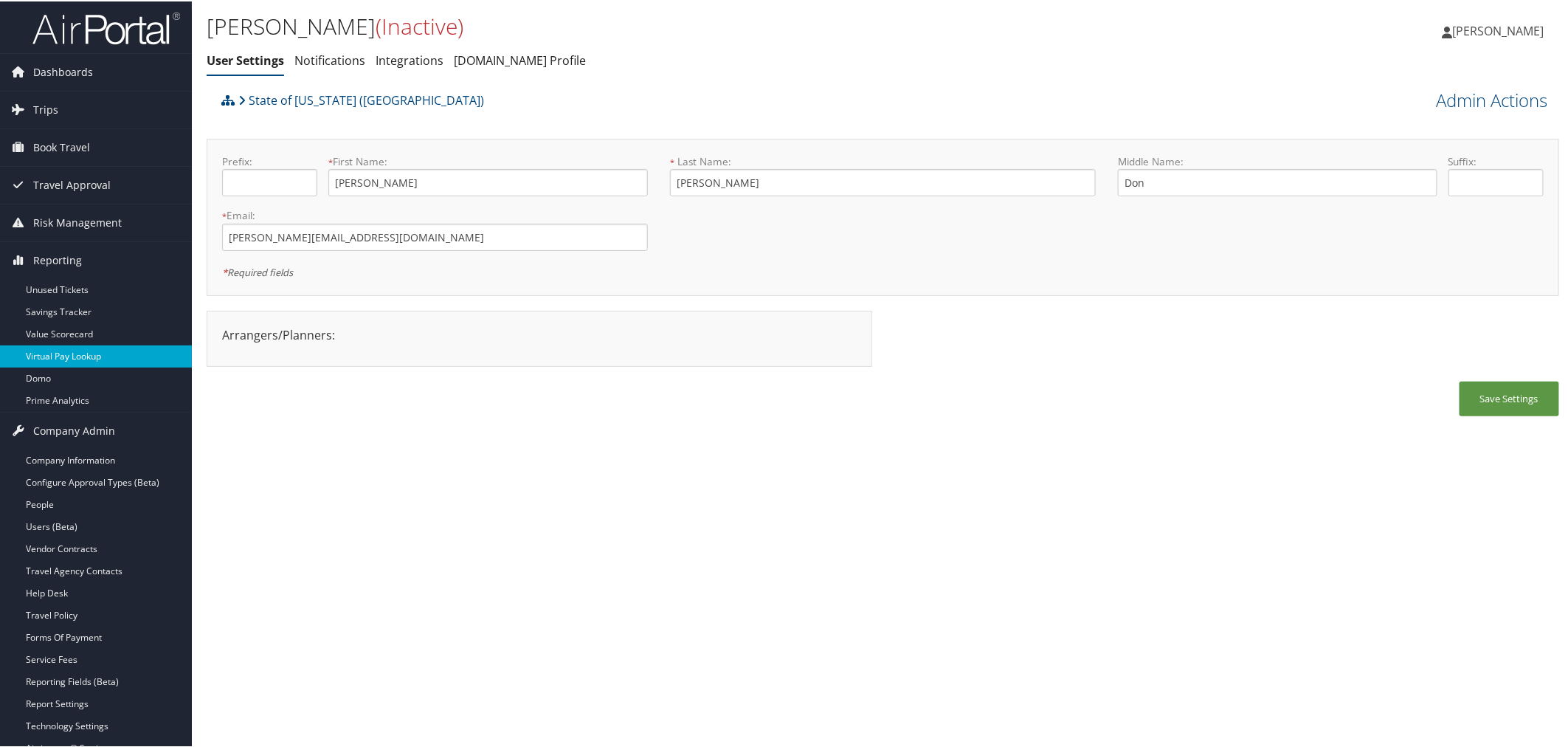
click at [57, 350] on link "Virtual Pay Lookup" at bounding box center [95, 354] width 191 height 22
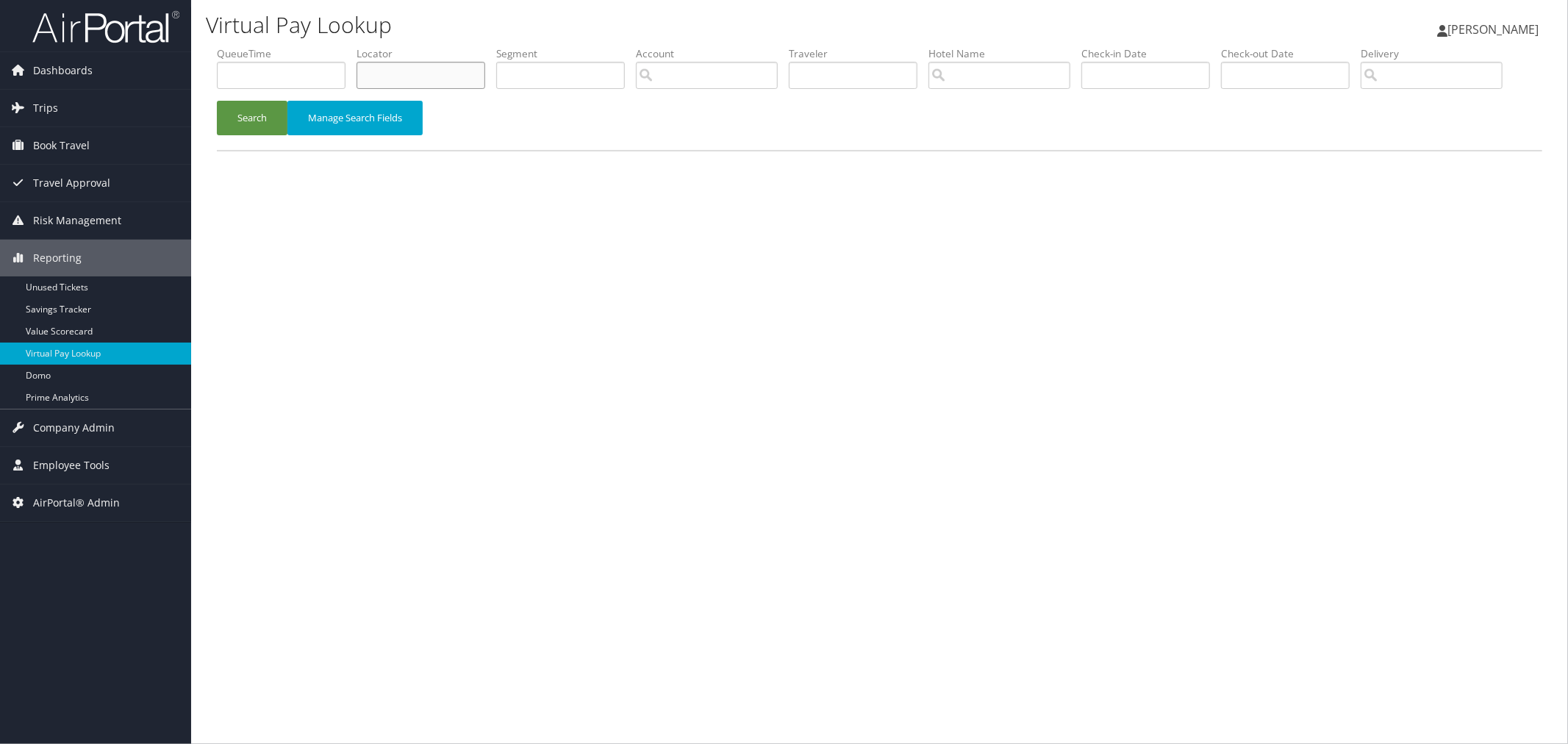
click at [468, 82] on input "text" at bounding box center [420, 74] width 129 height 27
paste input "D98LVJ"
type input "D98LVJ"
click at [251, 135] on button "Search" at bounding box center [252, 118] width 70 height 34
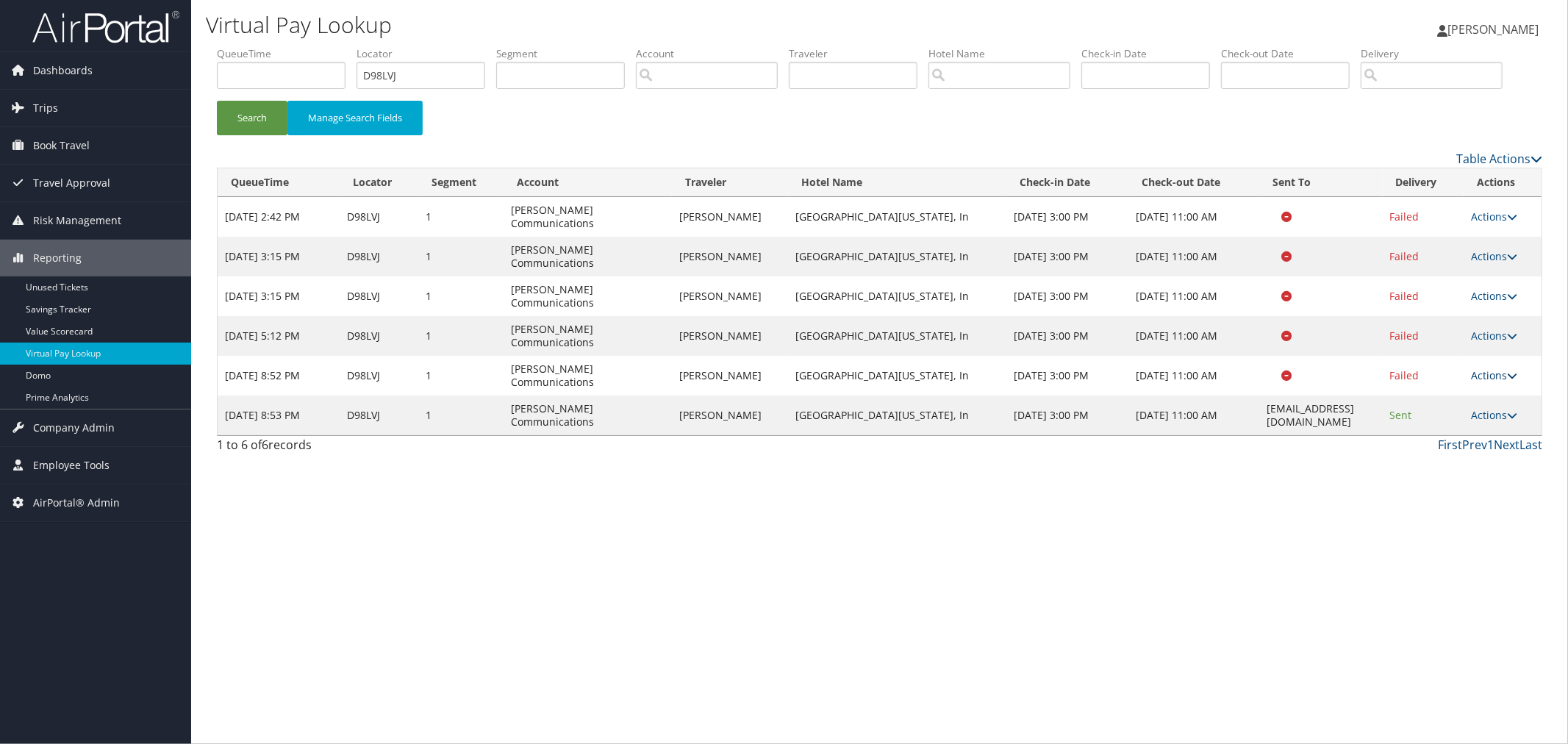
click at [1490, 368] on link "Actions" at bounding box center [1493, 375] width 47 height 14
click at [1459, 399] on link "View Itinerary" at bounding box center [1467, 387] width 93 height 25
drag, startPoint x: 644, startPoint y: 260, endPoint x: 511, endPoint y: 260, distance: 133.0
click at [511, 237] on td "Sorenson Communications" at bounding box center [588, 217] width 168 height 39
copy td "Sorenson Communications"
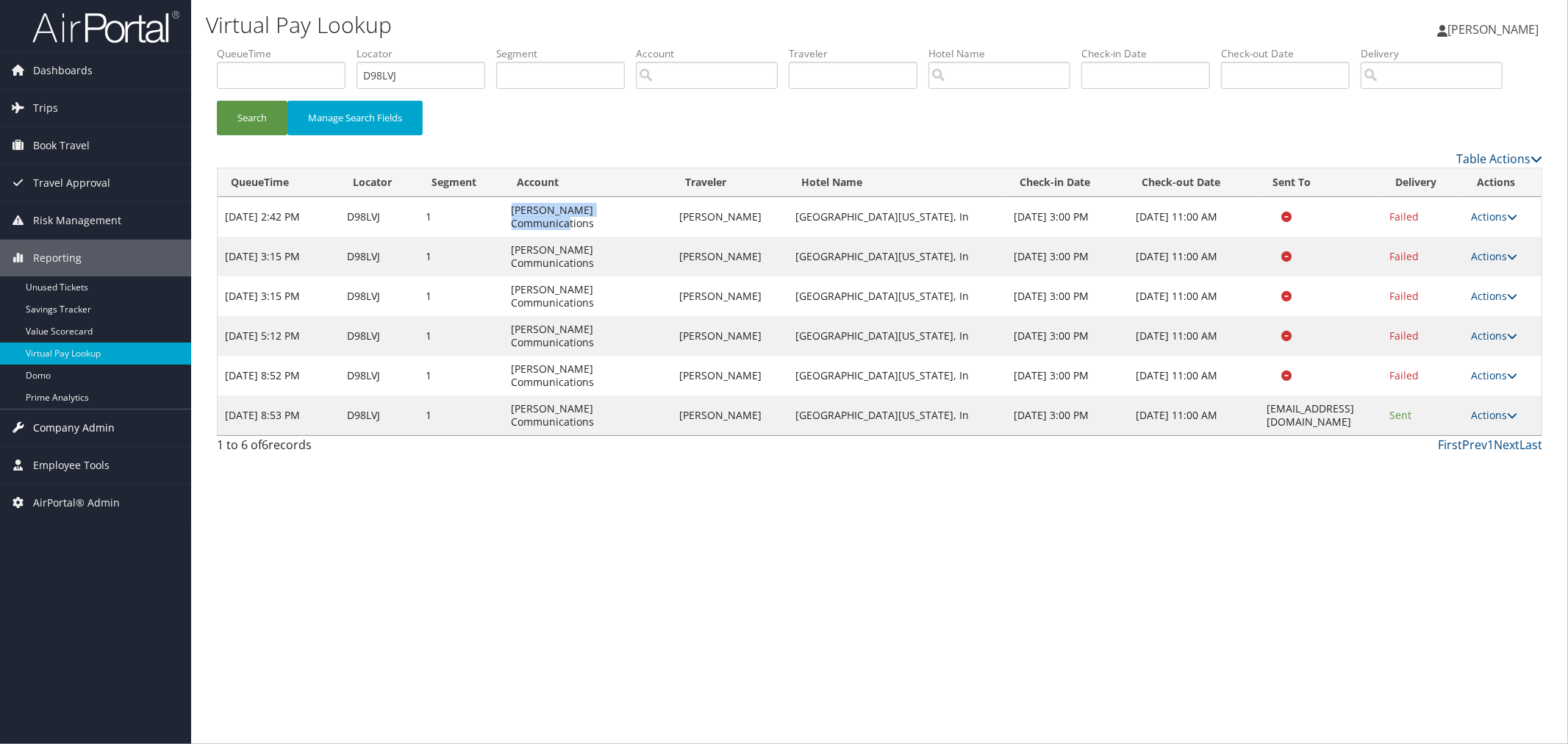
click at [100, 430] on span "Company Admin" at bounding box center [74, 427] width 82 height 37
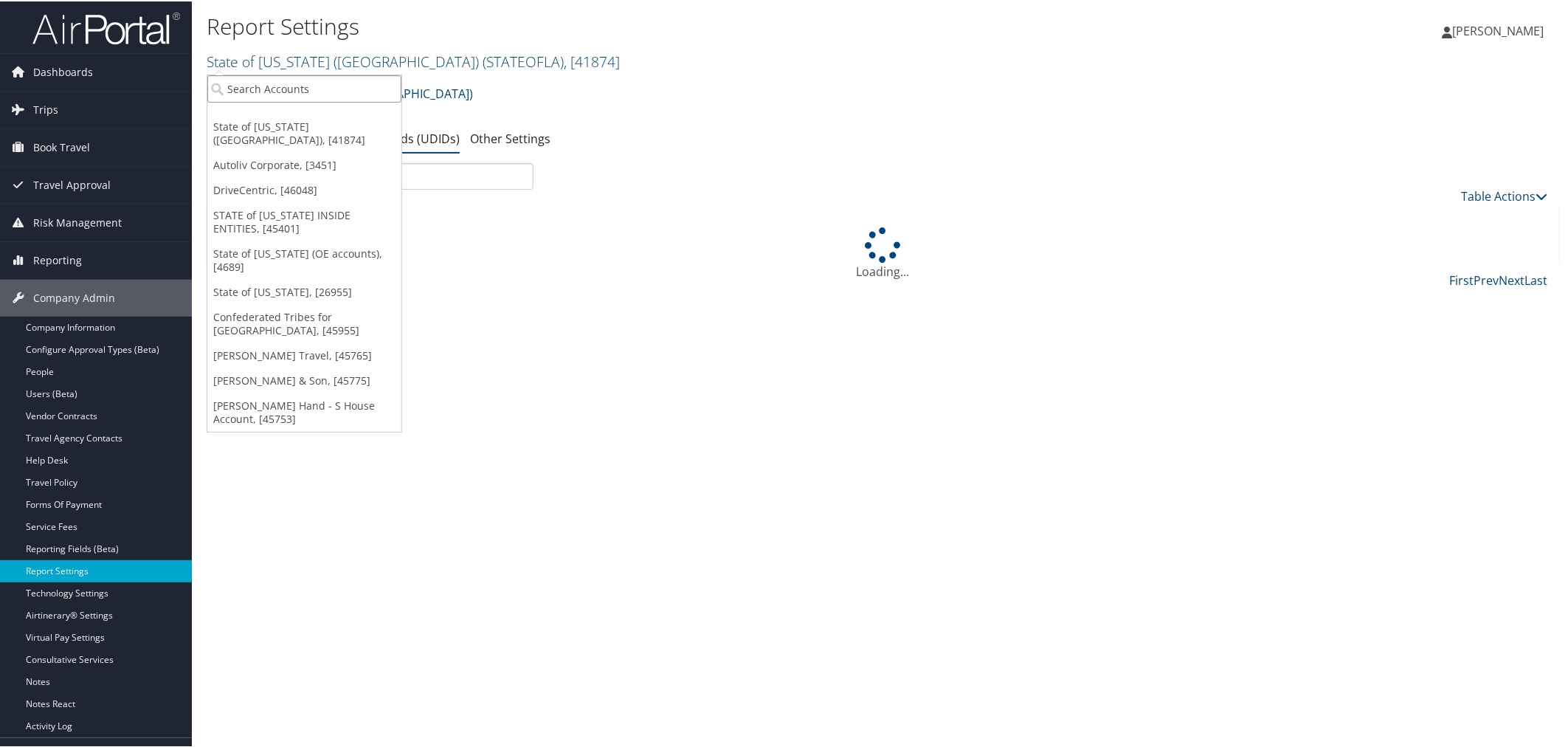
click at [290, 79] on input "search" at bounding box center [304, 87] width 194 height 27
paste input "[PERSON_NAME] Communications"
type input "[PERSON_NAME] Communications"
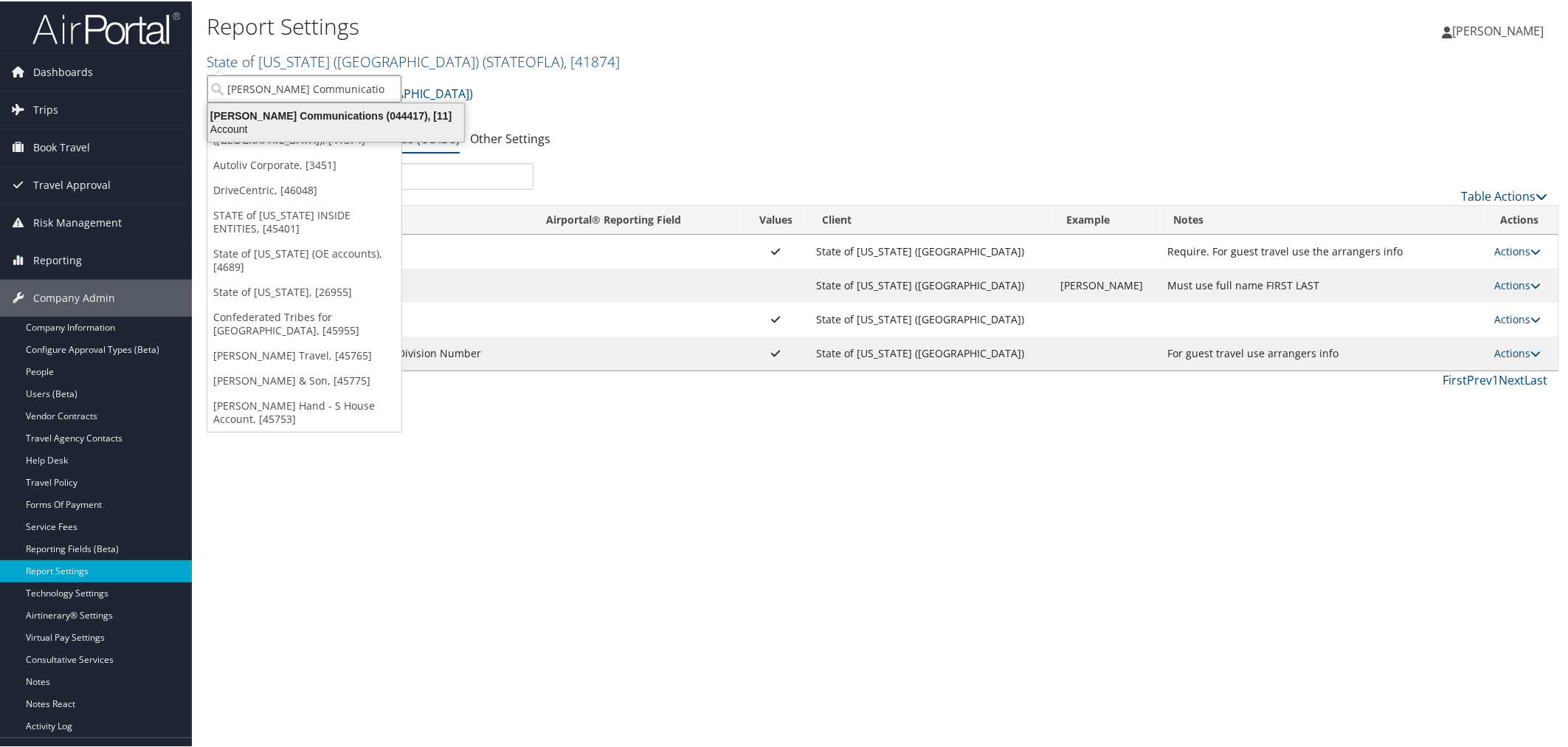
click at [298, 115] on div "Sorenson Communications (044417), [11]" at bounding box center [335, 114] width 274 height 13
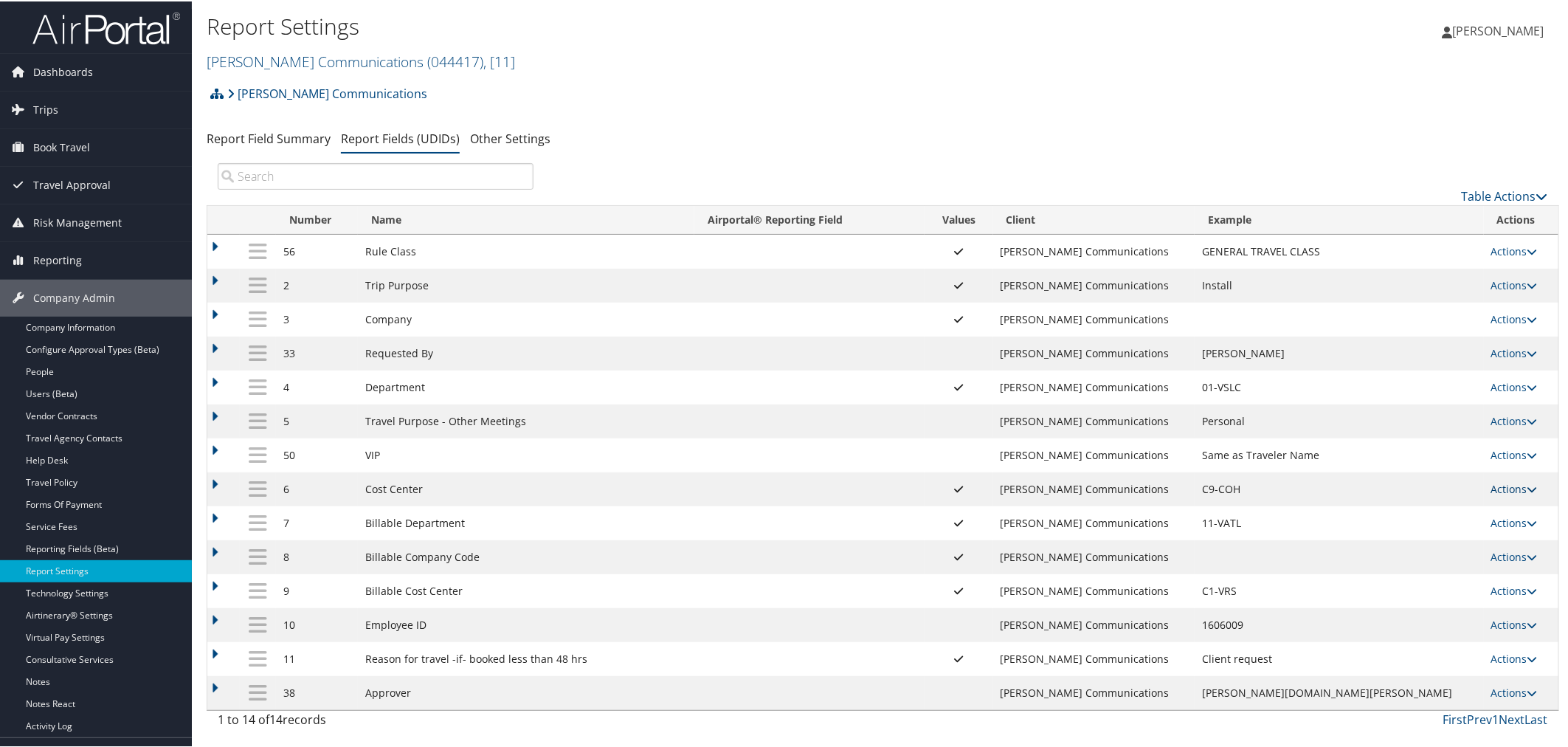
click at [1497, 487] on link "Actions" at bounding box center [1514, 486] width 47 height 14
click at [1195, 532] on td "[PERSON_NAME] Communications" at bounding box center [1094, 521] width 202 height 34
click at [1491, 523] on link "Actions" at bounding box center [1514, 521] width 47 height 14
click at [1464, 538] on link "Update Report Field Values" at bounding box center [1446, 551] width 159 height 25
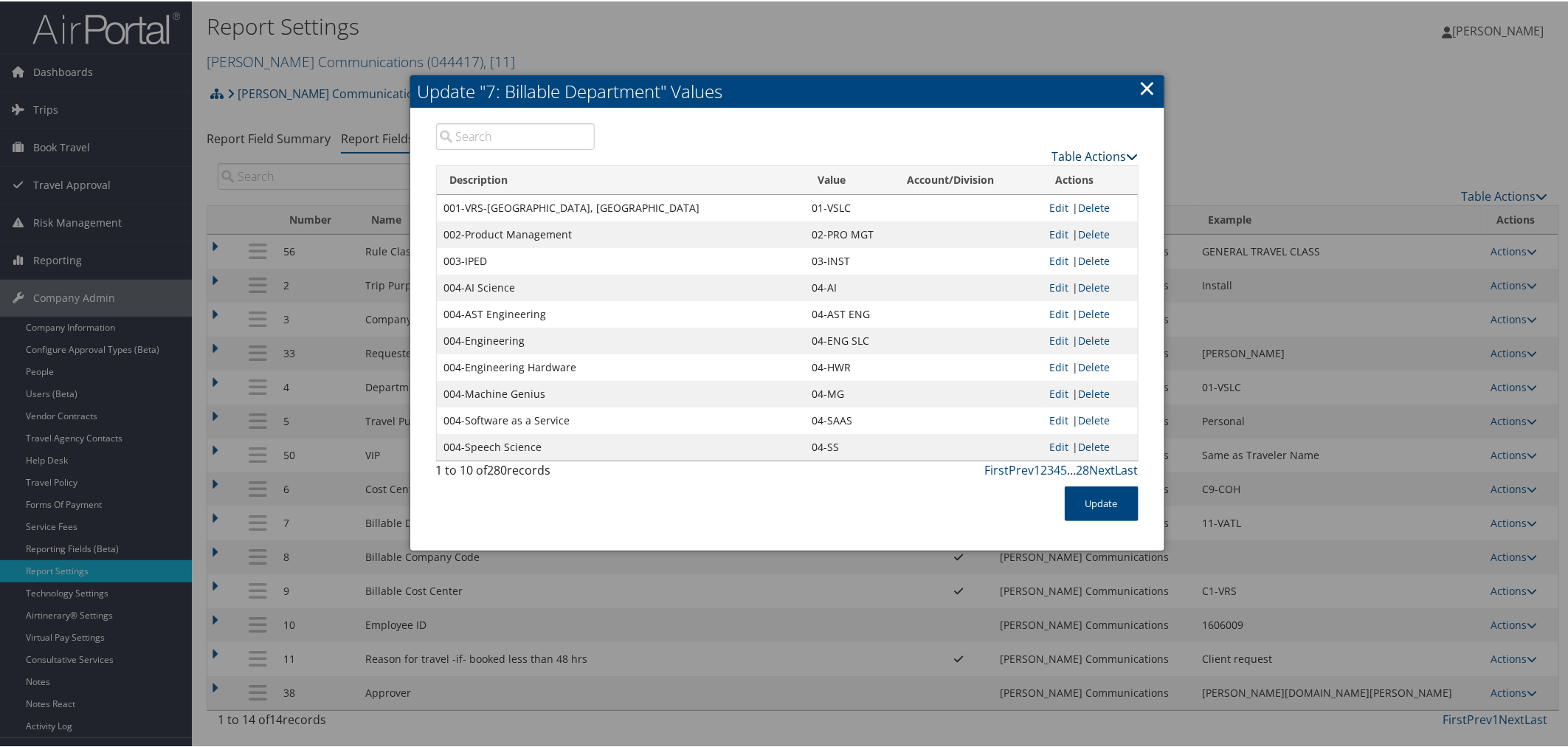
click at [1100, 153] on link "Table Actions" at bounding box center [1095, 155] width 86 height 16
click at [1020, 227] on link "Page Length" at bounding box center [1038, 227] width 194 height 25
click at [984, 252] on link "100" at bounding box center [1038, 254] width 194 height 25
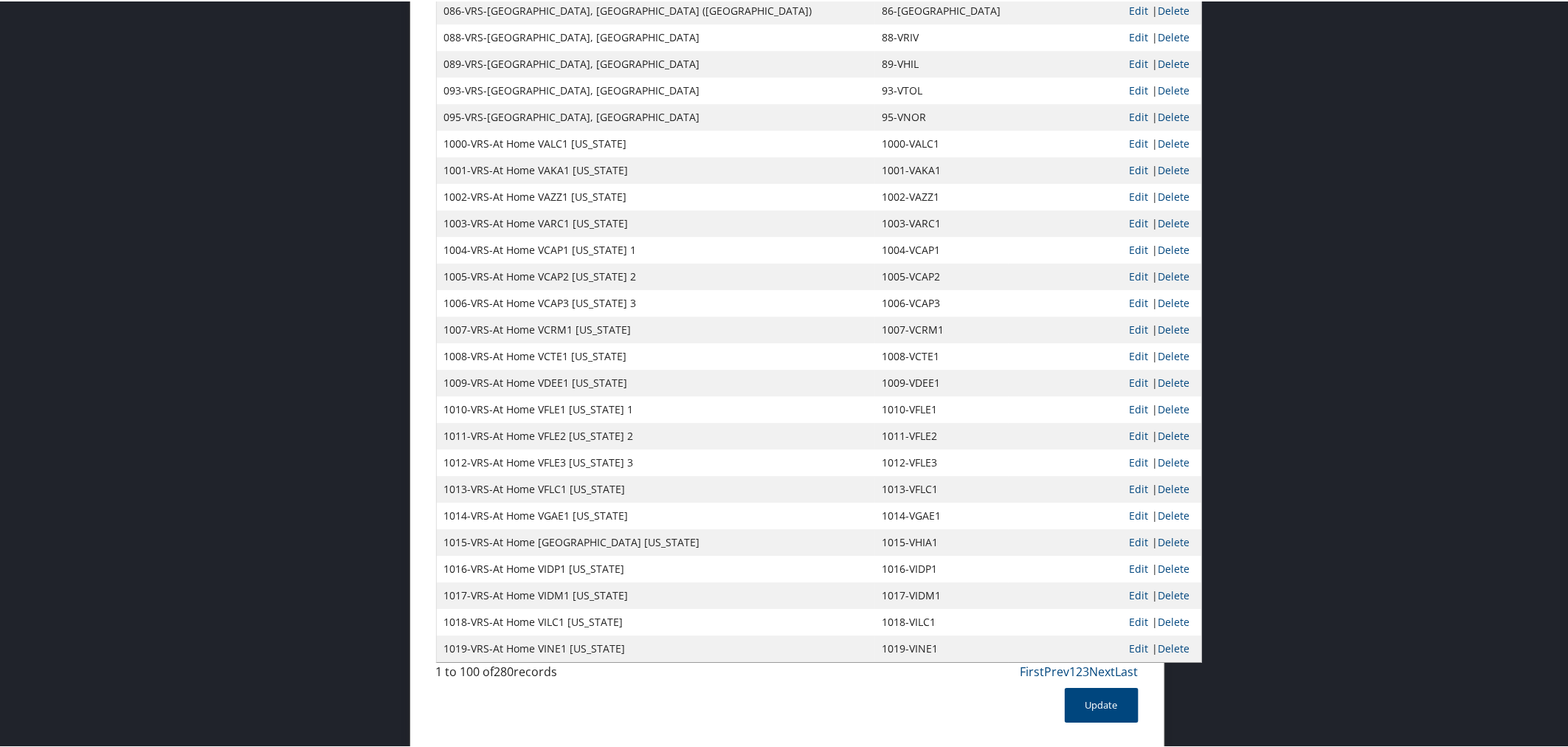
scroll to position [2192, 0]
click at [1098, 662] on link "Next" at bounding box center [1102, 667] width 25 height 16
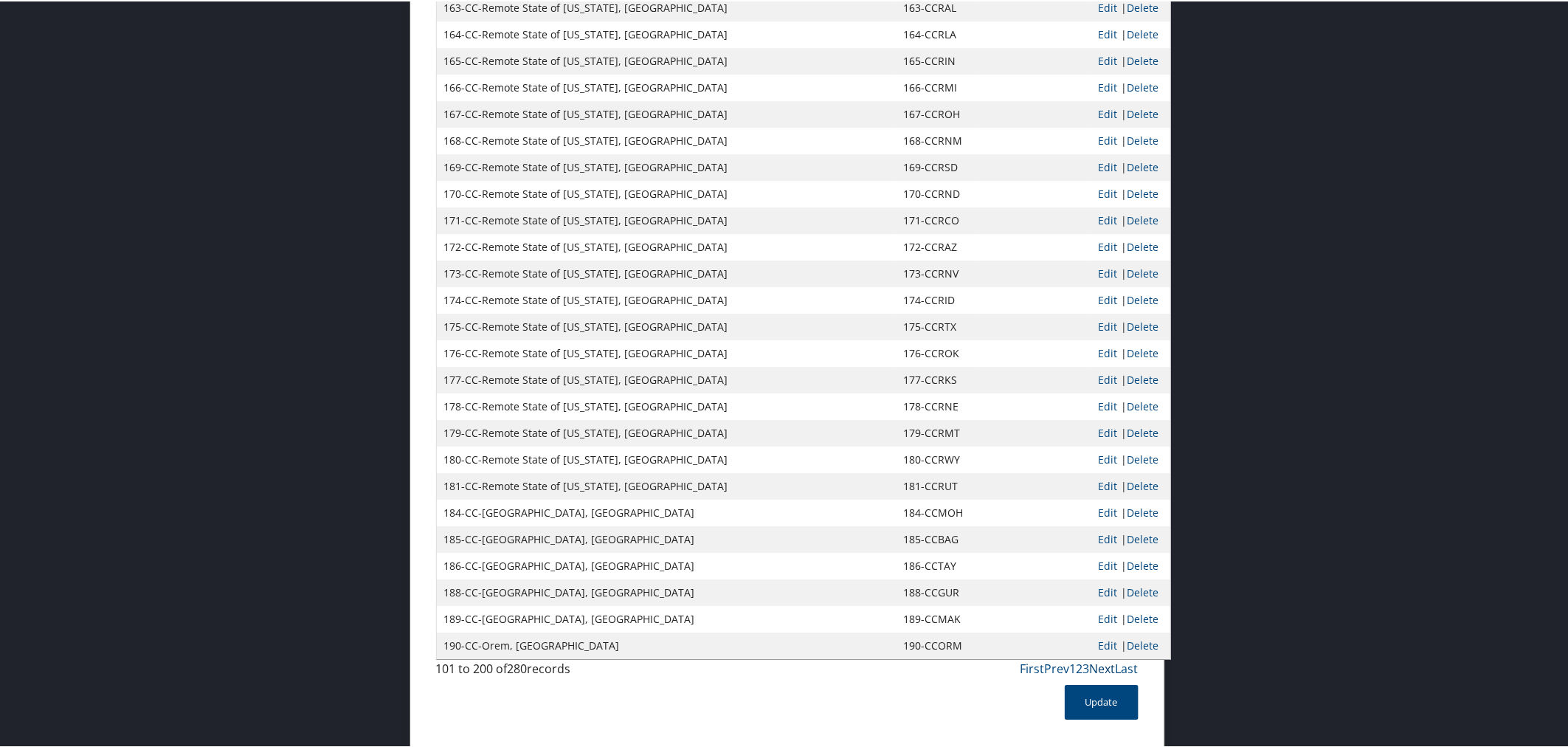
click at [1098, 664] on link "Next" at bounding box center [1102, 667] width 25 height 16
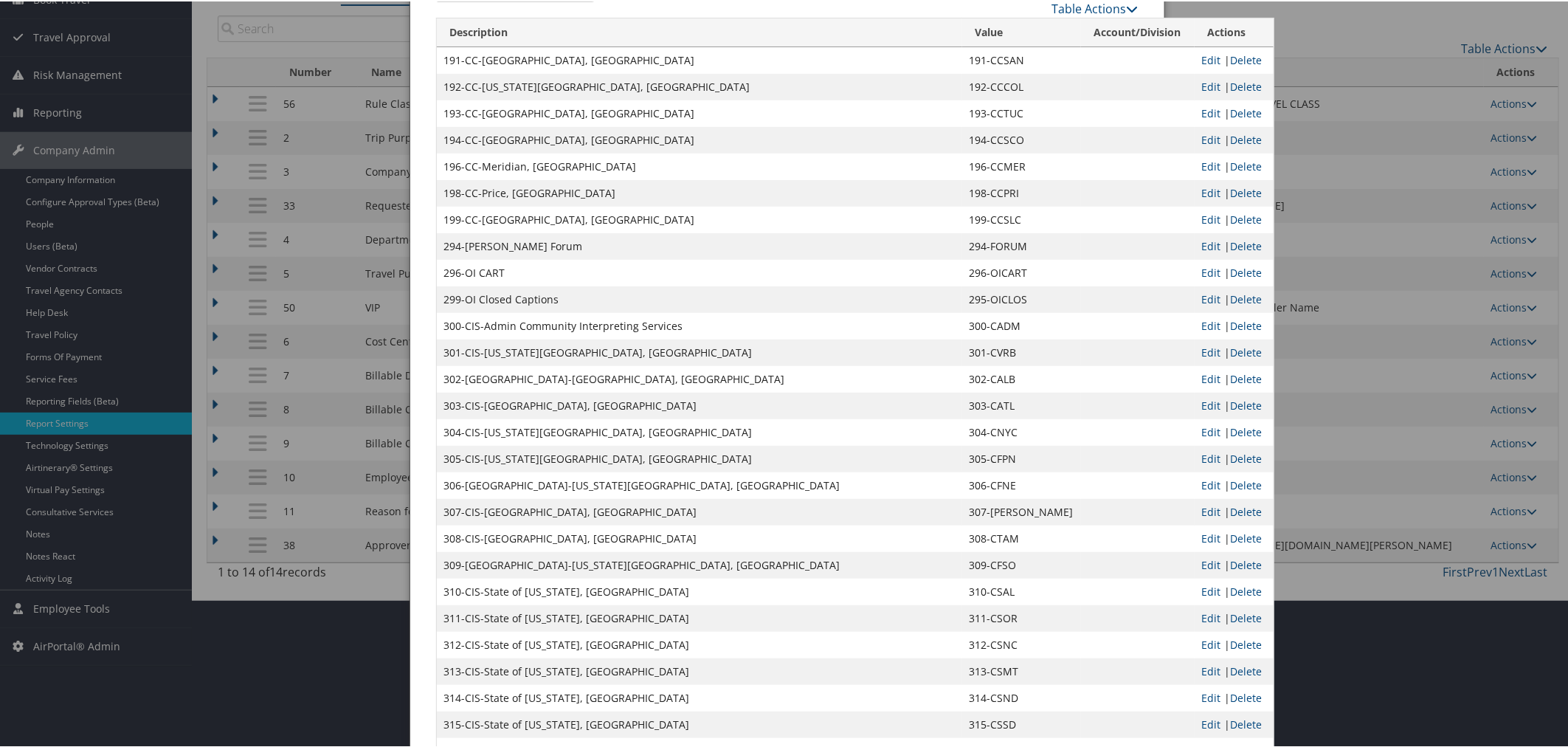
scroll to position [22, 0]
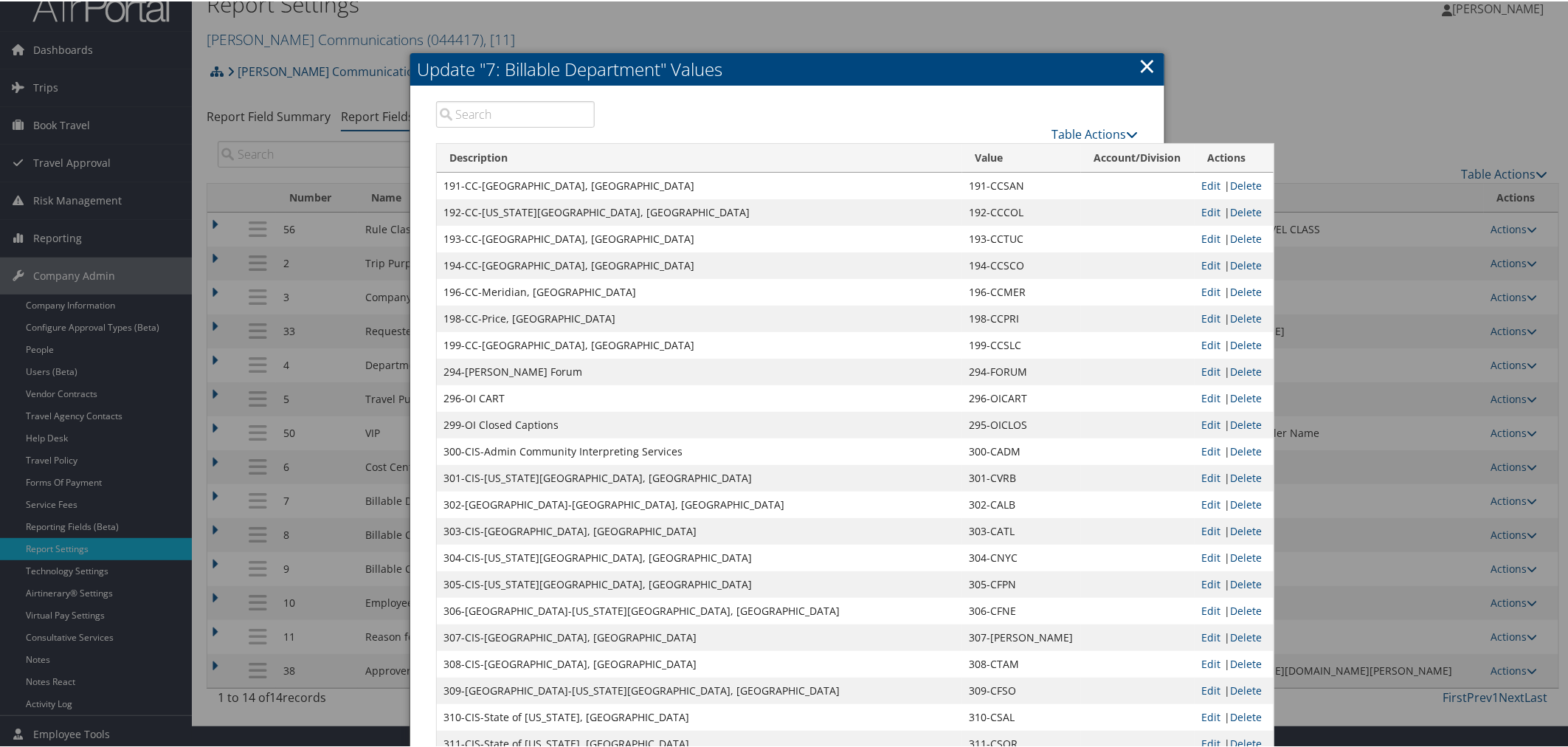
click at [486, 117] on input "search" at bounding box center [516, 113] width 159 height 26
paste input "[PERSON_NAME] Communications"
type input "[PERSON_NAME] Communications"
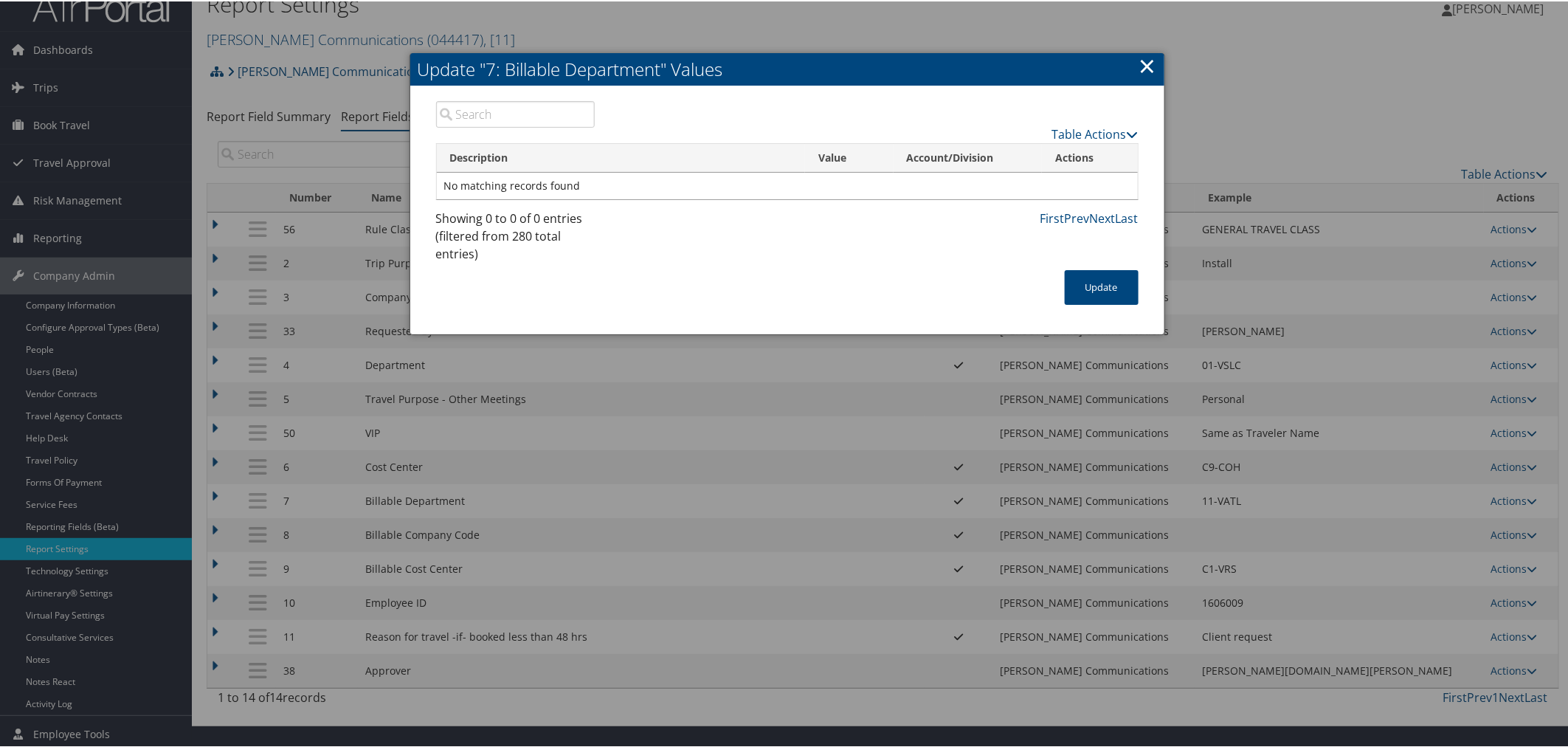
scroll to position [0, 0]
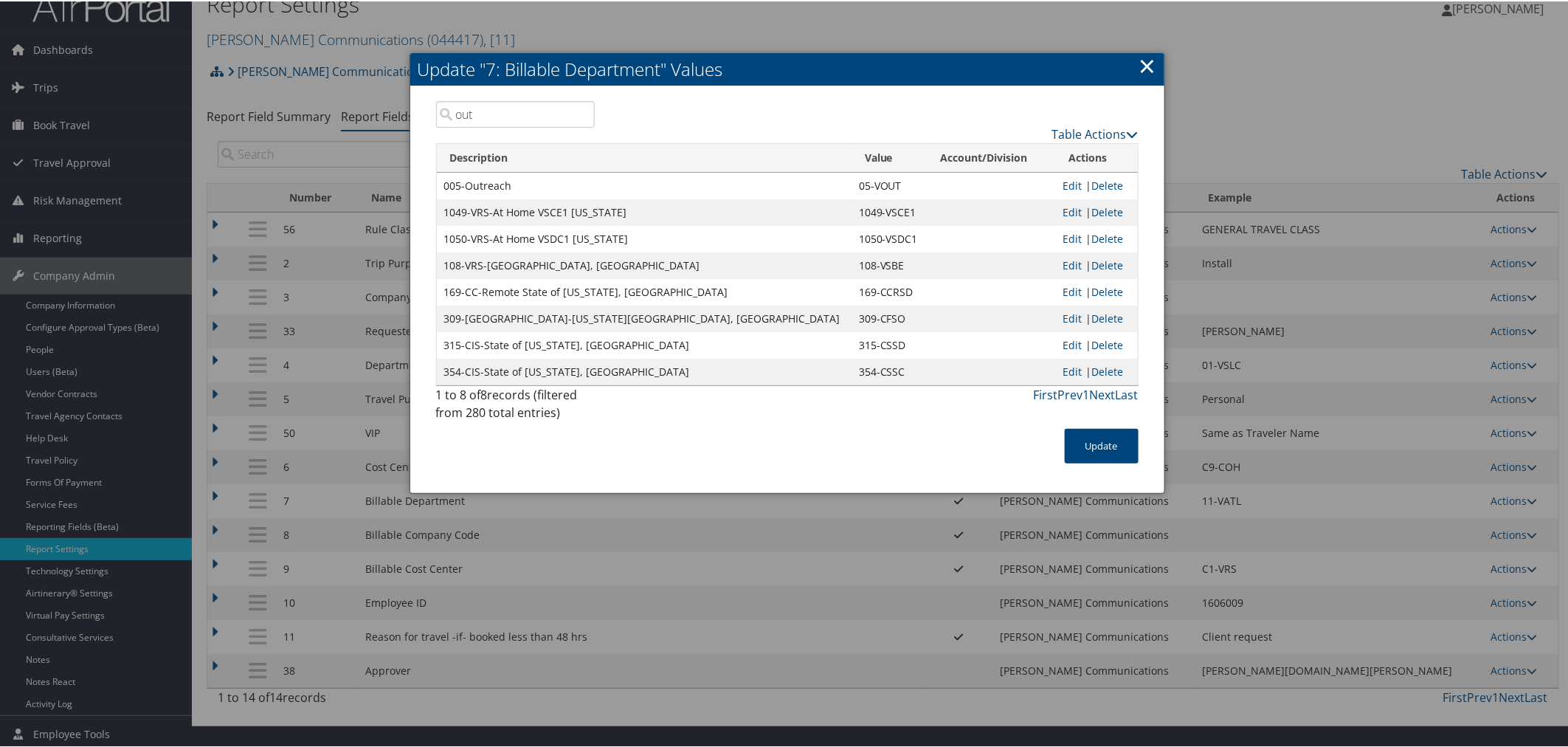
type input "out"
drag, startPoint x: 854, startPoint y: 182, endPoint x: 806, endPoint y: 182, distance: 48.0
click at [851, 182] on td "05-VOUT" at bounding box center [889, 184] width 76 height 26
click at [697, 120] on div "Table Actions" at bounding box center [878, 120] width 544 height 42
drag, startPoint x: 853, startPoint y: 184, endPoint x: 809, endPoint y: 183, distance: 44.0
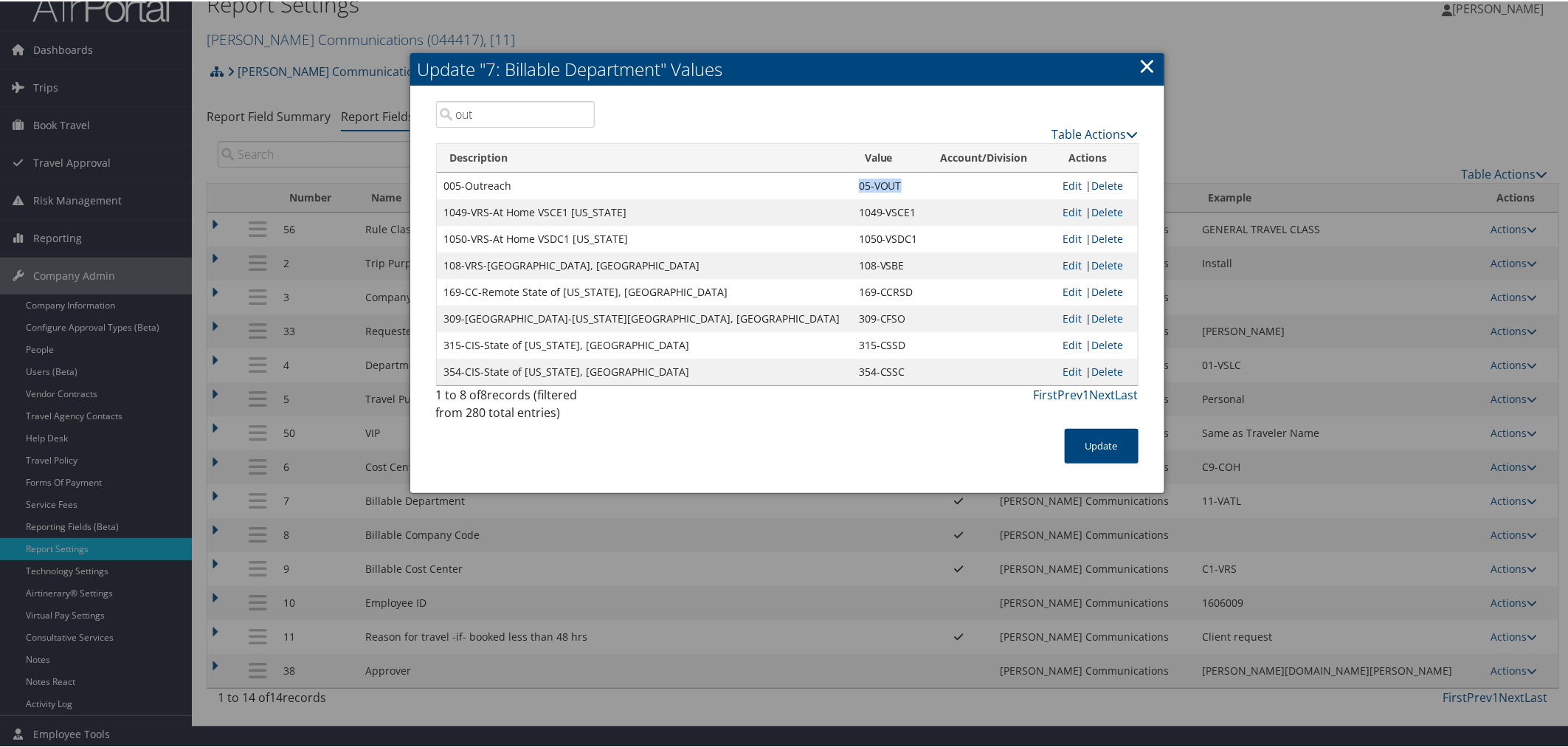
click at [851, 183] on td "05-VOUT" at bounding box center [889, 184] width 76 height 26
copy td "05-VOUT"
drag, startPoint x: 1146, startPoint y: 54, endPoint x: 1142, endPoint y: 62, distance: 8.9
click at [1146, 54] on link "×" at bounding box center [1147, 64] width 17 height 30
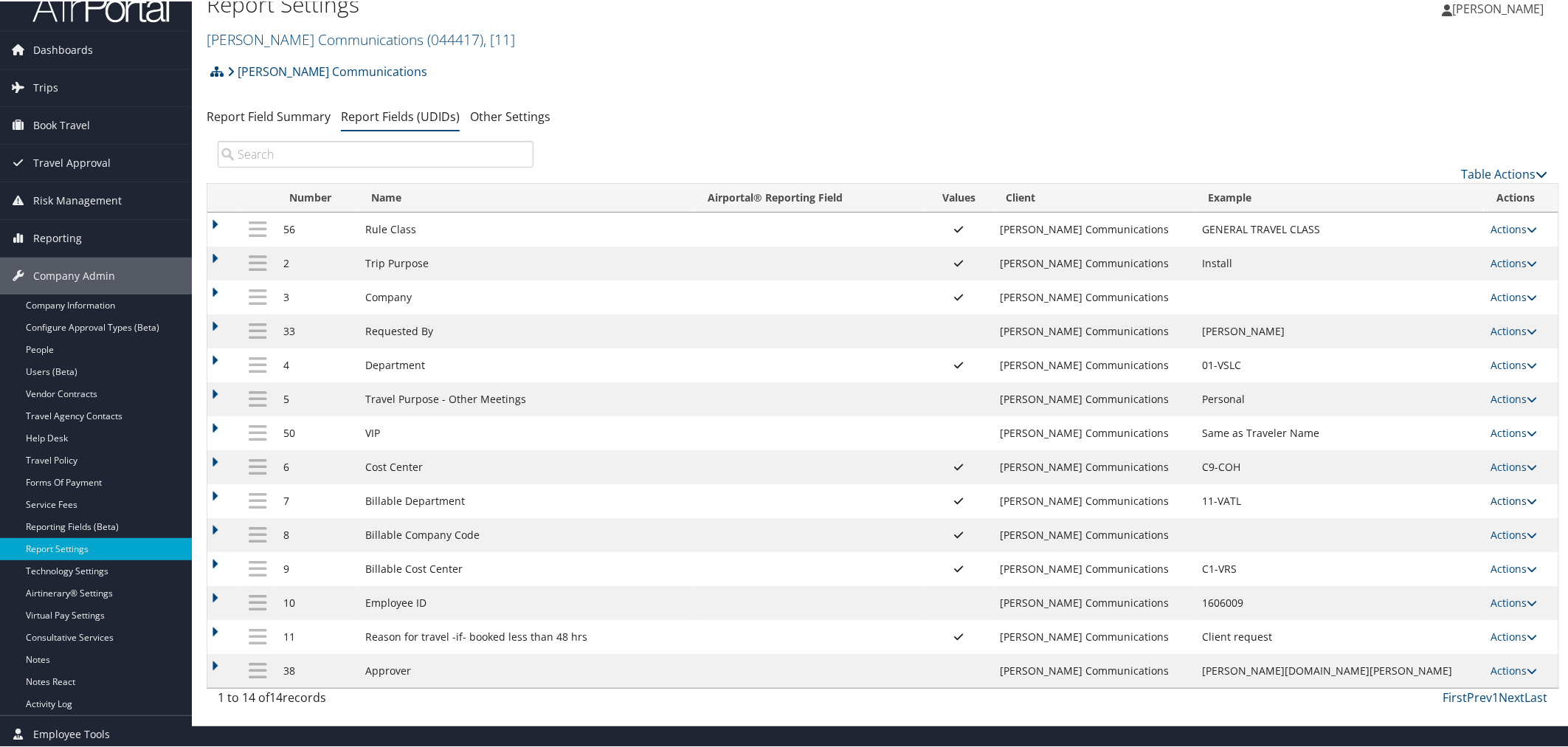
click at [1501, 501] on link "Actions" at bounding box center [1514, 499] width 47 height 14
click at [1399, 579] on link "Edit" at bounding box center [1446, 579] width 159 height 25
select select "both"
select select "trip"
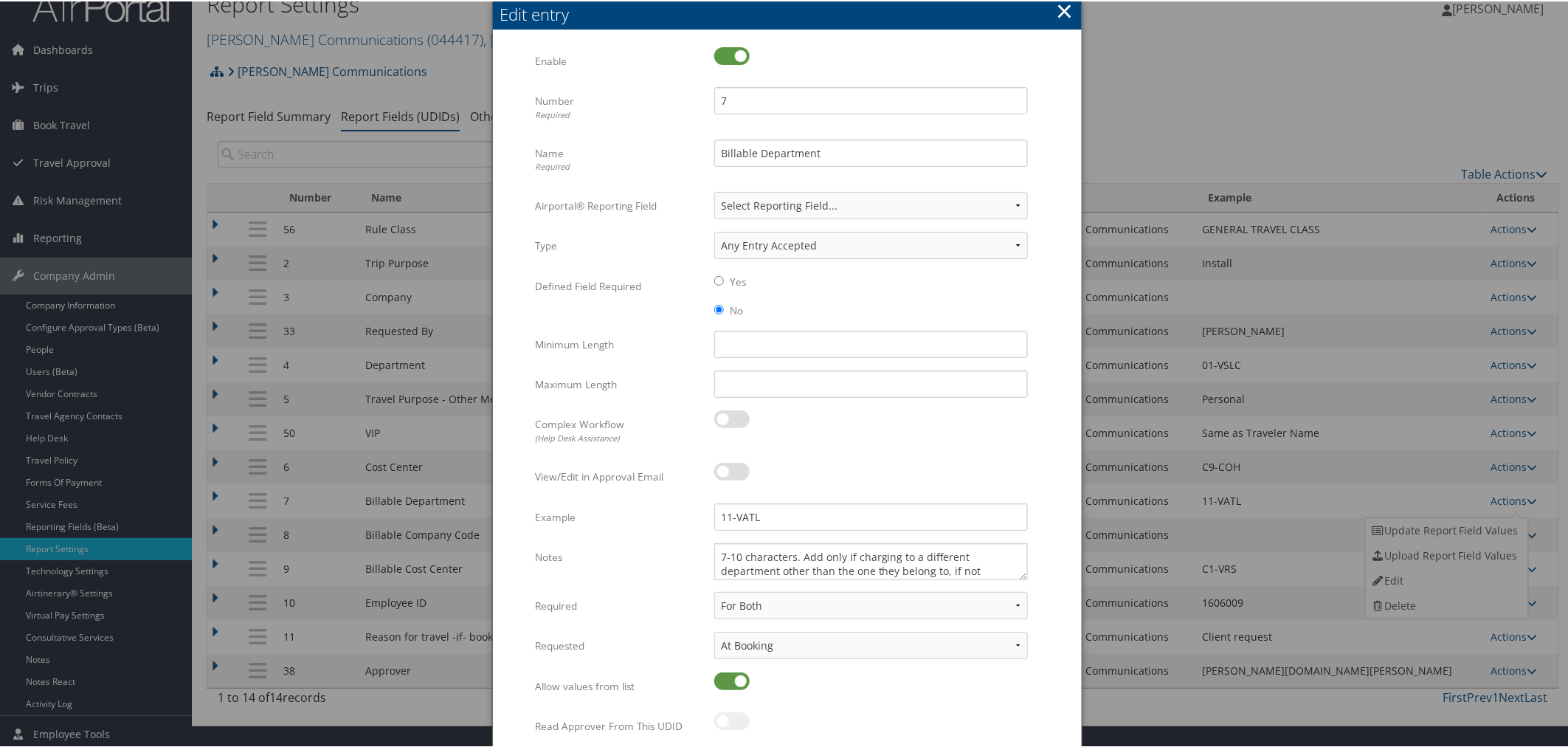
click at [1063, 9] on button "×" at bounding box center [1064, 10] width 17 height 30
